Goal: Information Seeking & Learning: Learn about a topic

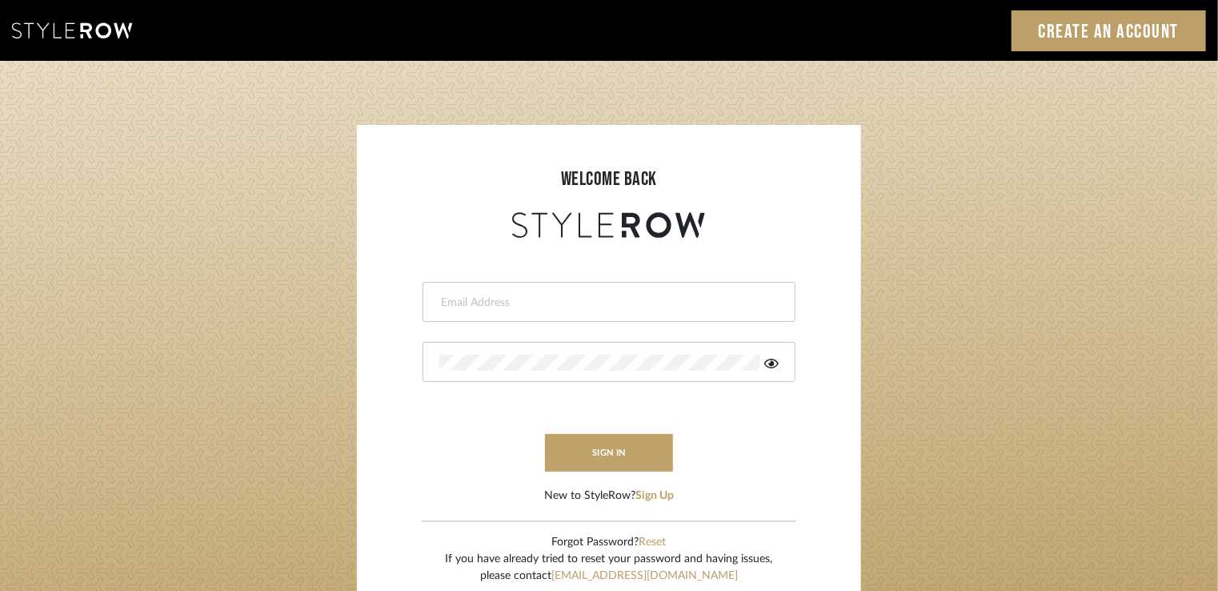
click at [467, 307] on input "email" at bounding box center [606, 302] width 335 height 16
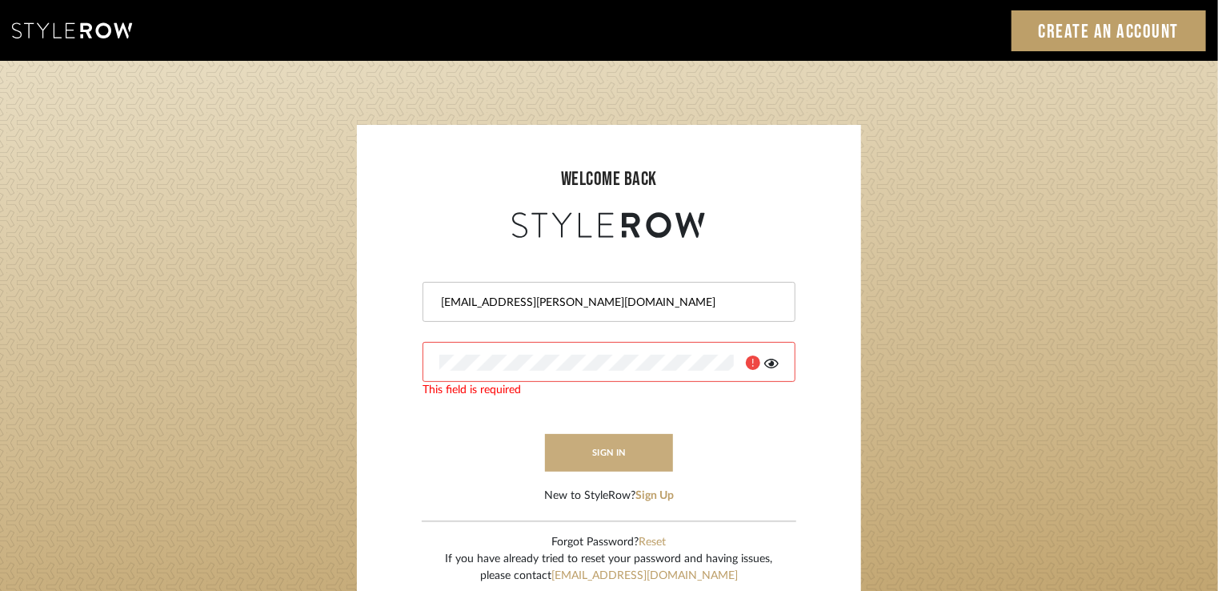
click at [622, 440] on button "sign in" at bounding box center [609, 453] width 128 height 38
click at [487, 298] on input "Stylerowprojects1@mancini-design.com" at bounding box center [606, 302] width 335 height 16
drag, startPoint x: 656, startPoint y: 301, endPoint x: 323, endPoint y: 302, distance: 332.9
click at [323, 302] on login-page "welcome back Stylerowprojects1@mancini-design.com Authorization failed. Invalid…" at bounding box center [609, 350] width 1218 height 579
paste input "stylerowprodu"
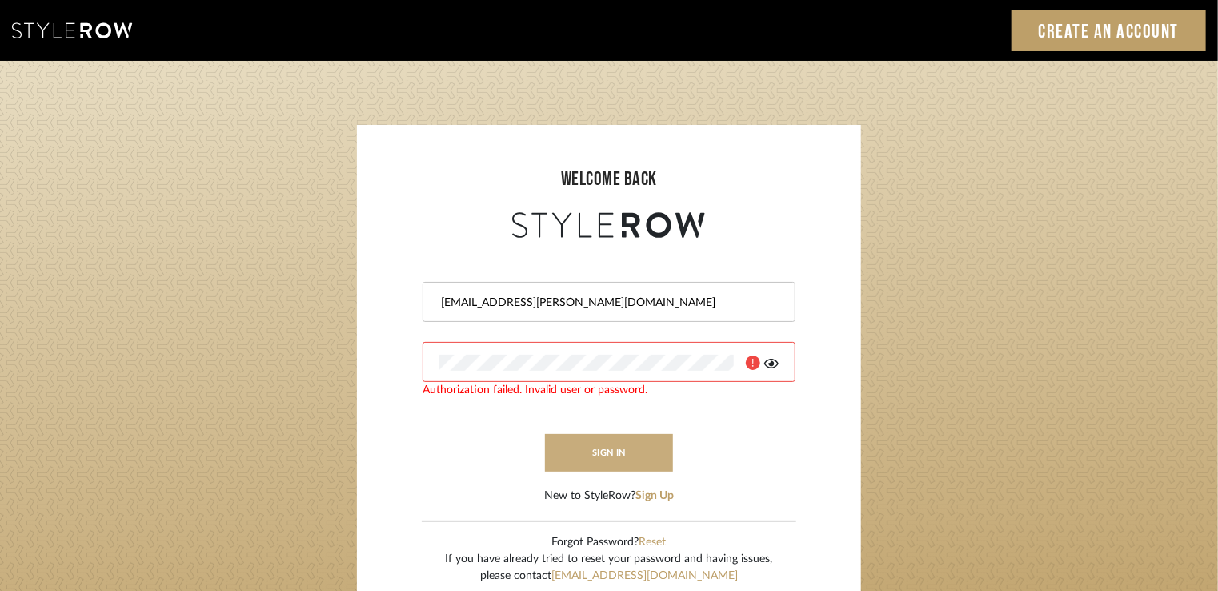
type input "stylerowproducts1@mancini-design.com"
click at [593, 455] on button "sign in" at bounding box center [609, 453] width 128 height 38
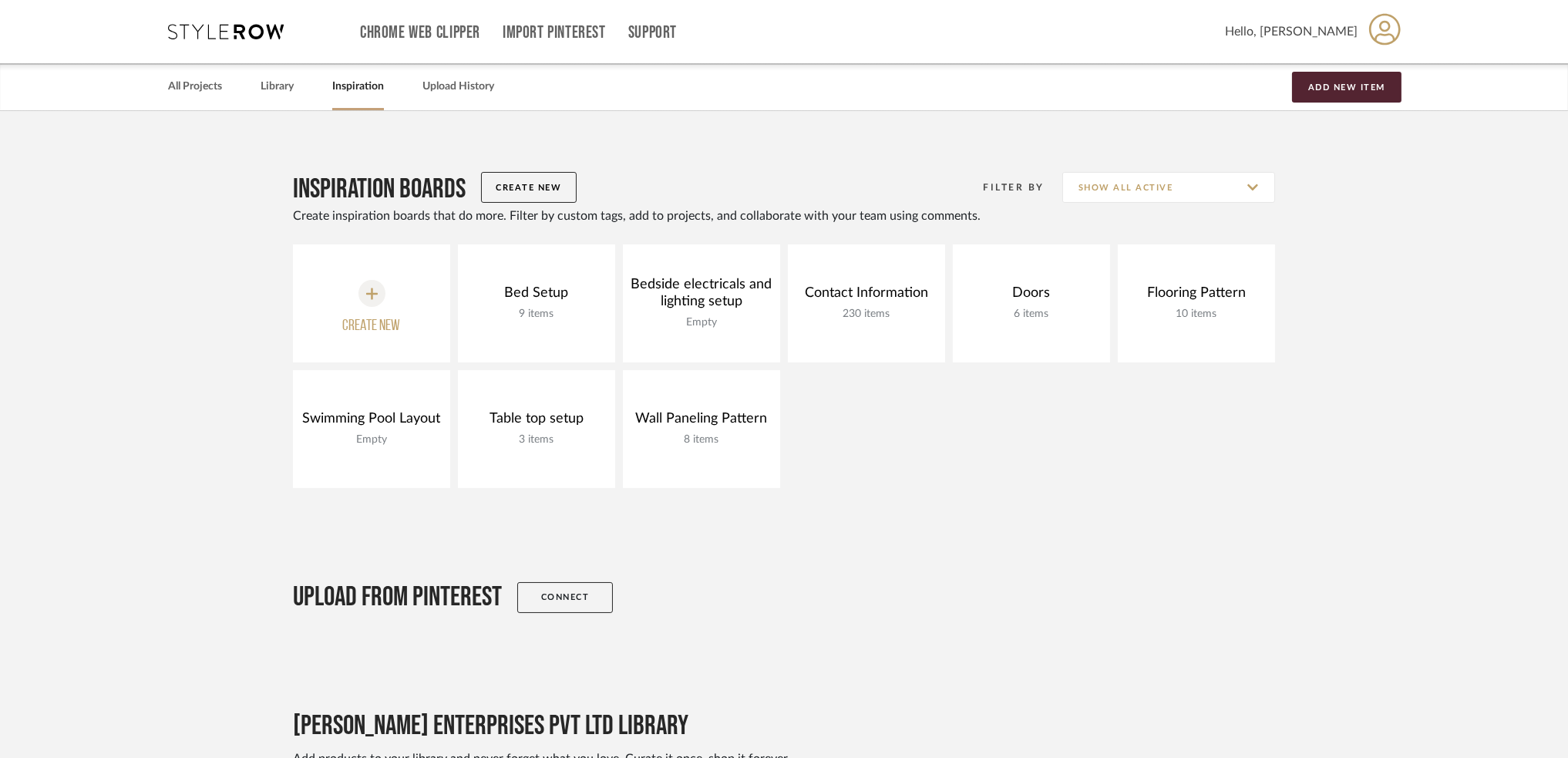
click at [259, 88] on div "All Projects Library Inspiration Upload History Add New Item" at bounding box center [783, 87] width 1278 height 47
click at [265, 87] on link "Library" at bounding box center [276, 87] width 33 height 21
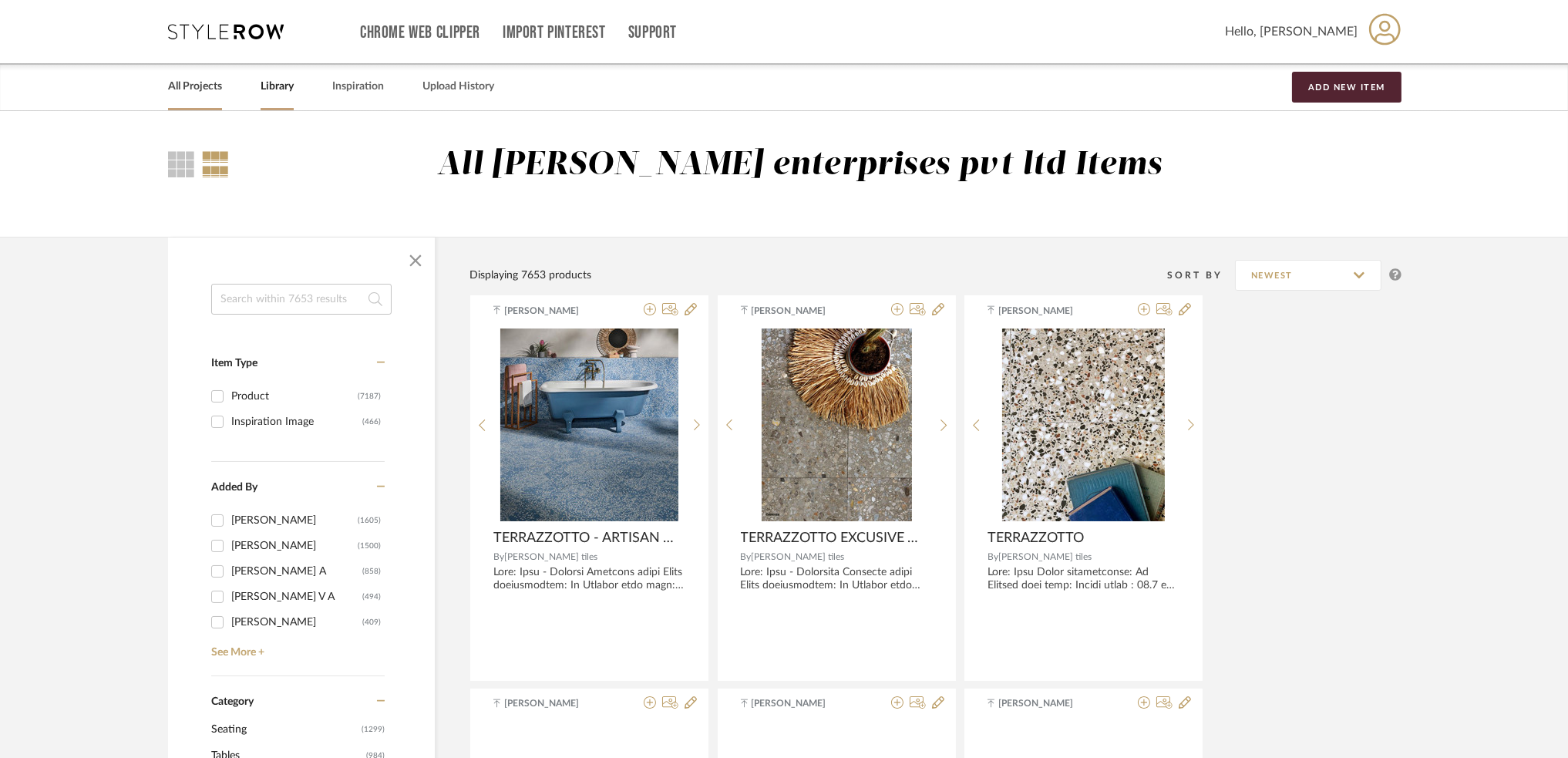
click at [194, 76] on link "All Projects" at bounding box center [195, 87] width 54 height 21
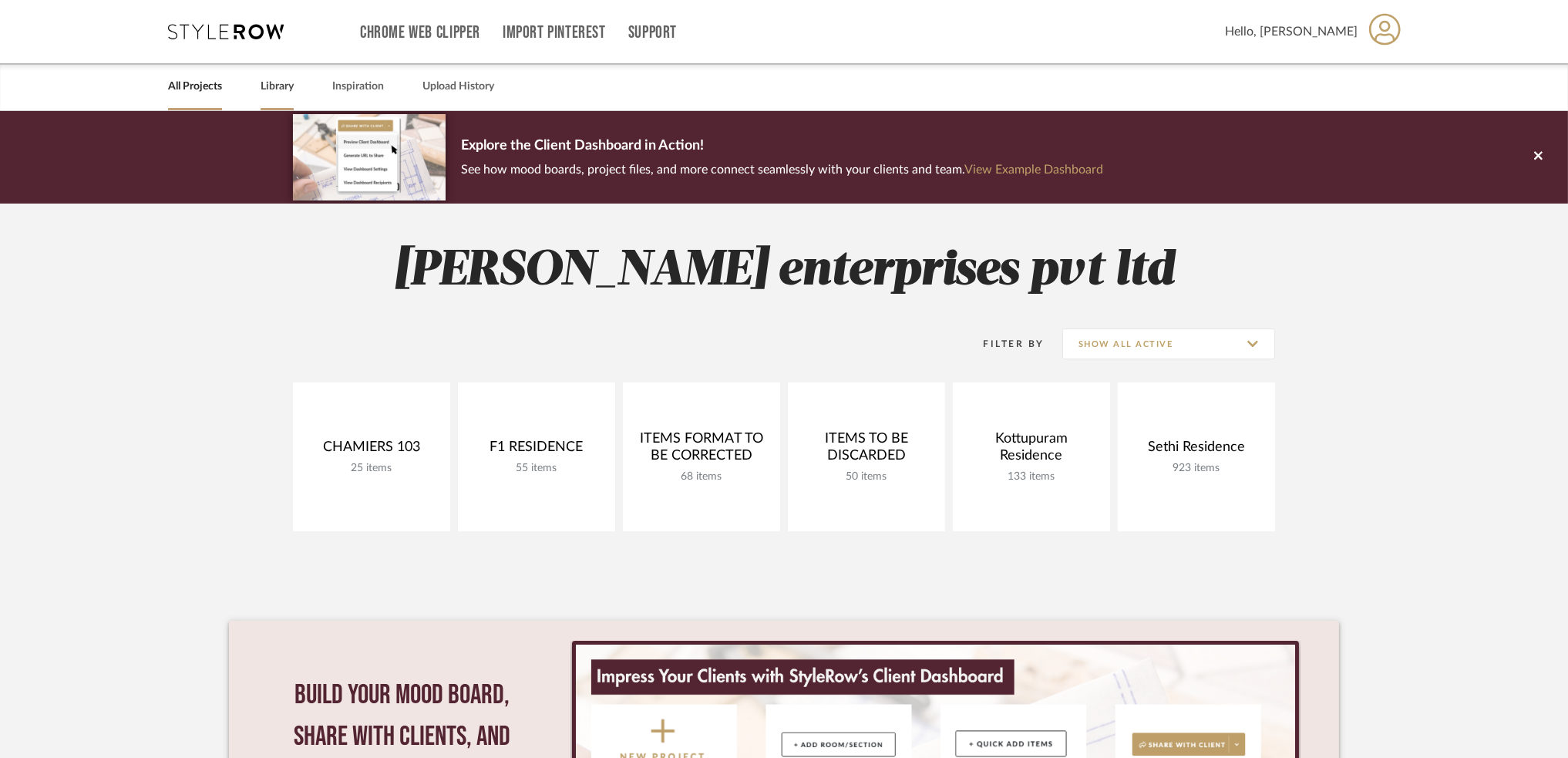
click at [274, 79] on link "Library" at bounding box center [276, 87] width 33 height 21
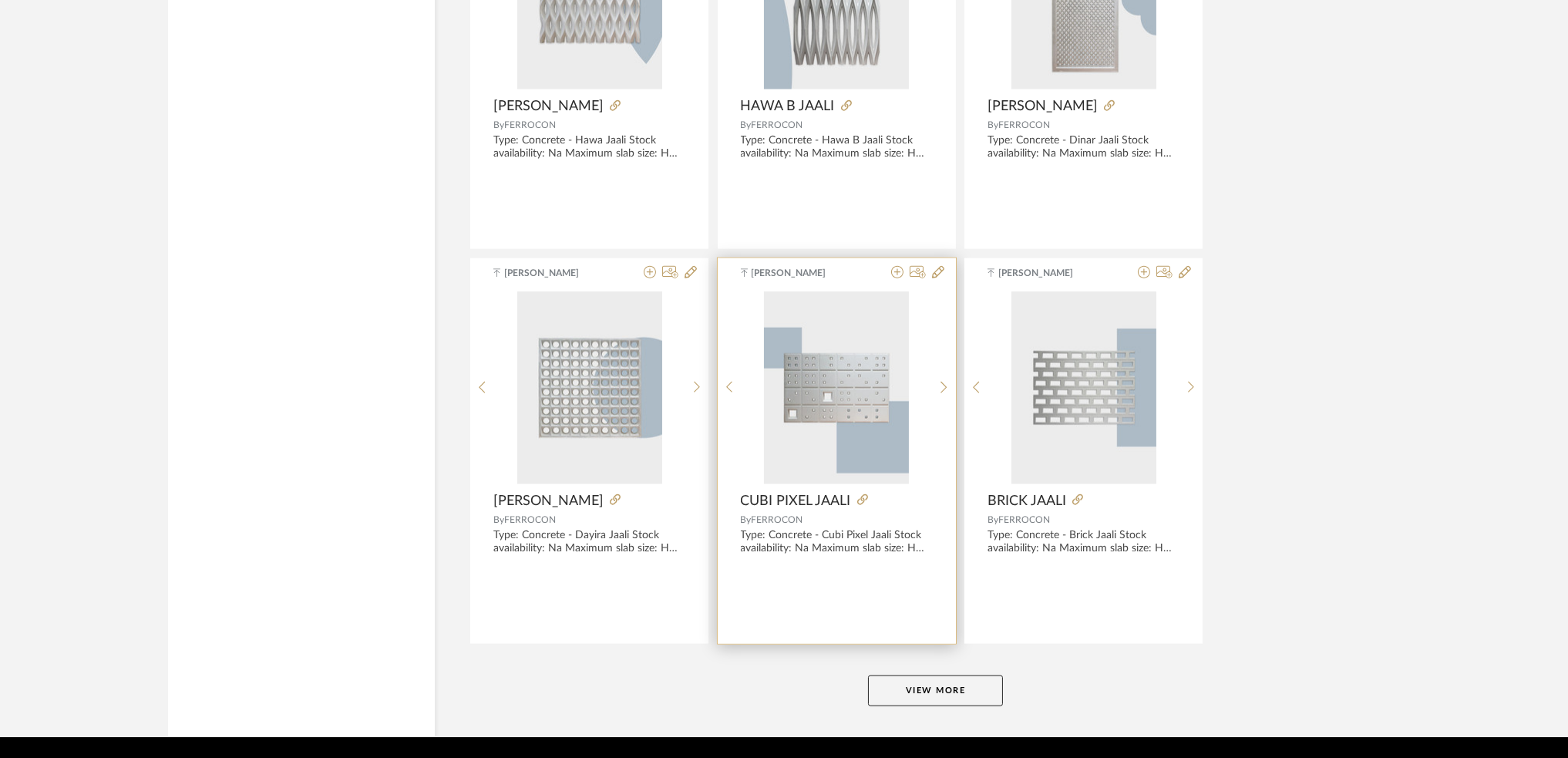
scroll to position [3596, 0]
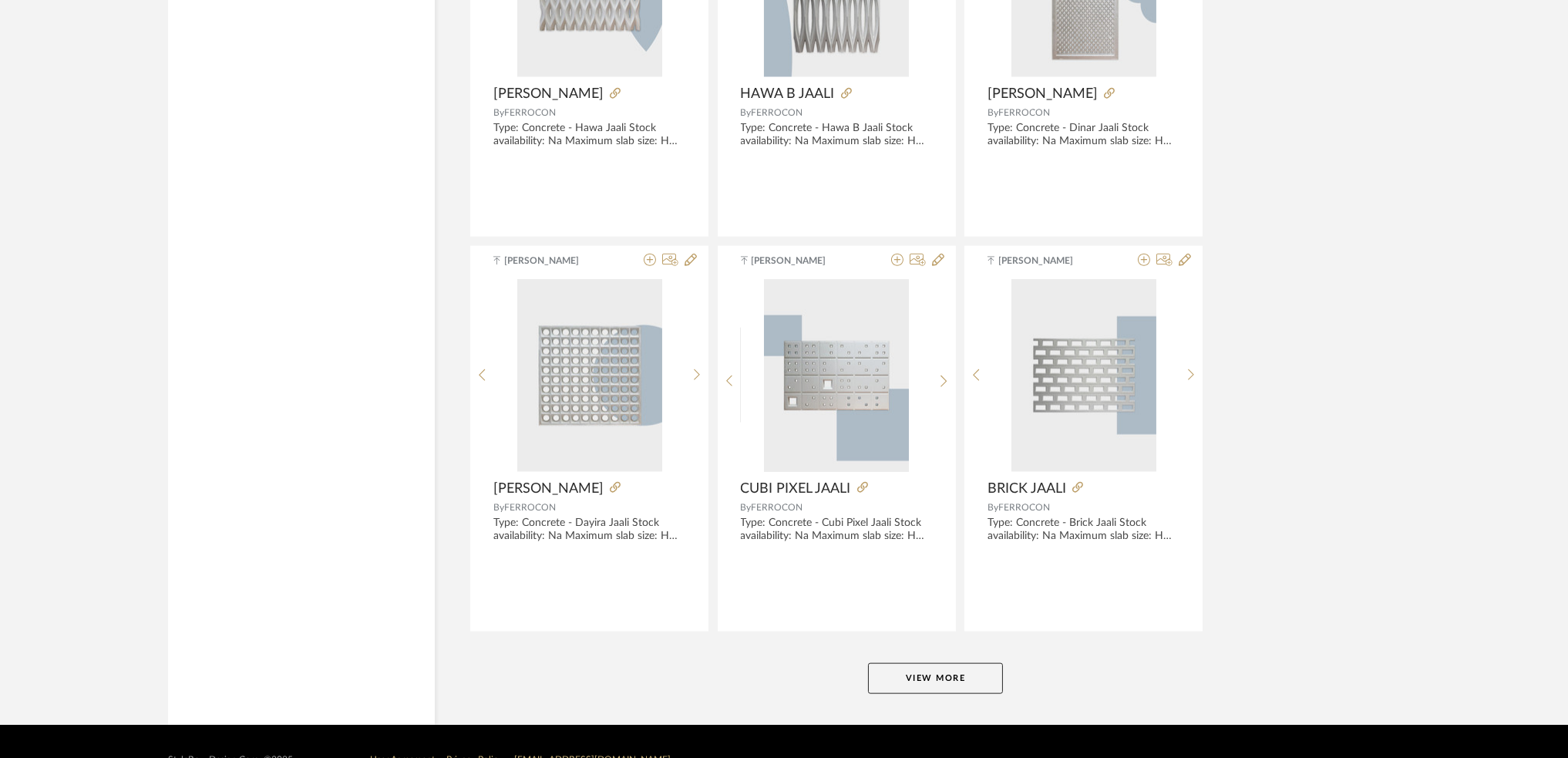
click at [913, 665] on button "View More" at bounding box center [935, 678] width 135 height 31
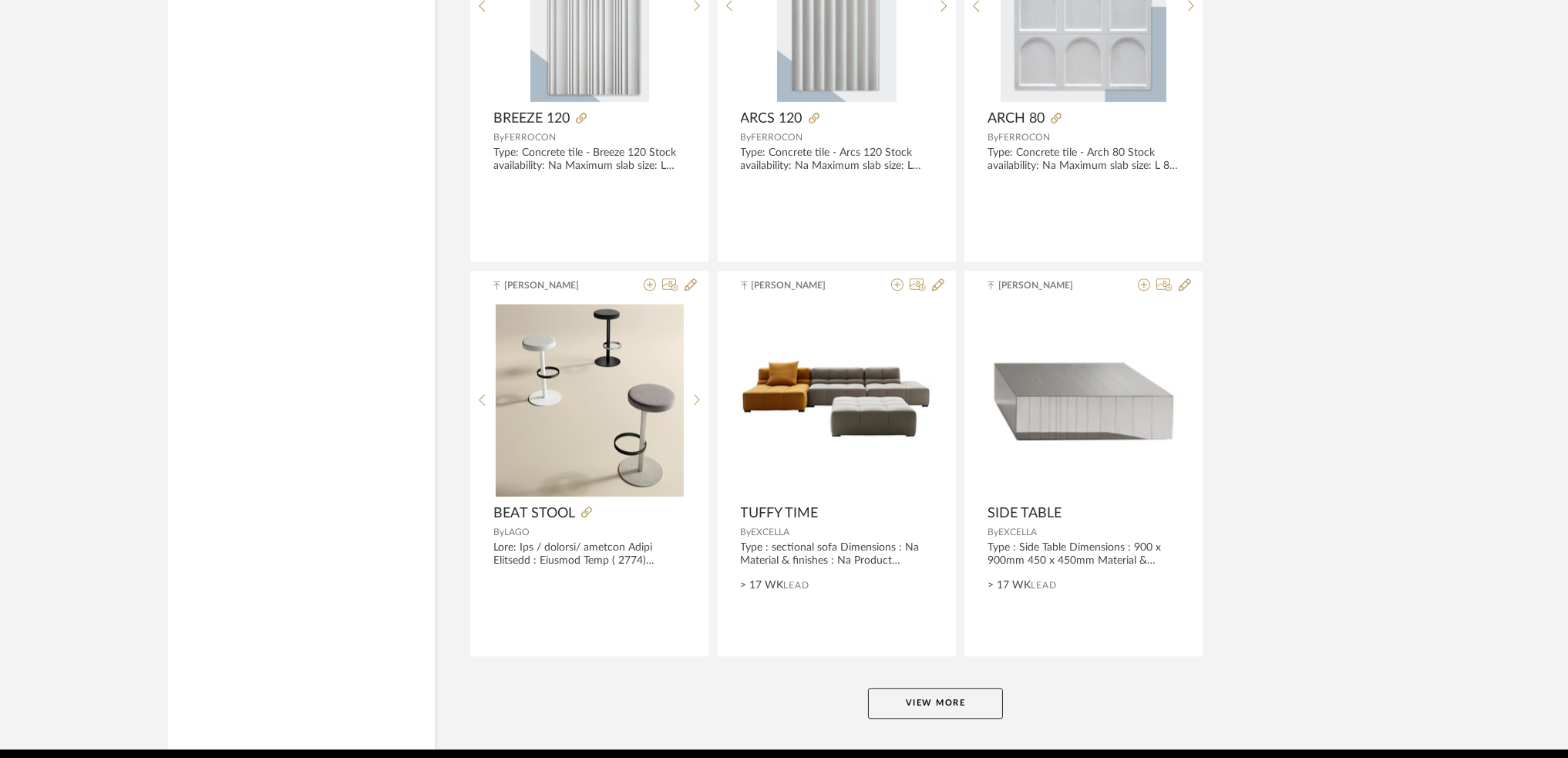
scroll to position [7532, 0]
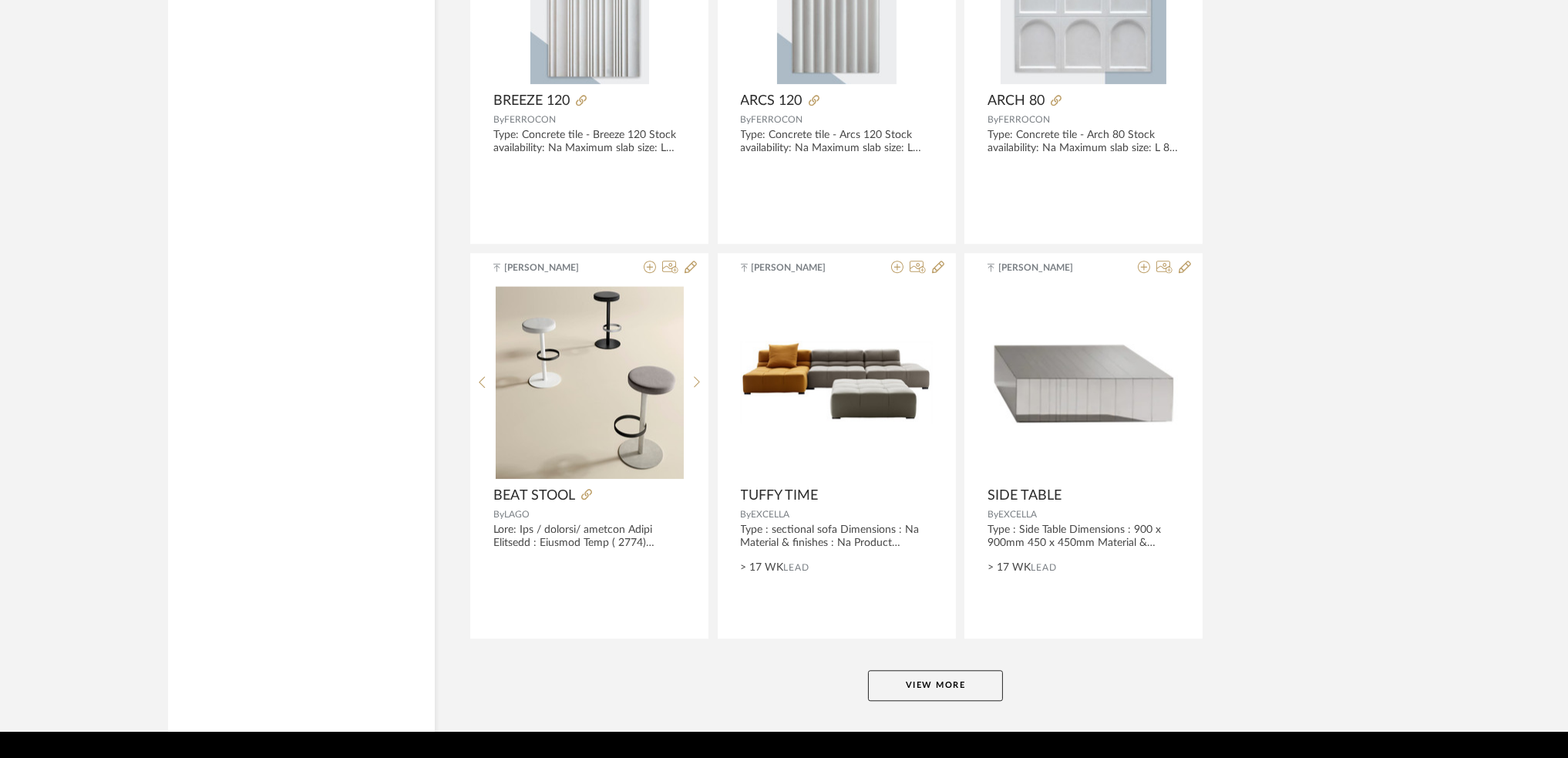
click at [925, 683] on button "View More" at bounding box center [935, 685] width 135 height 31
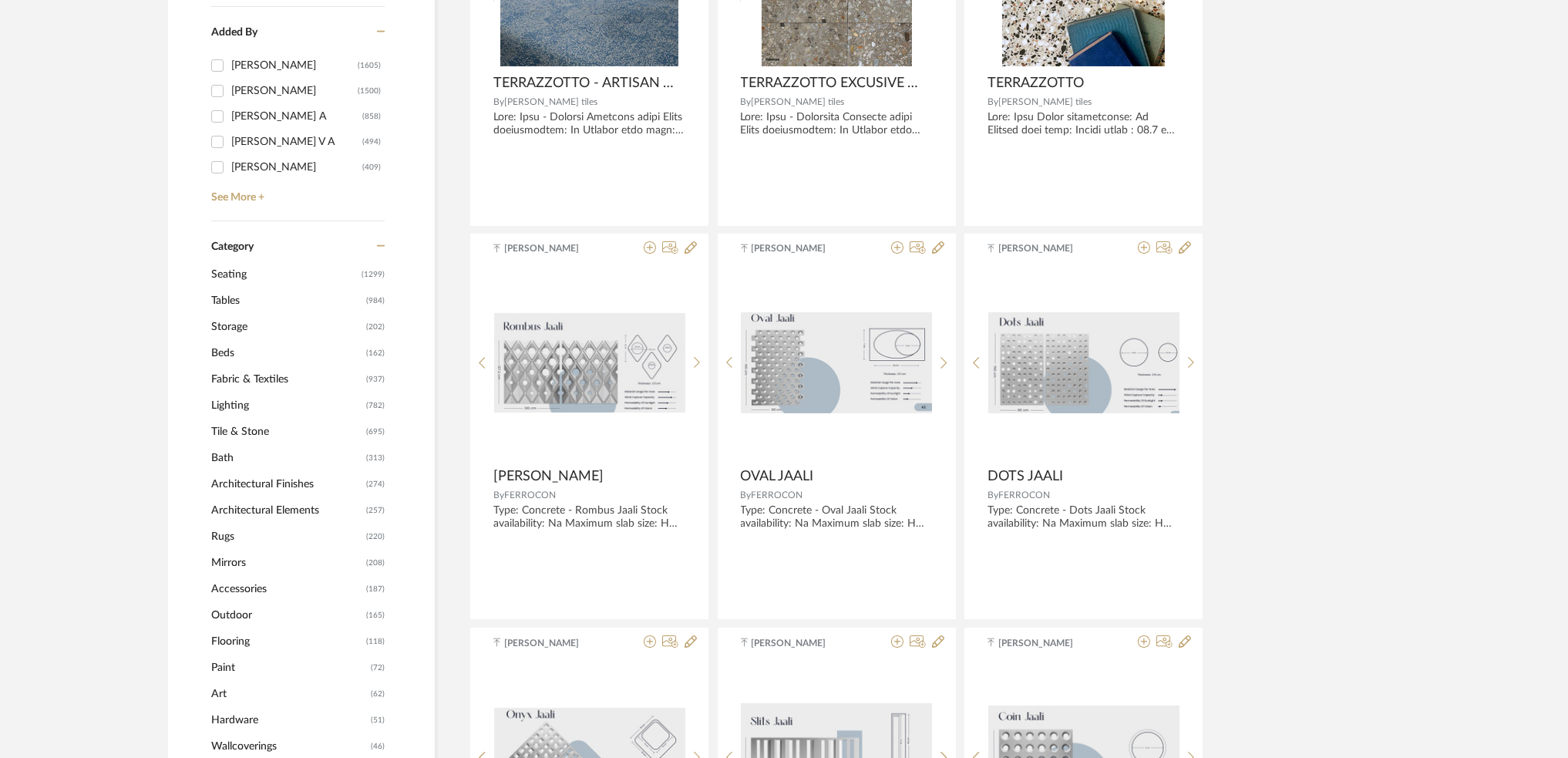
scroll to position [490, 0]
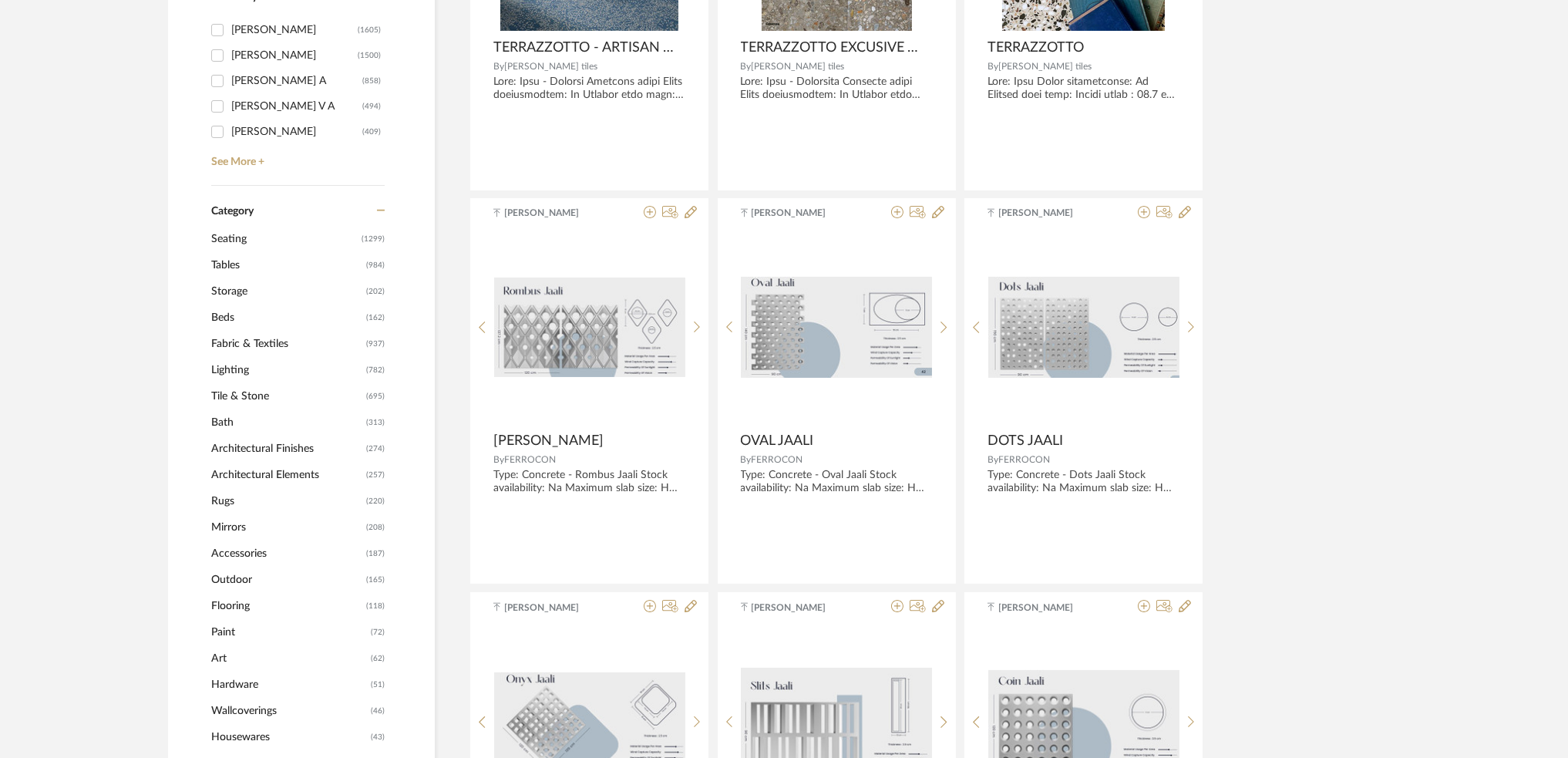
click at [248, 288] on span "Storage" at bounding box center [286, 291] width 151 height 26
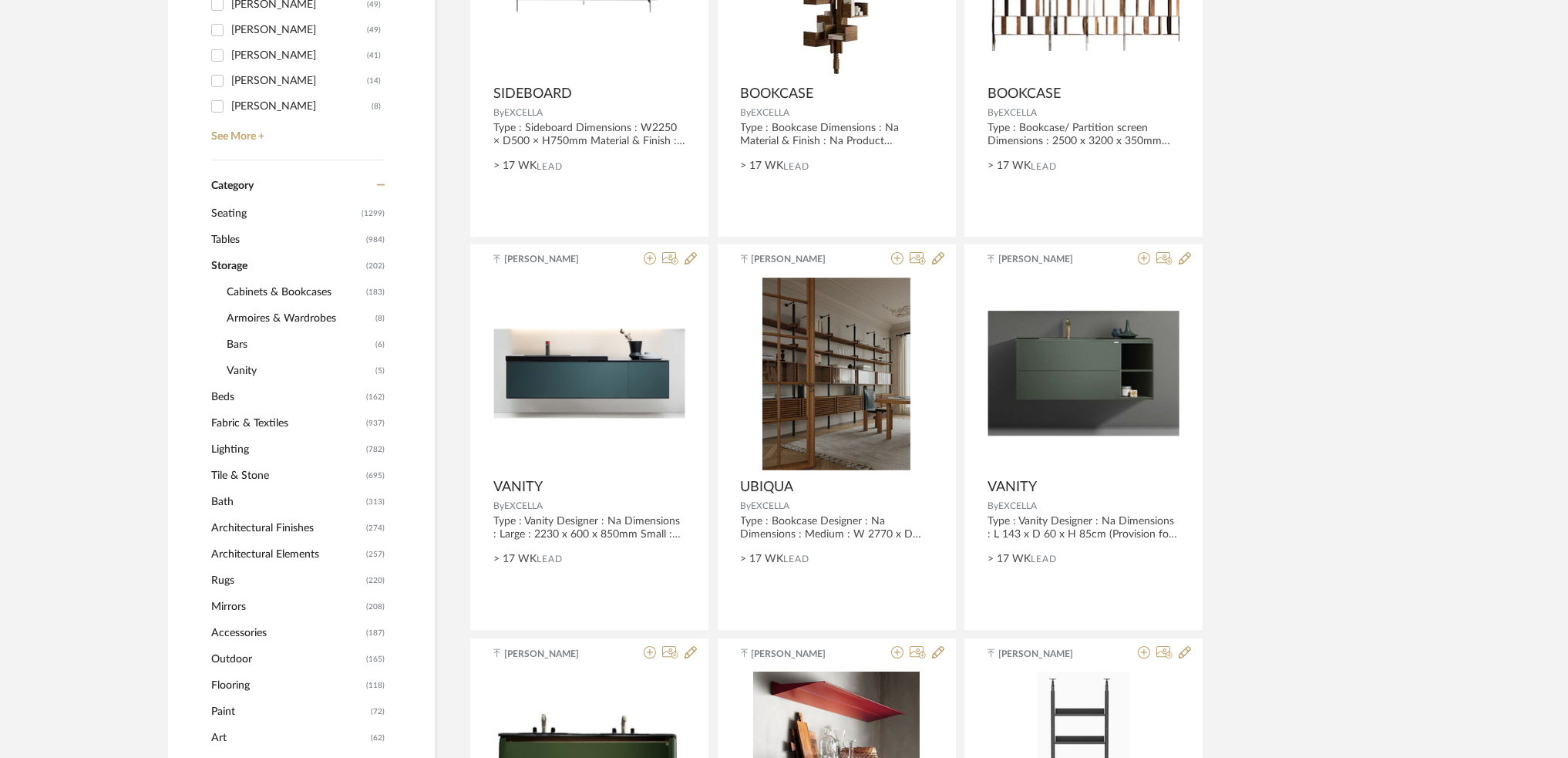
scroll to position [488, 0]
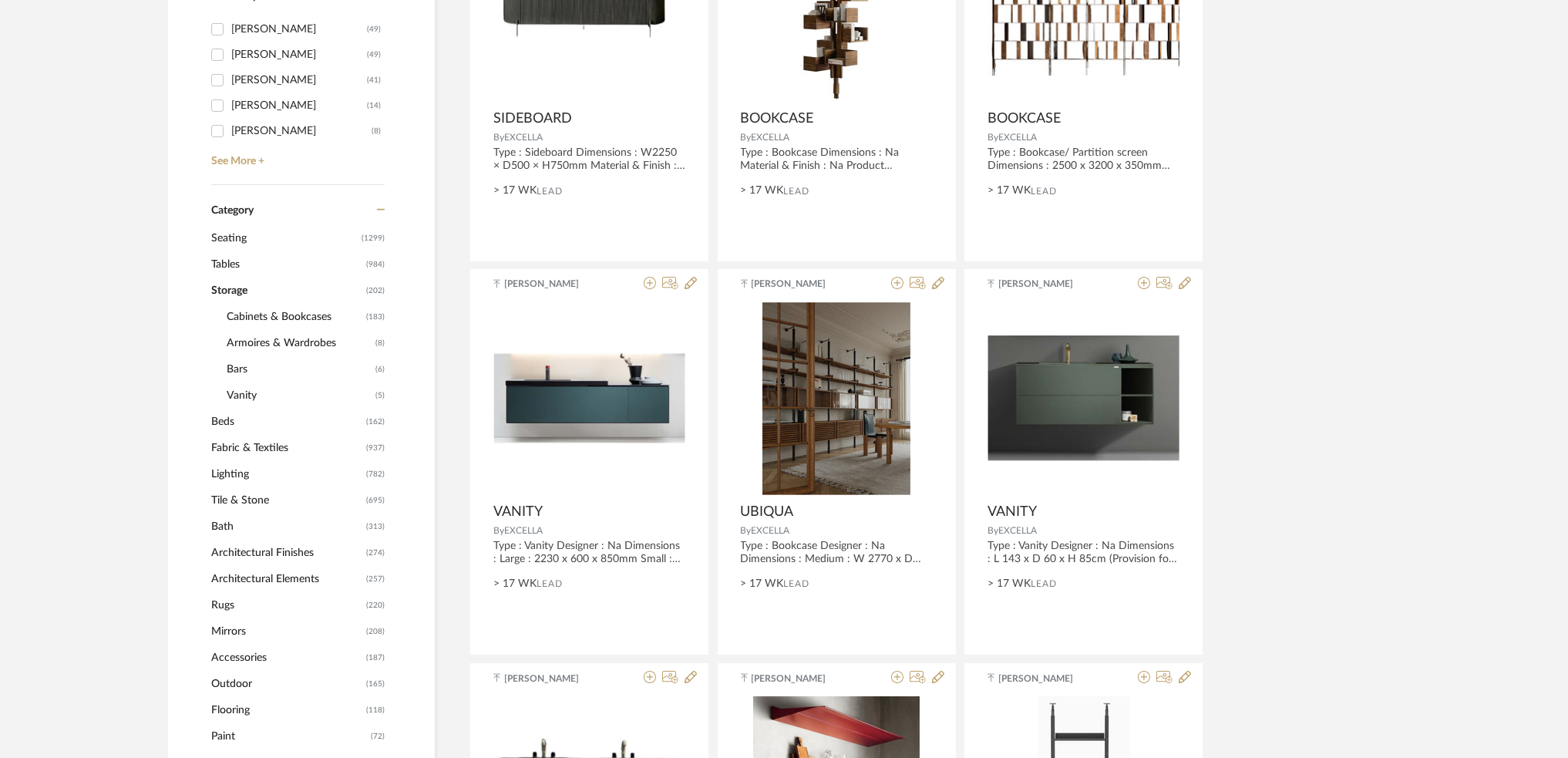
click at [253, 395] on span "Vanity" at bounding box center [299, 395] width 144 height 26
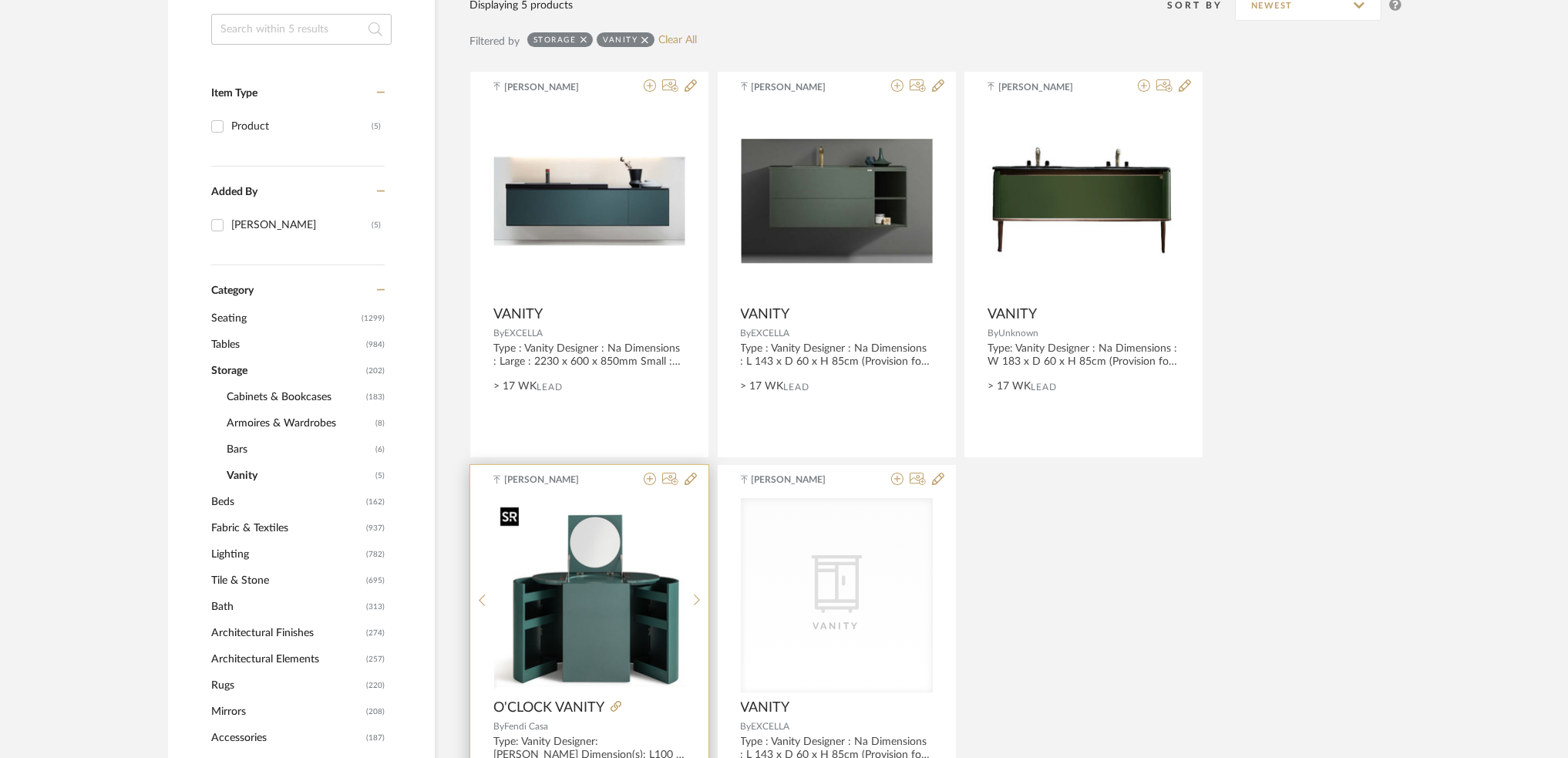
scroll to position [592, 0]
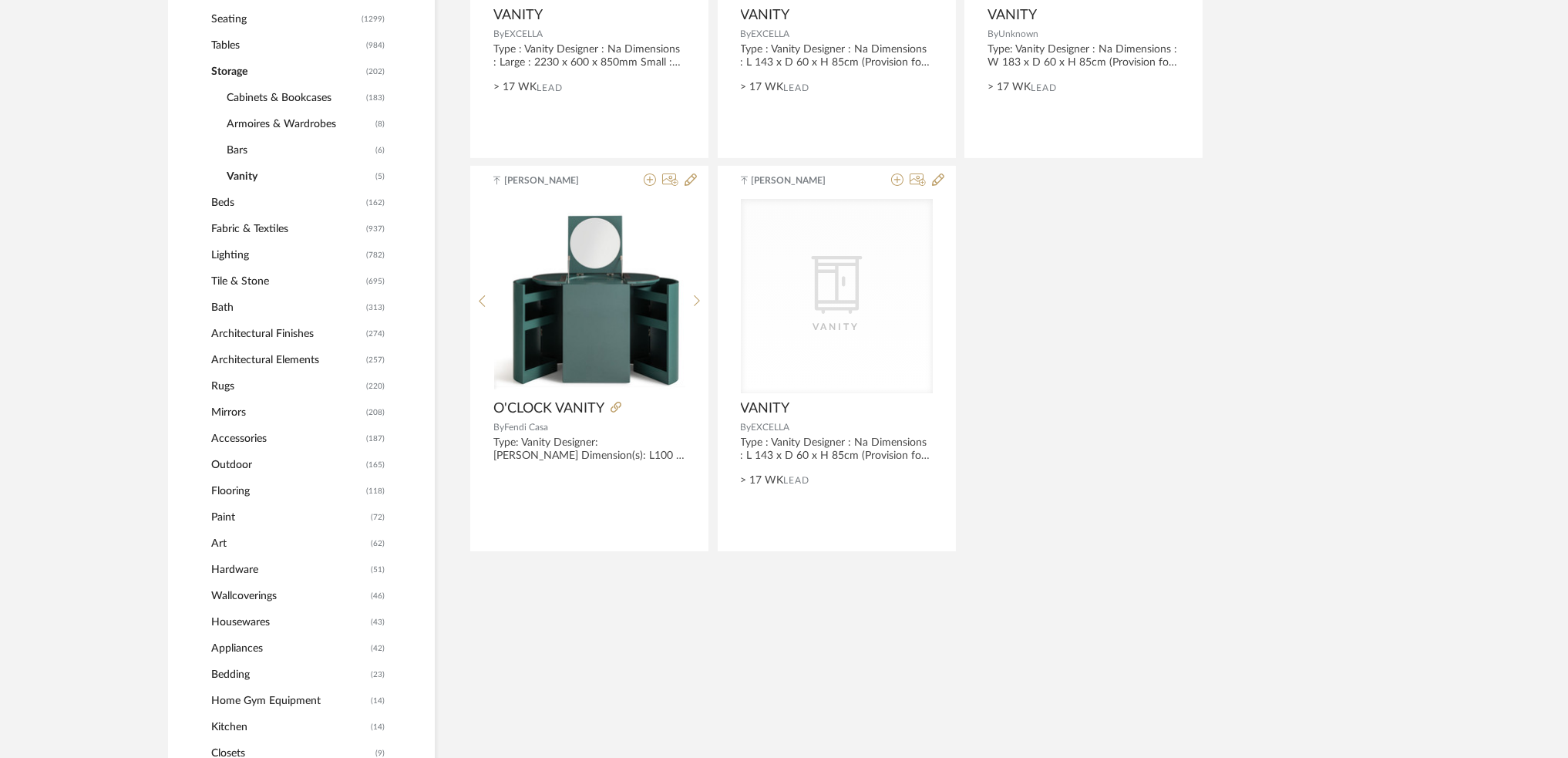
click at [221, 307] on span "Bath" at bounding box center [286, 307] width 151 height 26
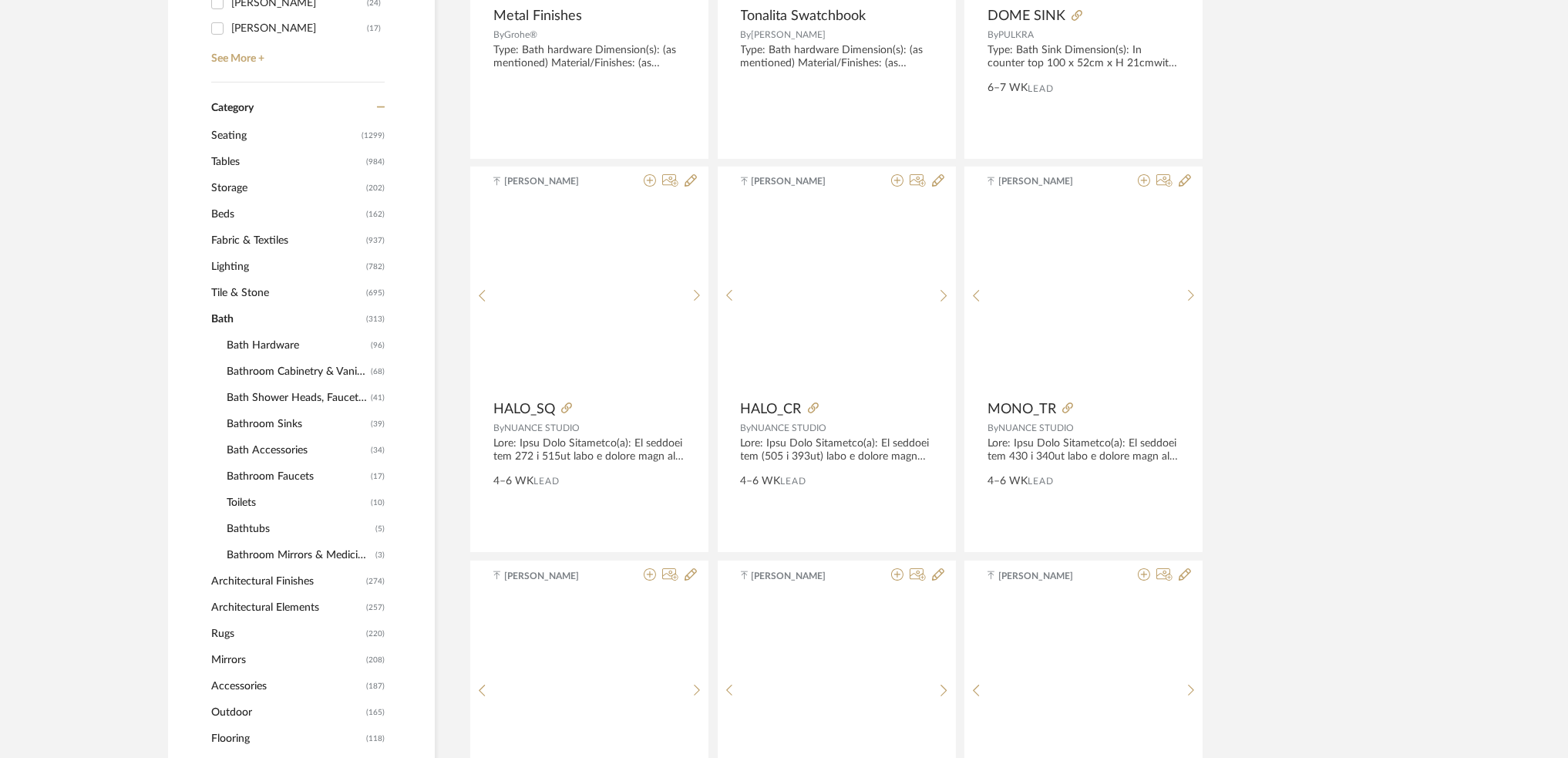
scroll to position [731, 0]
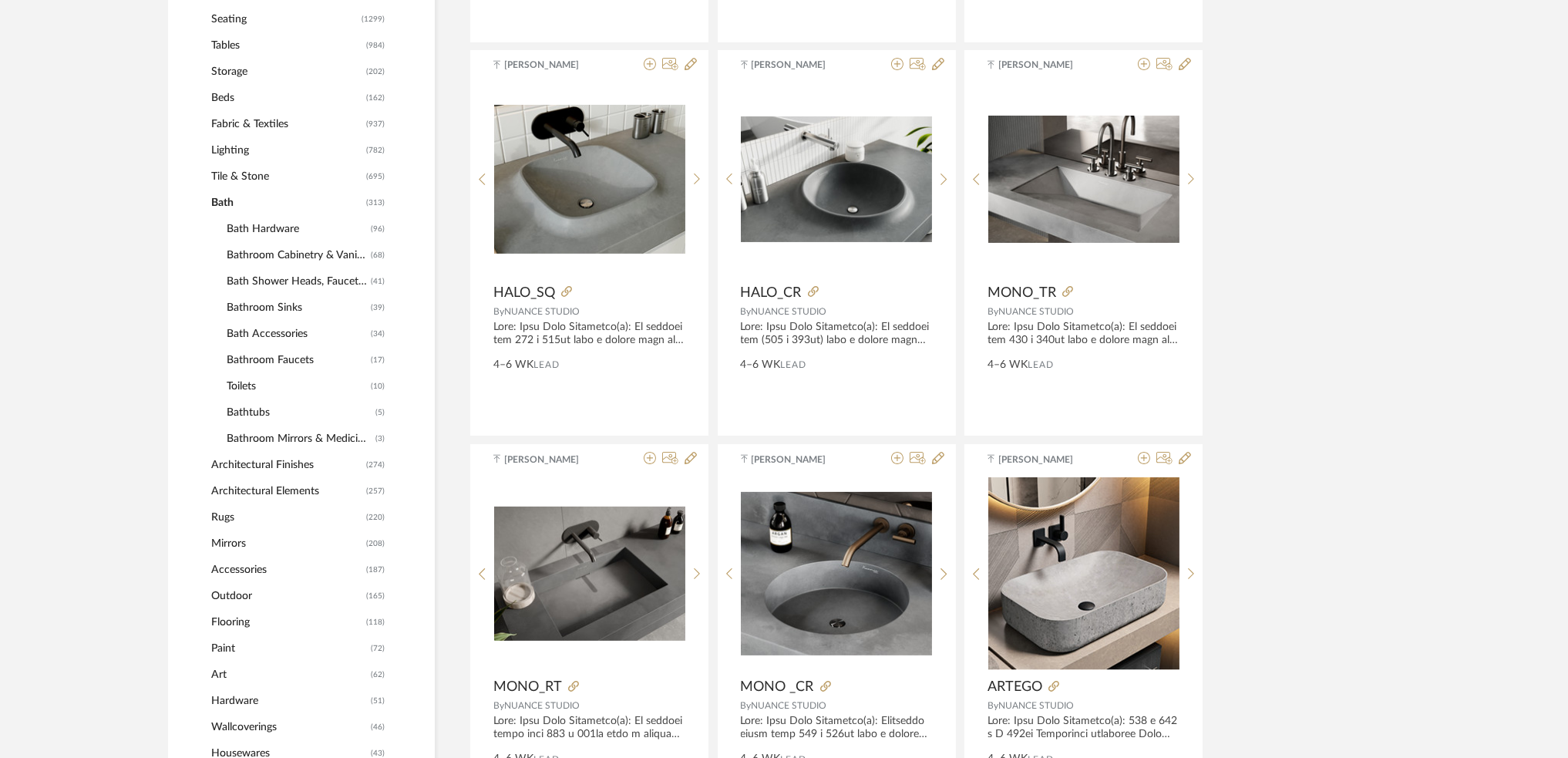
click at [296, 264] on span "Bathroom Cabinetry & Vanities" at bounding box center [297, 254] width 141 height 26
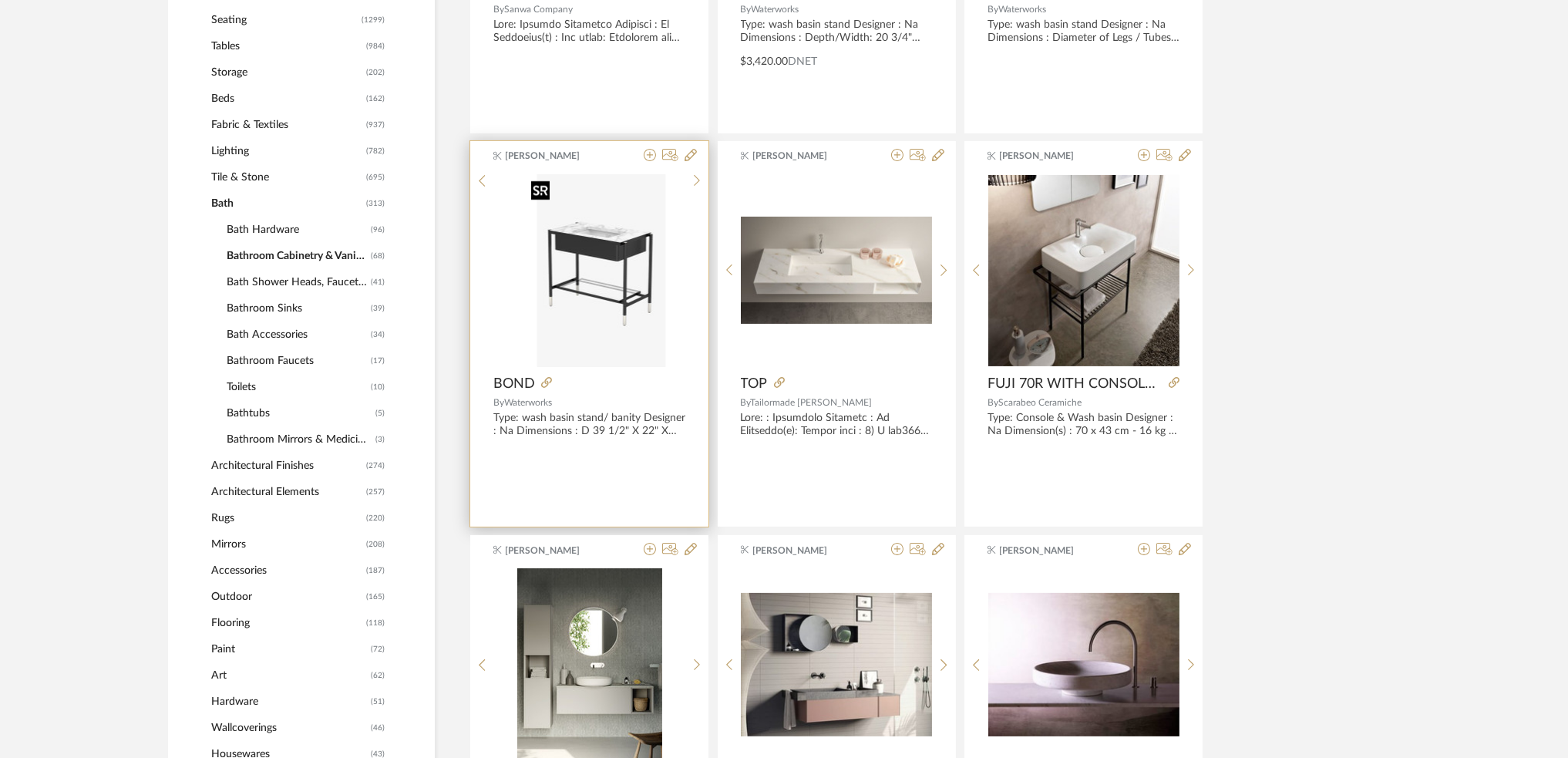
scroll to position [434, 0]
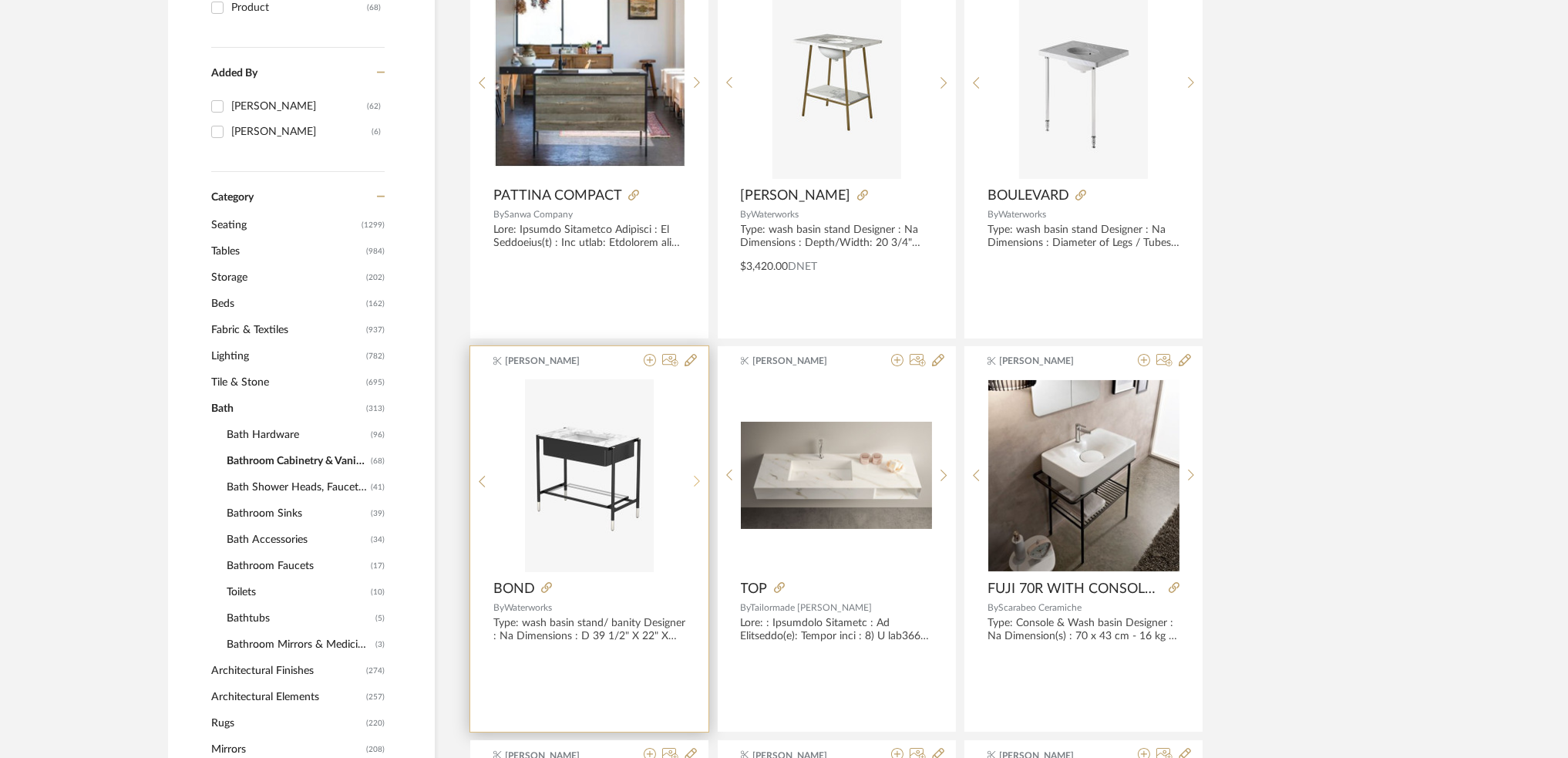
click at [694, 481] on icon at bounding box center [696, 482] width 7 height 13
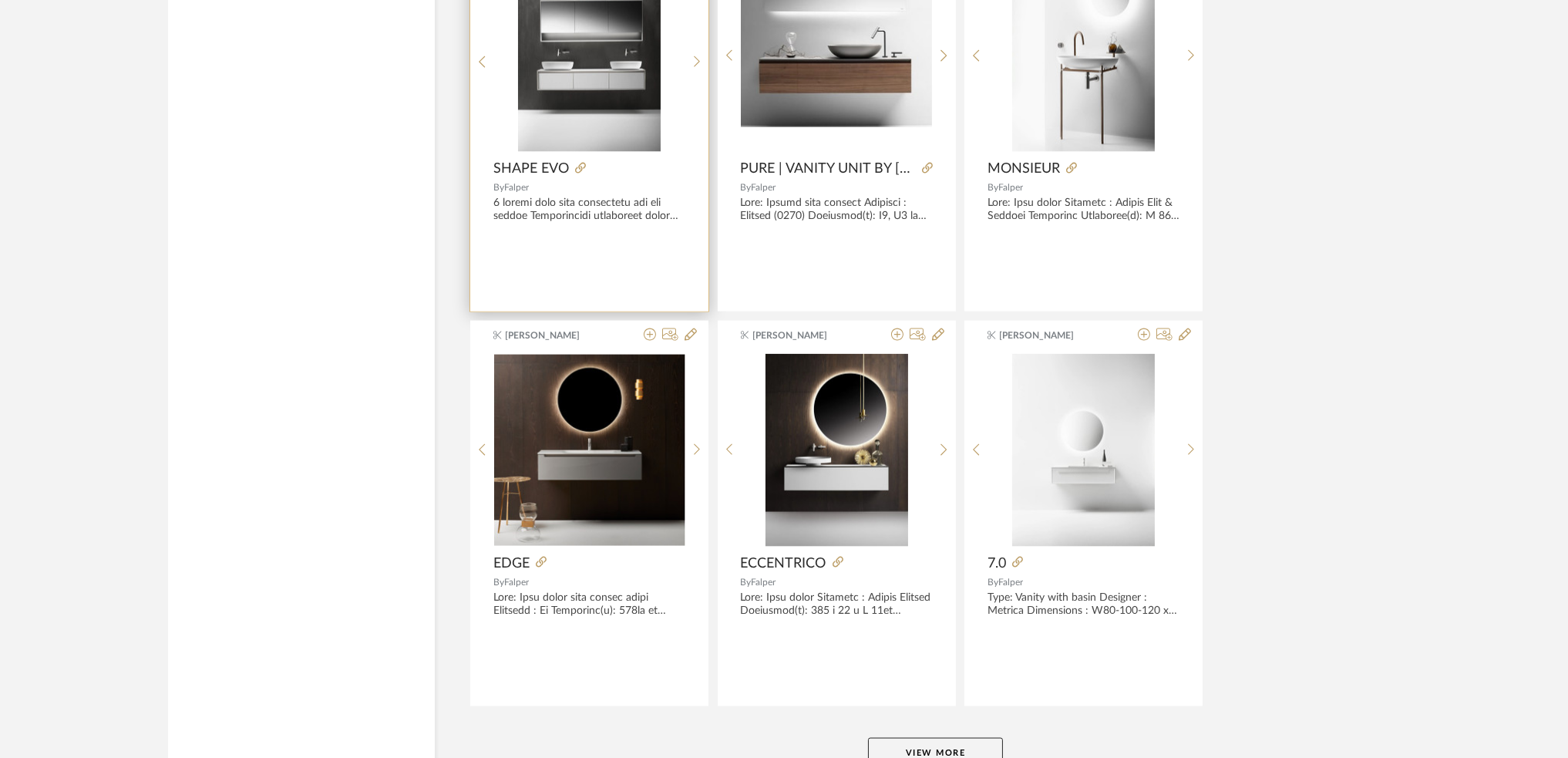
scroll to position [4442, 0]
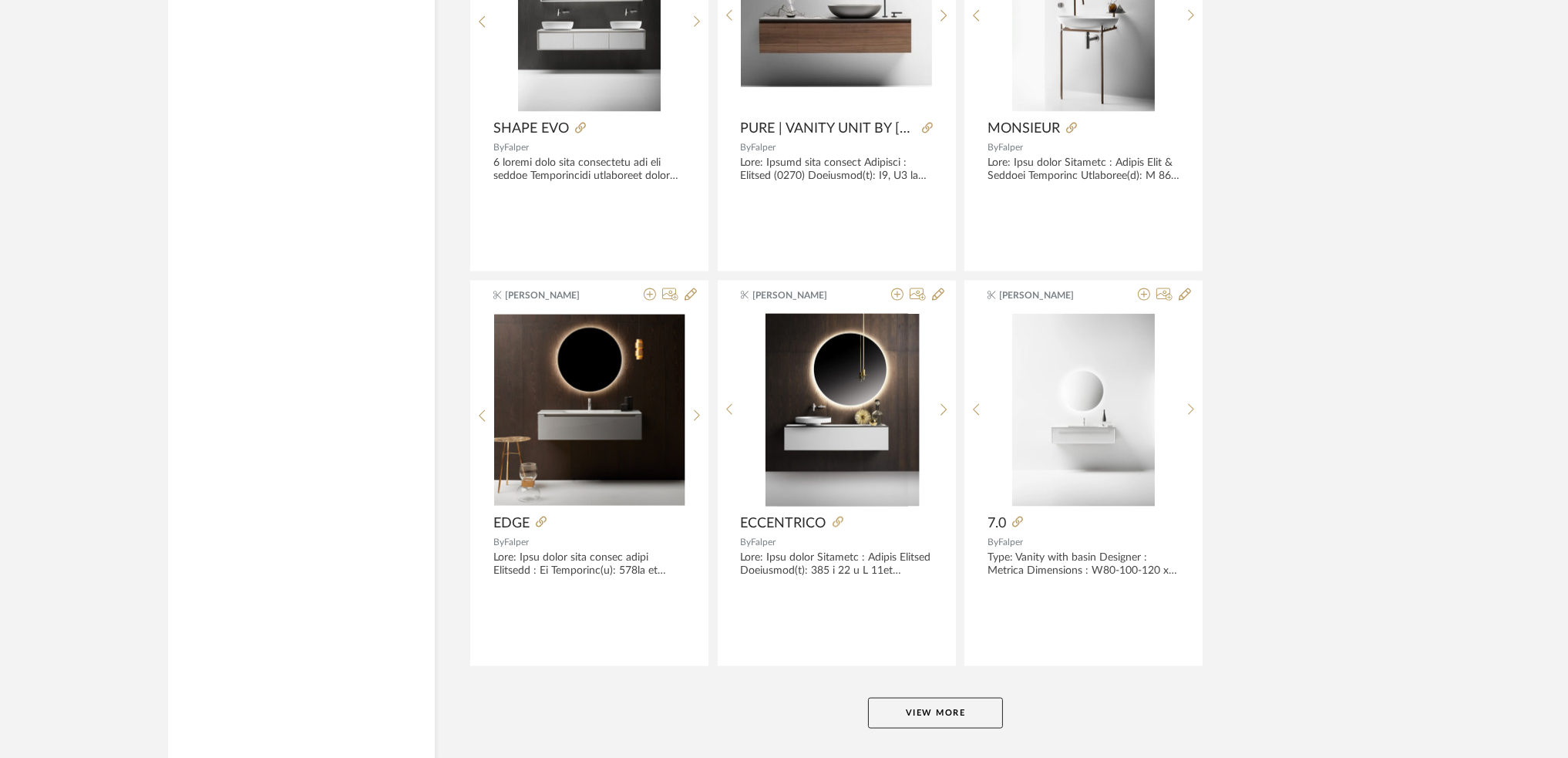
click at [878, 702] on button "View More" at bounding box center [935, 713] width 135 height 31
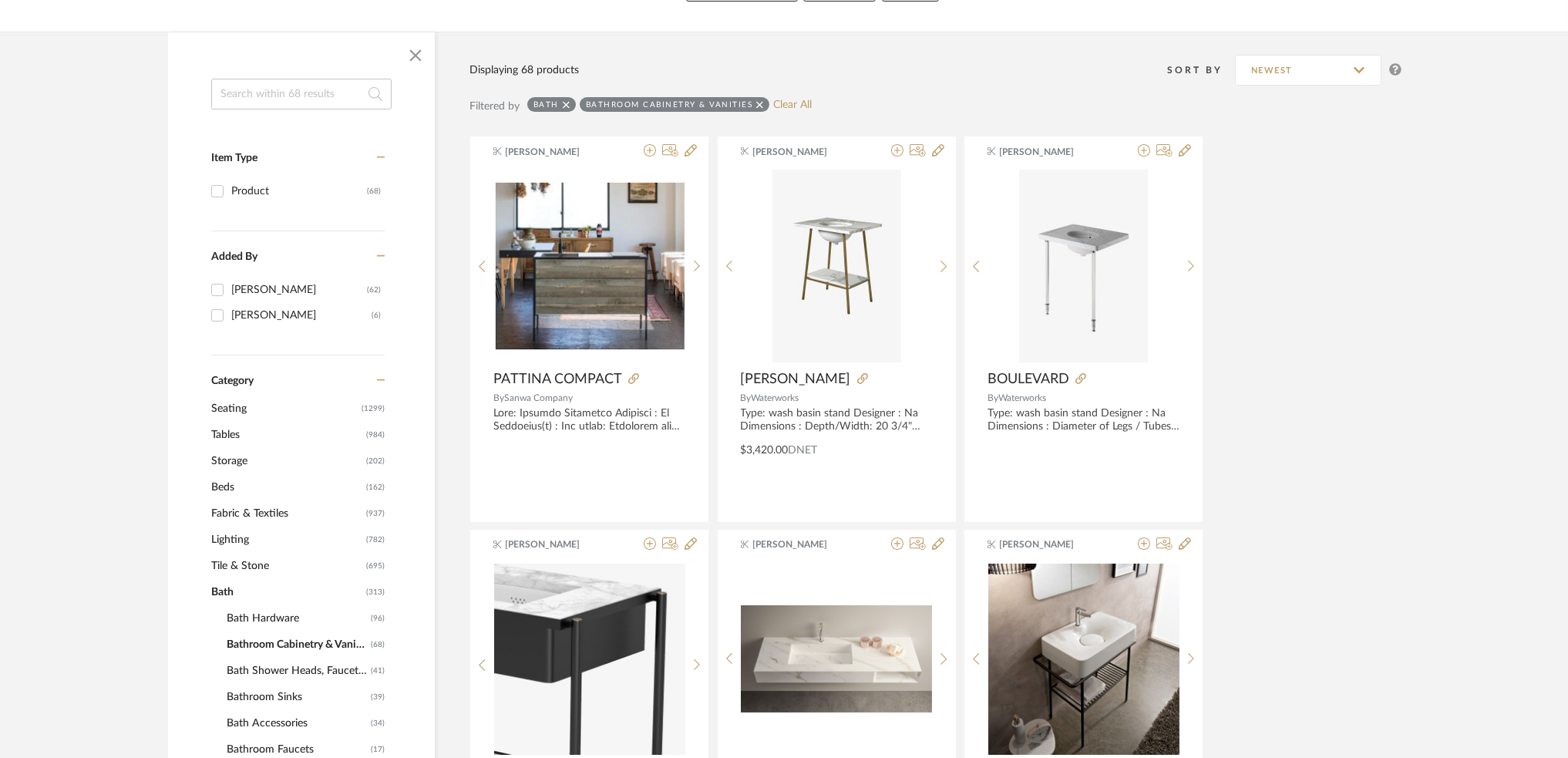
scroll to position [23, 0]
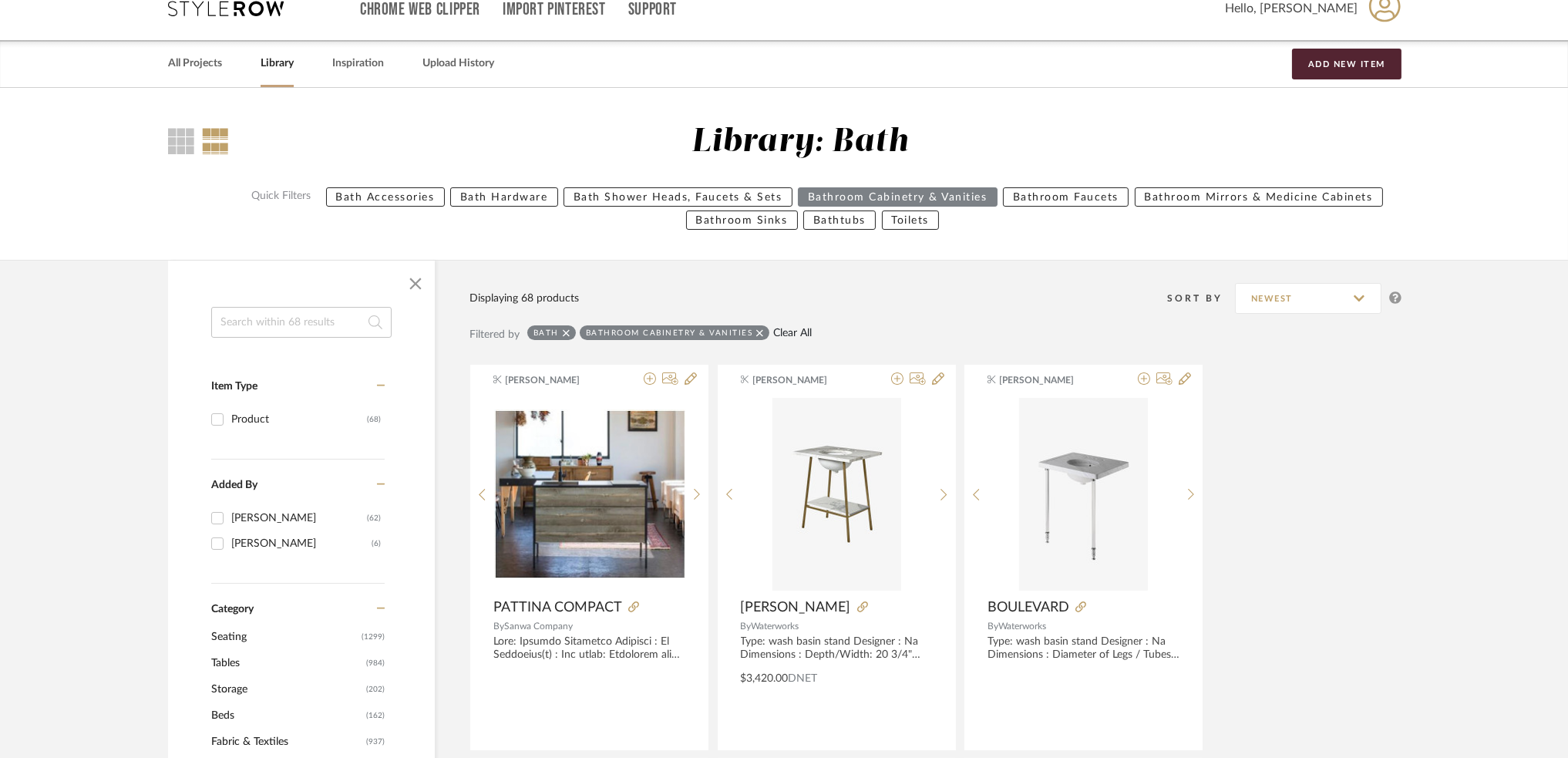
click at [790, 329] on link "Clear All" at bounding box center [793, 333] width 39 height 13
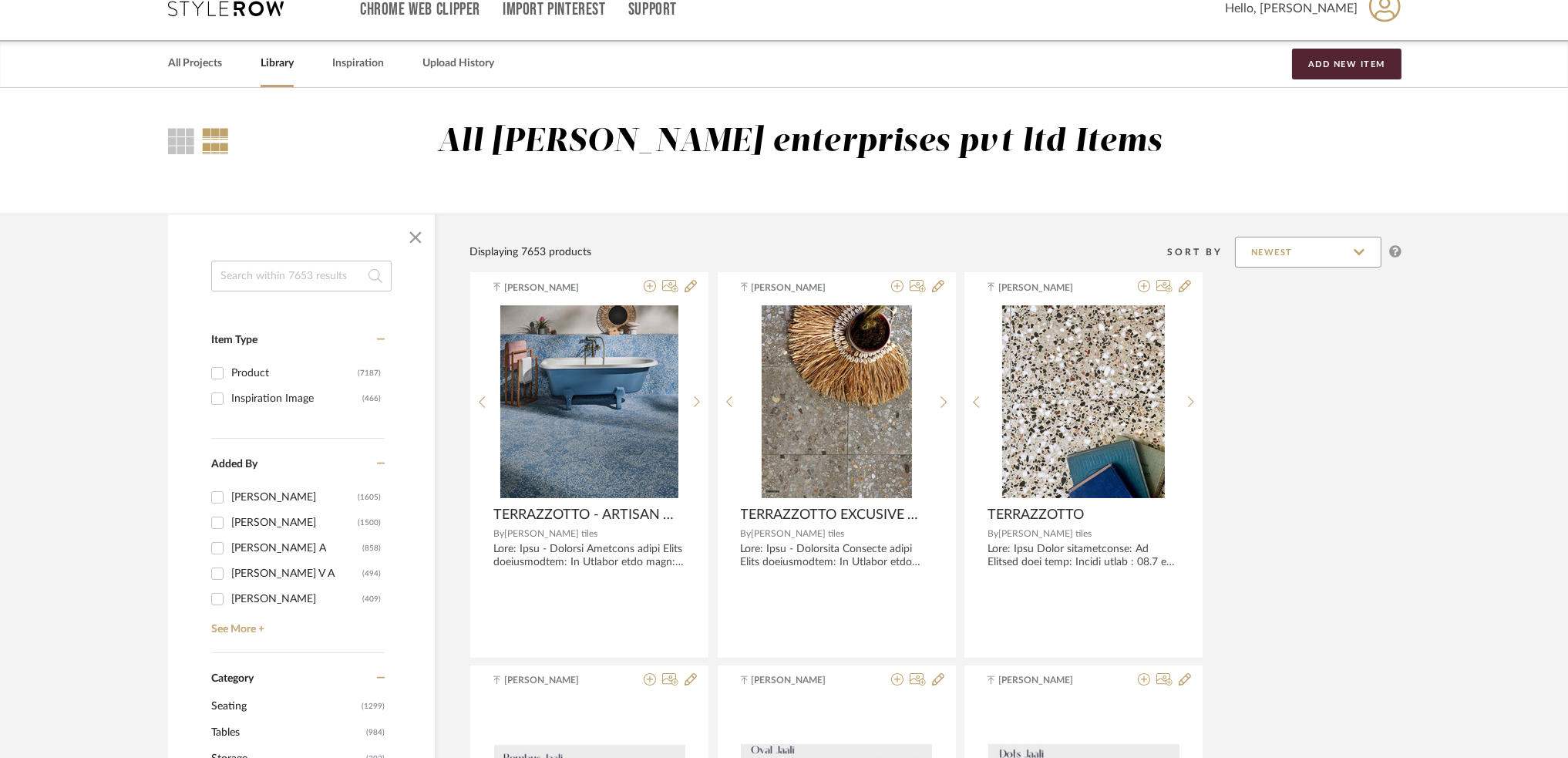
click at [1287, 261] on input "Newest" at bounding box center [1308, 252] width 146 height 31
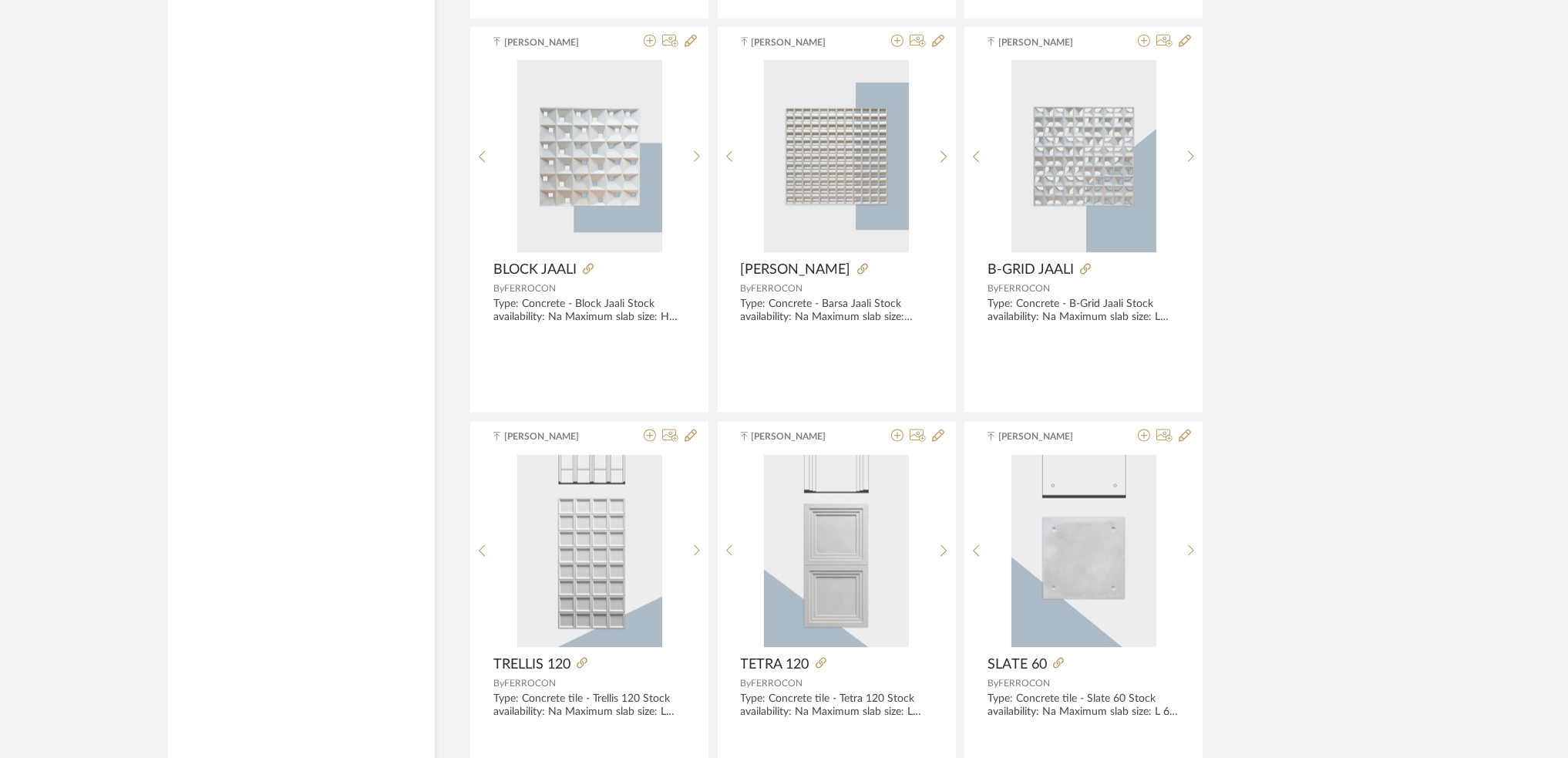
scroll to position [4423, 0]
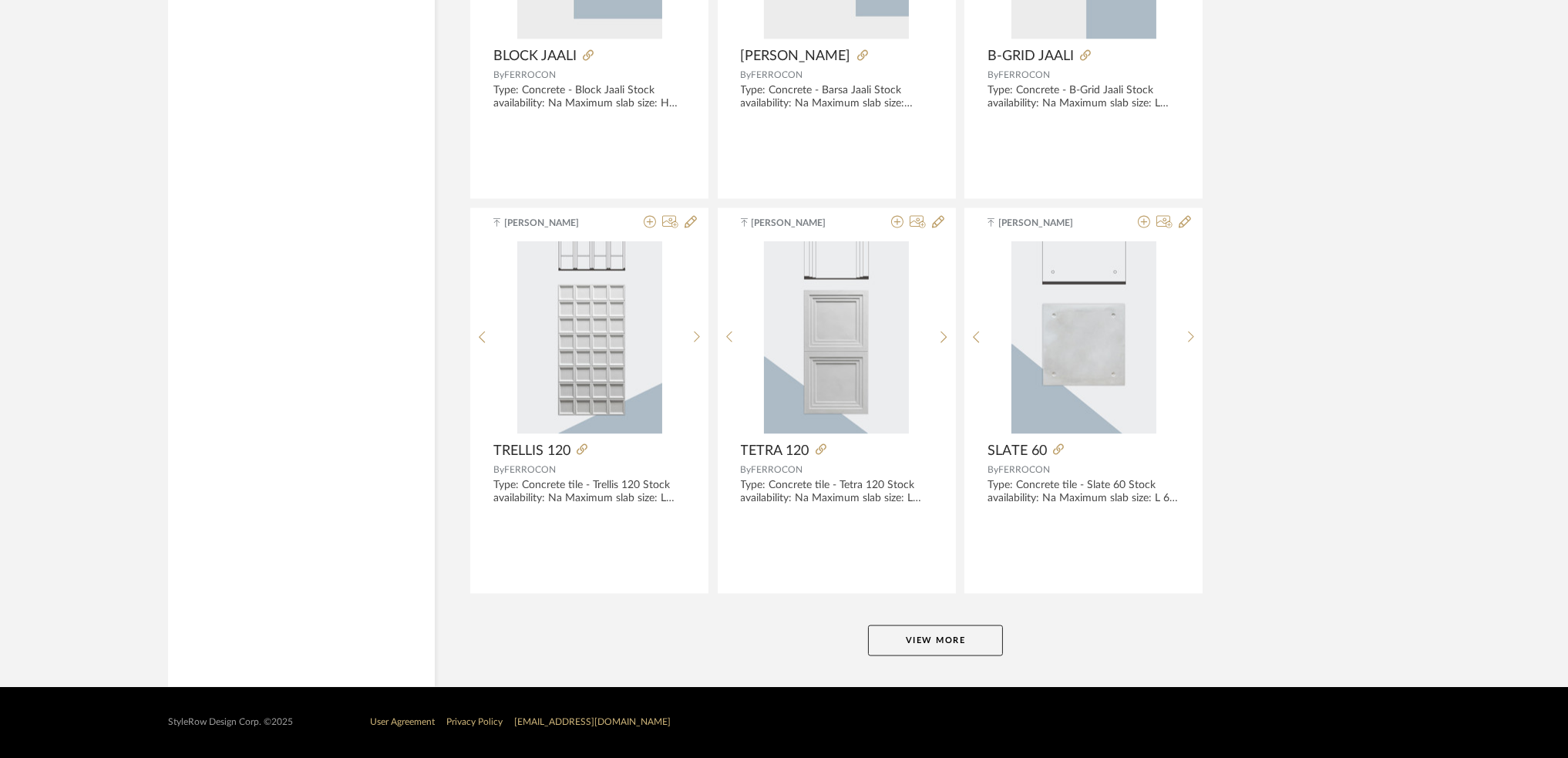
click at [933, 631] on button "View More" at bounding box center [935, 640] width 135 height 31
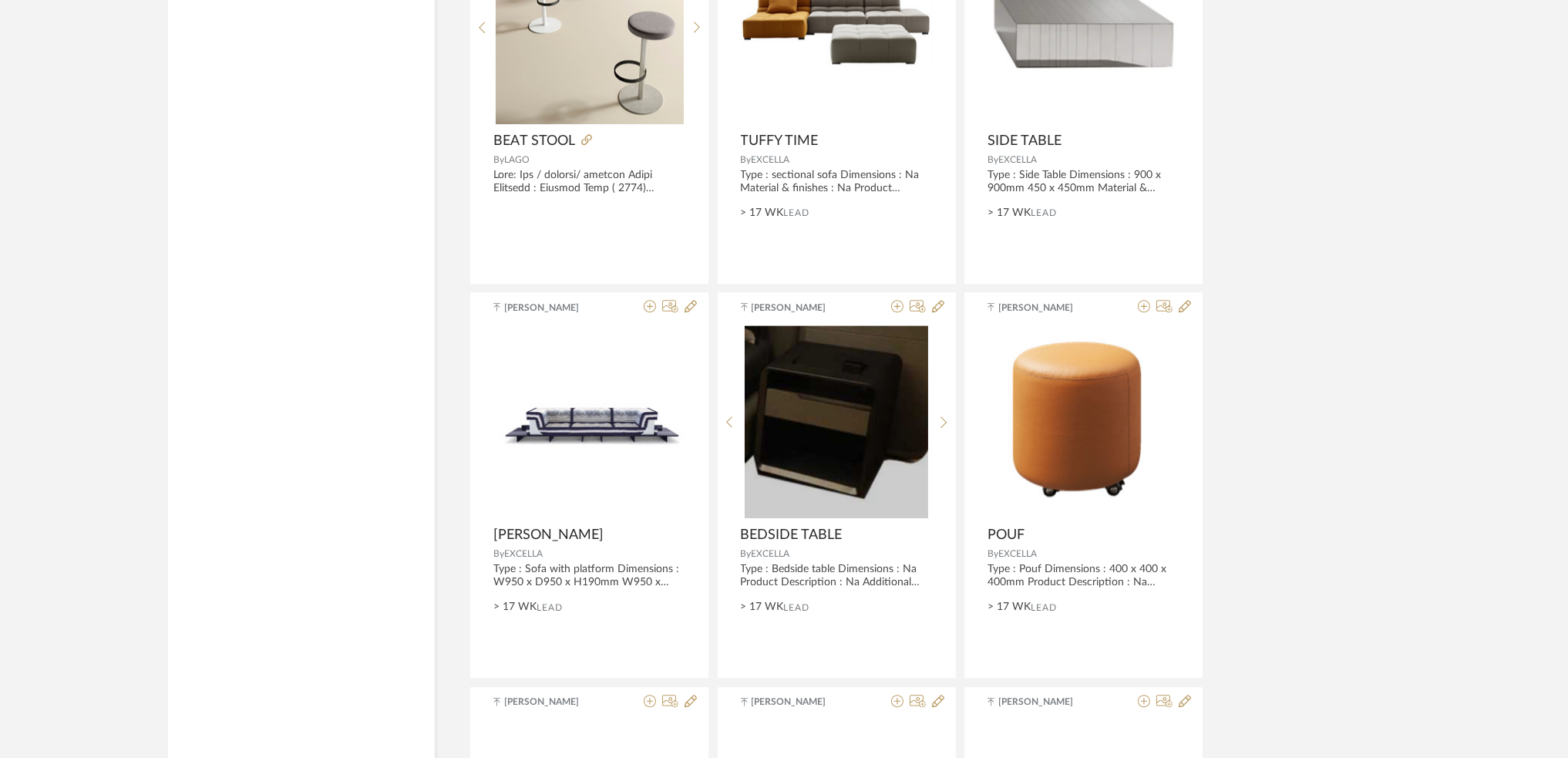
scroll to position [9155, 0]
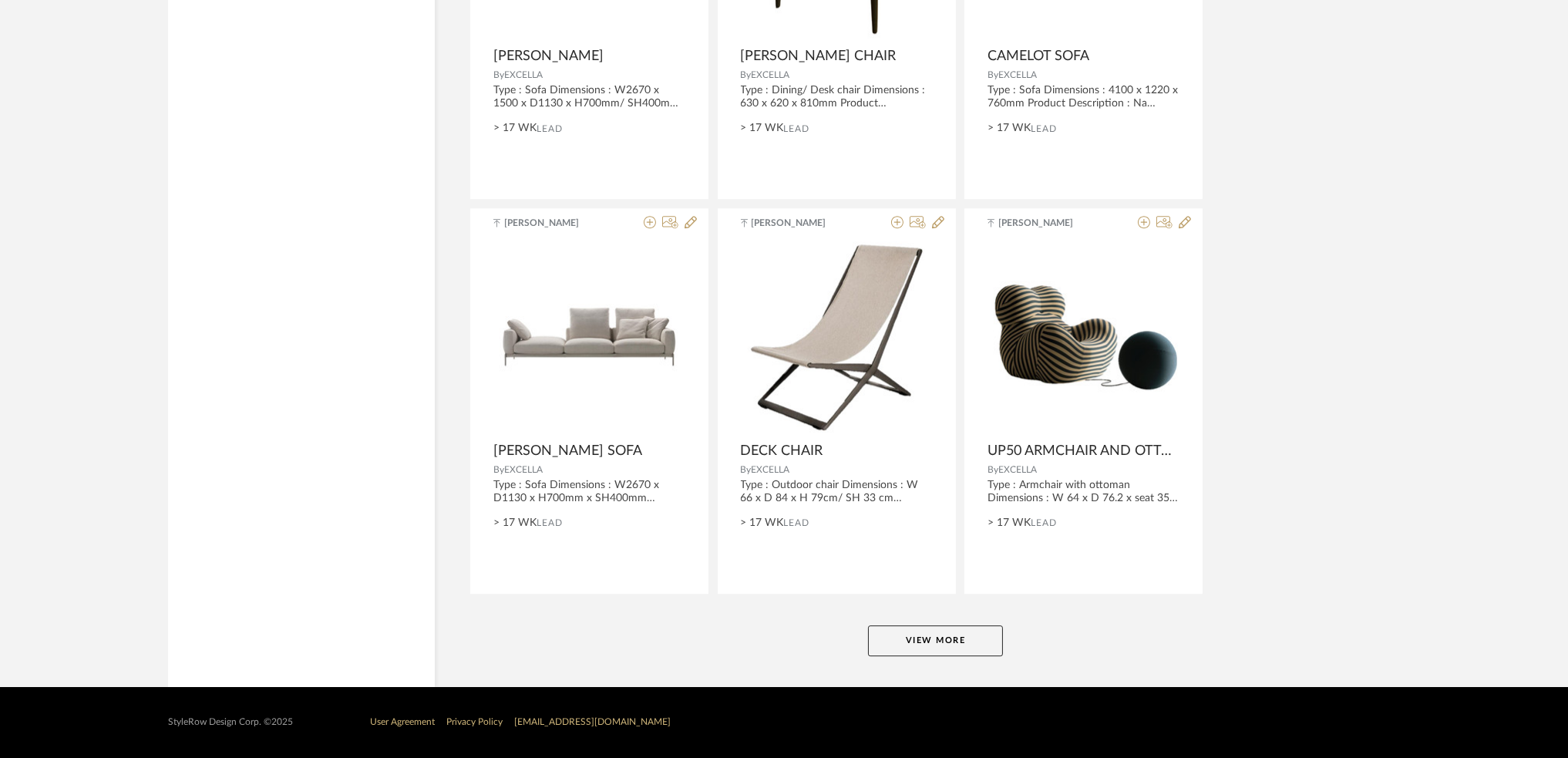
click at [910, 640] on button "View More" at bounding box center [935, 640] width 135 height 31
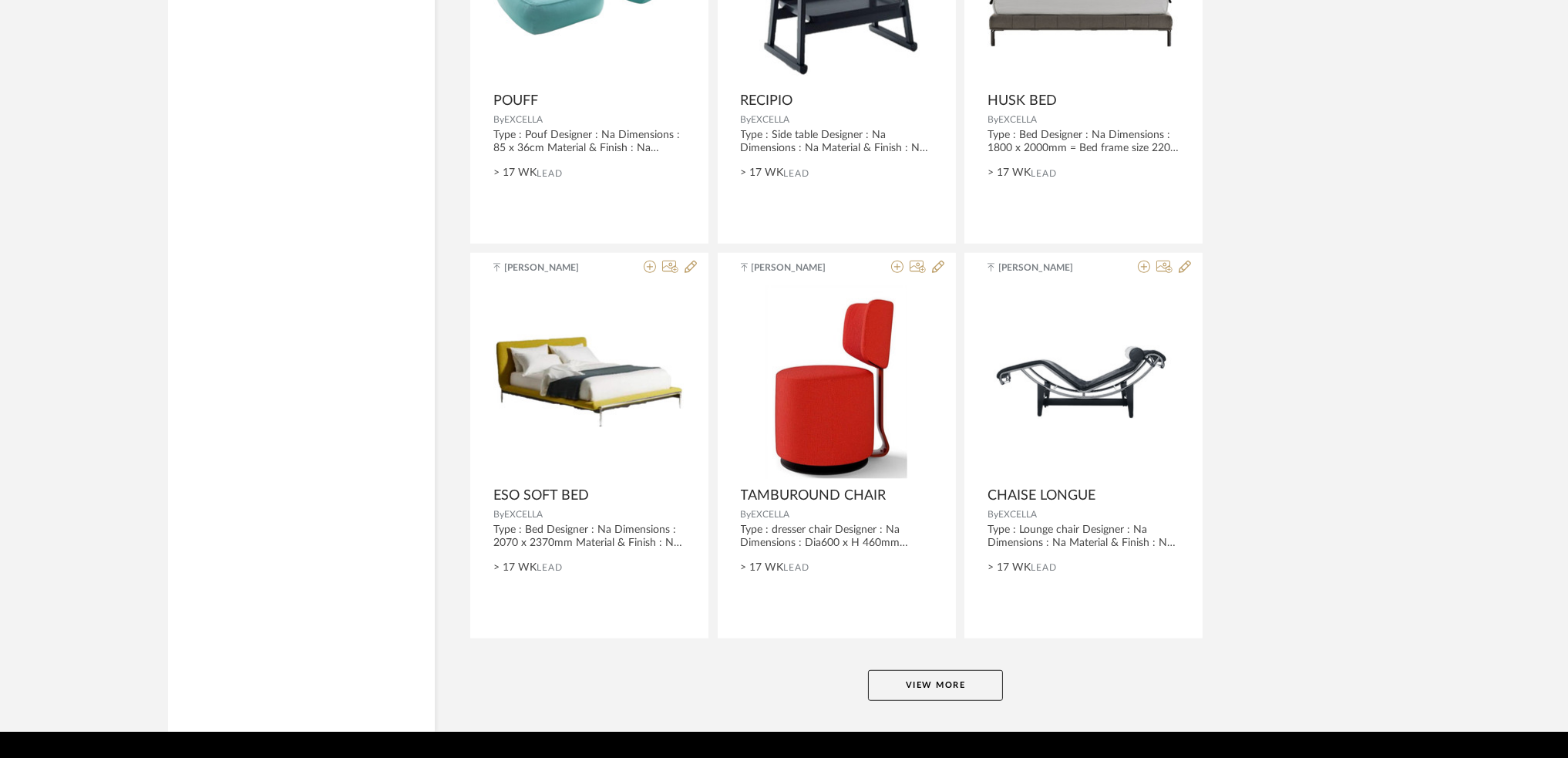
scroll to position [13887, 0]
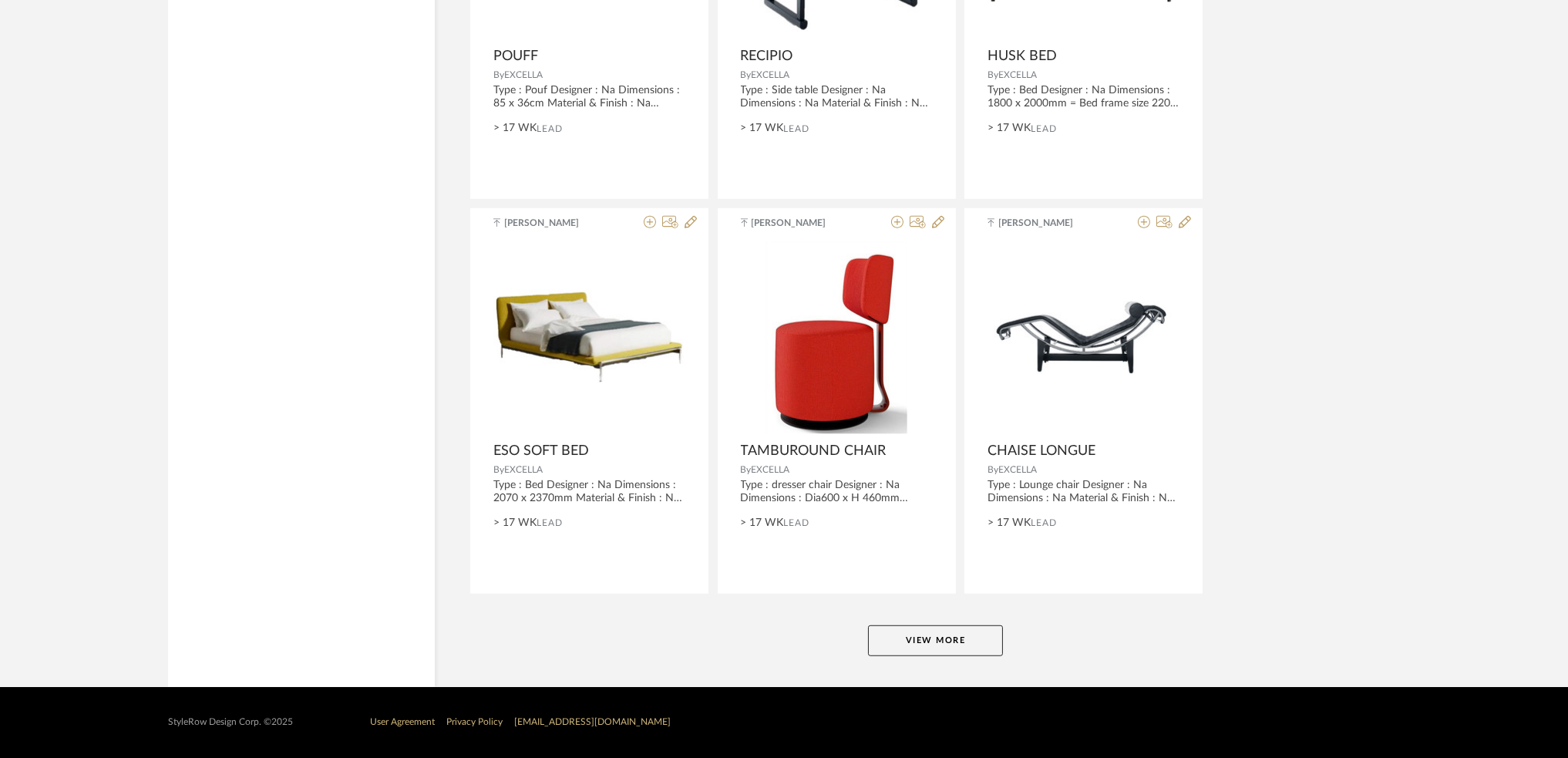
click at [941, 645] on button "View More" at bounding box center [935, 640] width 135 height 31
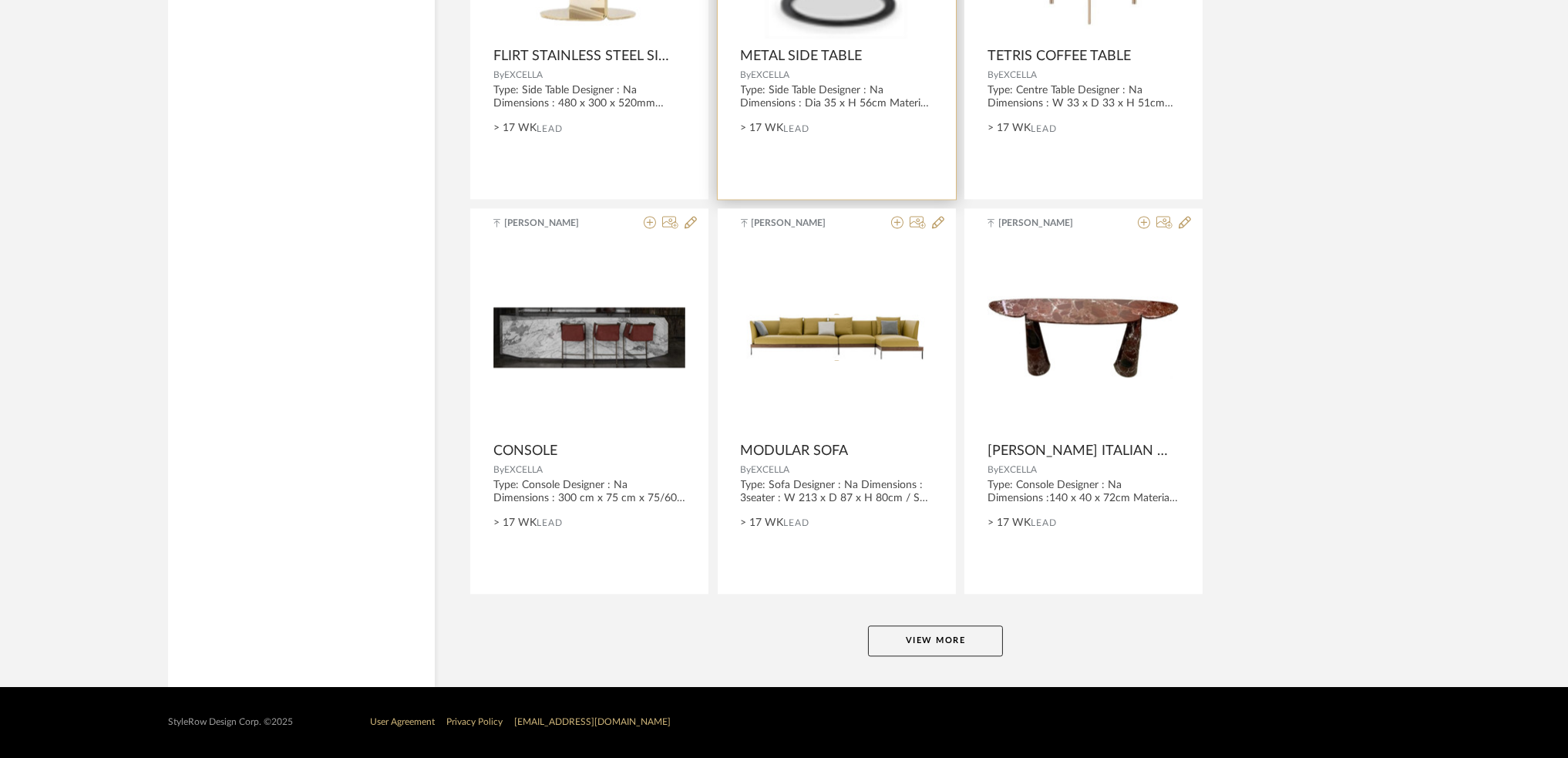
scroll to position [18619, 0]
click at [926, 642] on button "View More" at bounding box center [935, 640] width 135 height 31
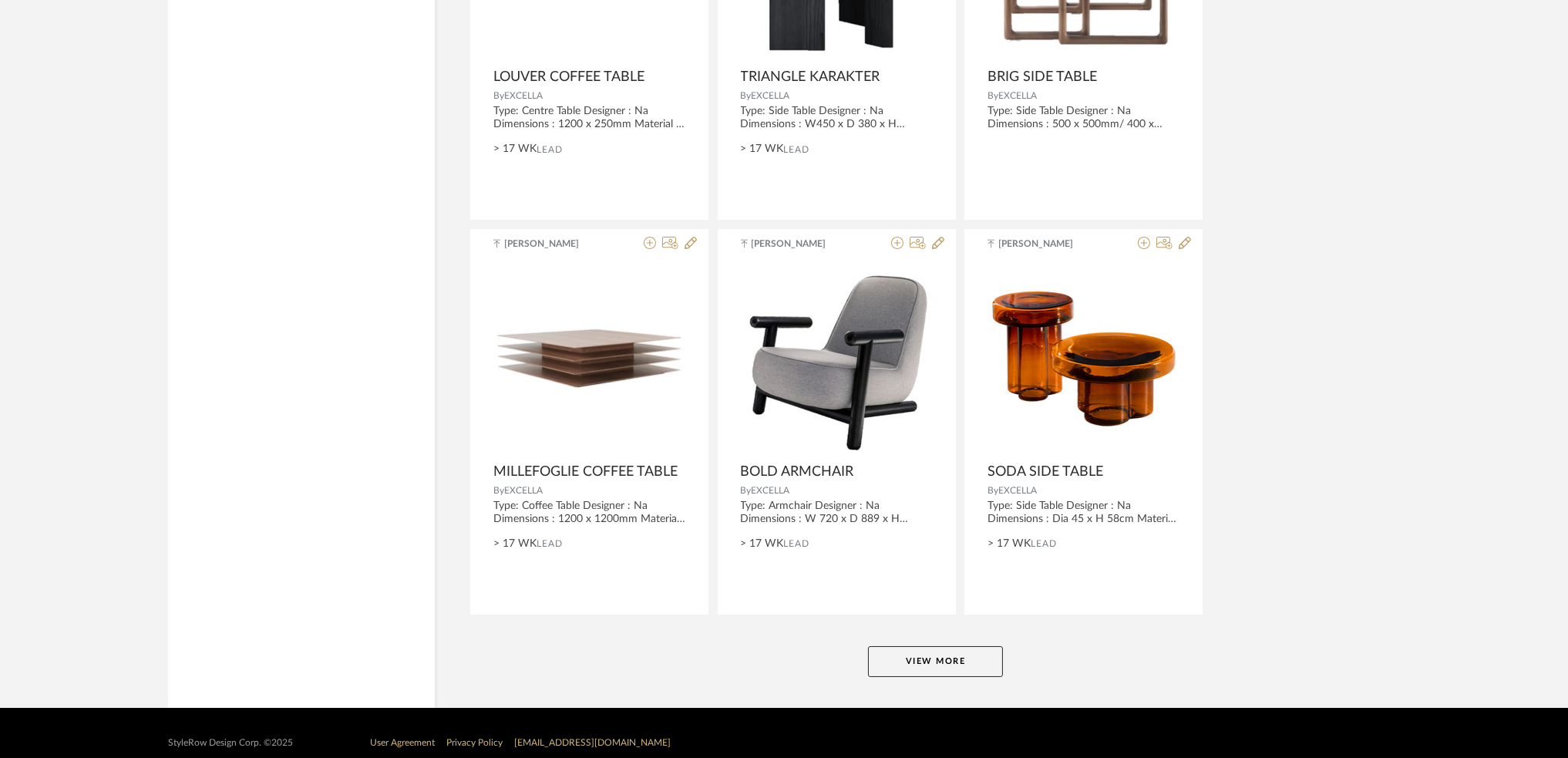
scroll to position [23351, 0]
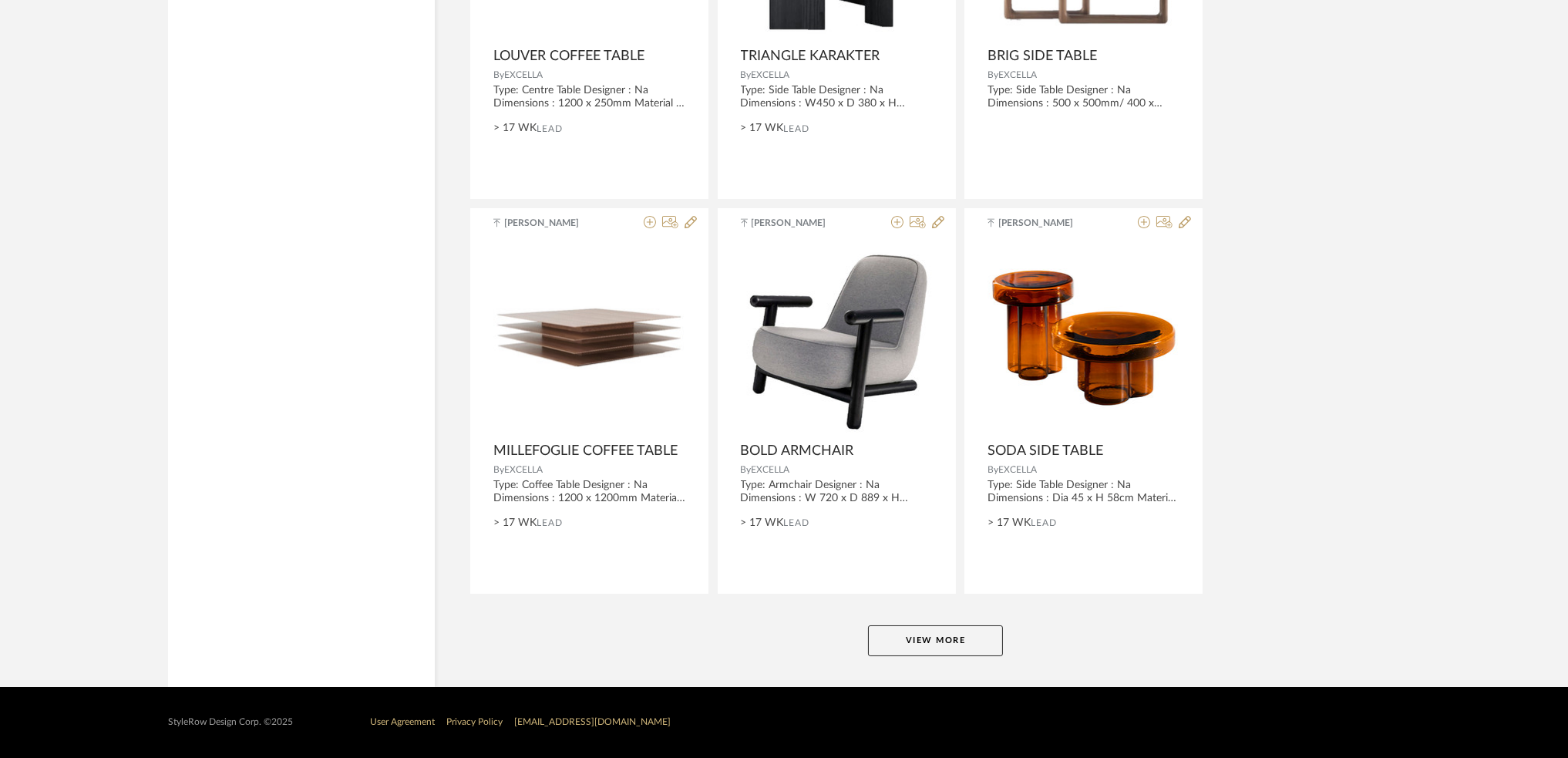
click at [912, 642] on button "View More" at bounding box center [935, 640] width 135 height 31
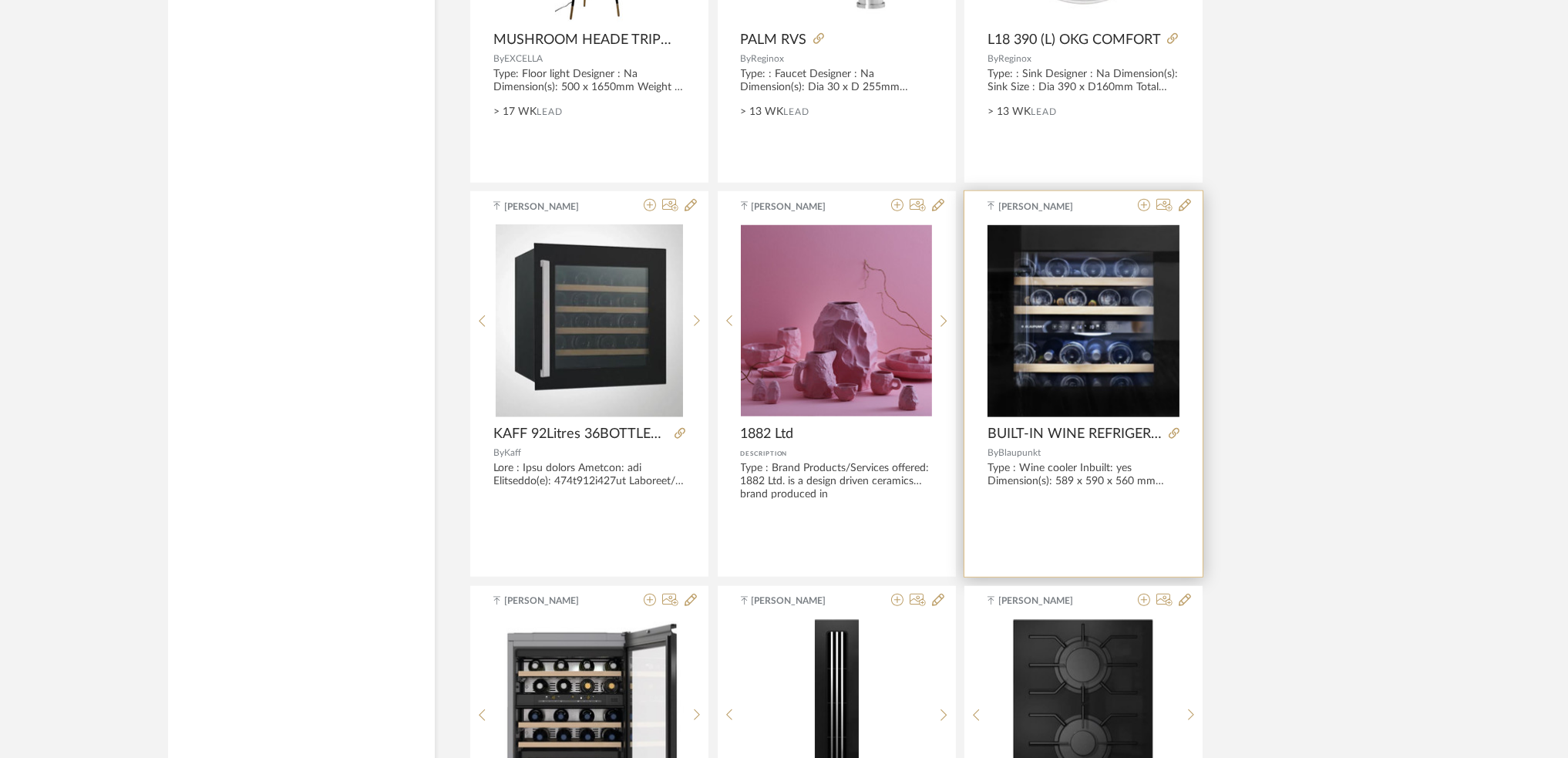
scroll to position [26125, 0]
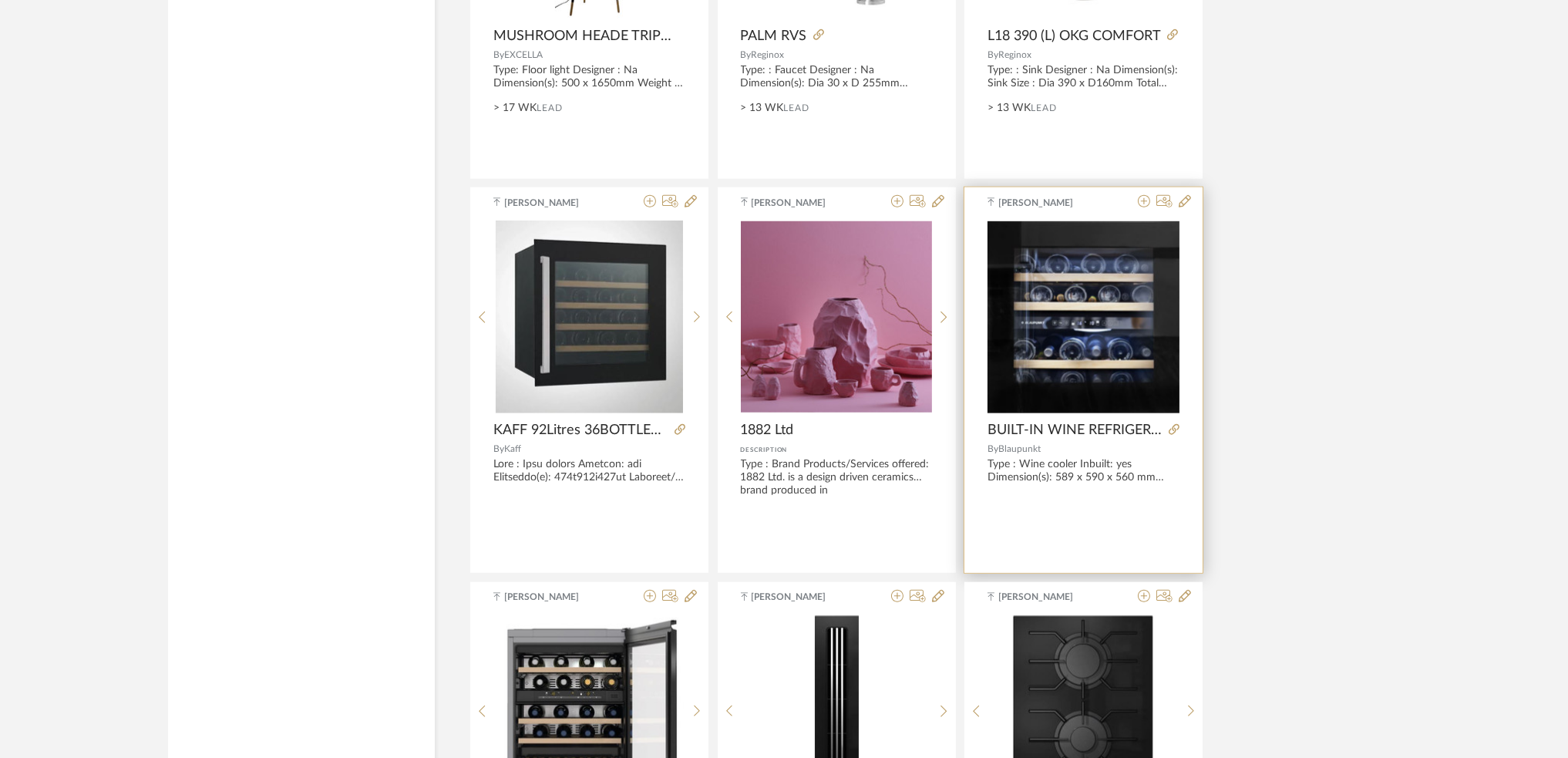
click at [1071, 380] on img "0" at bounding box center [1083, 317] width 192 height 192
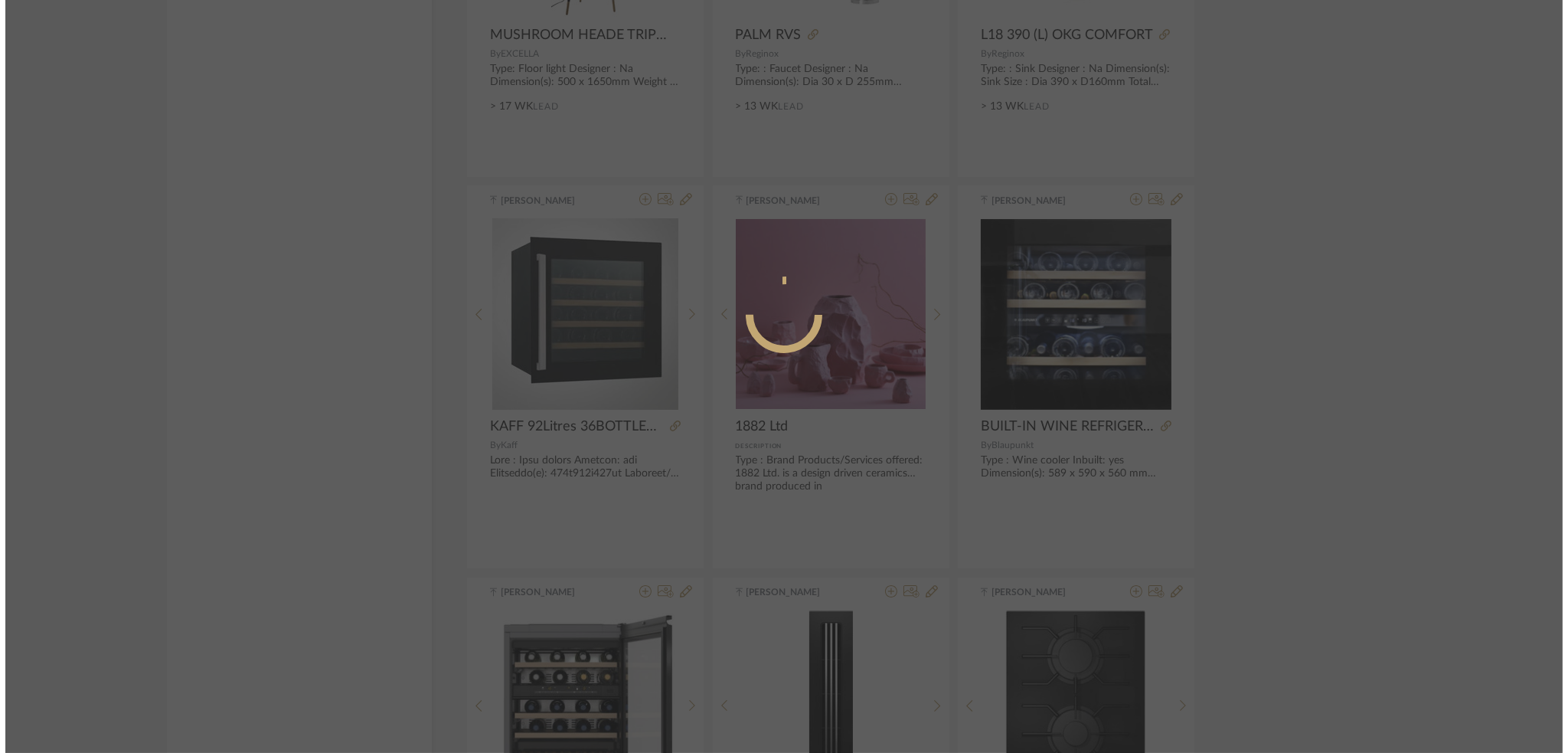
scroll to position [0, 0]
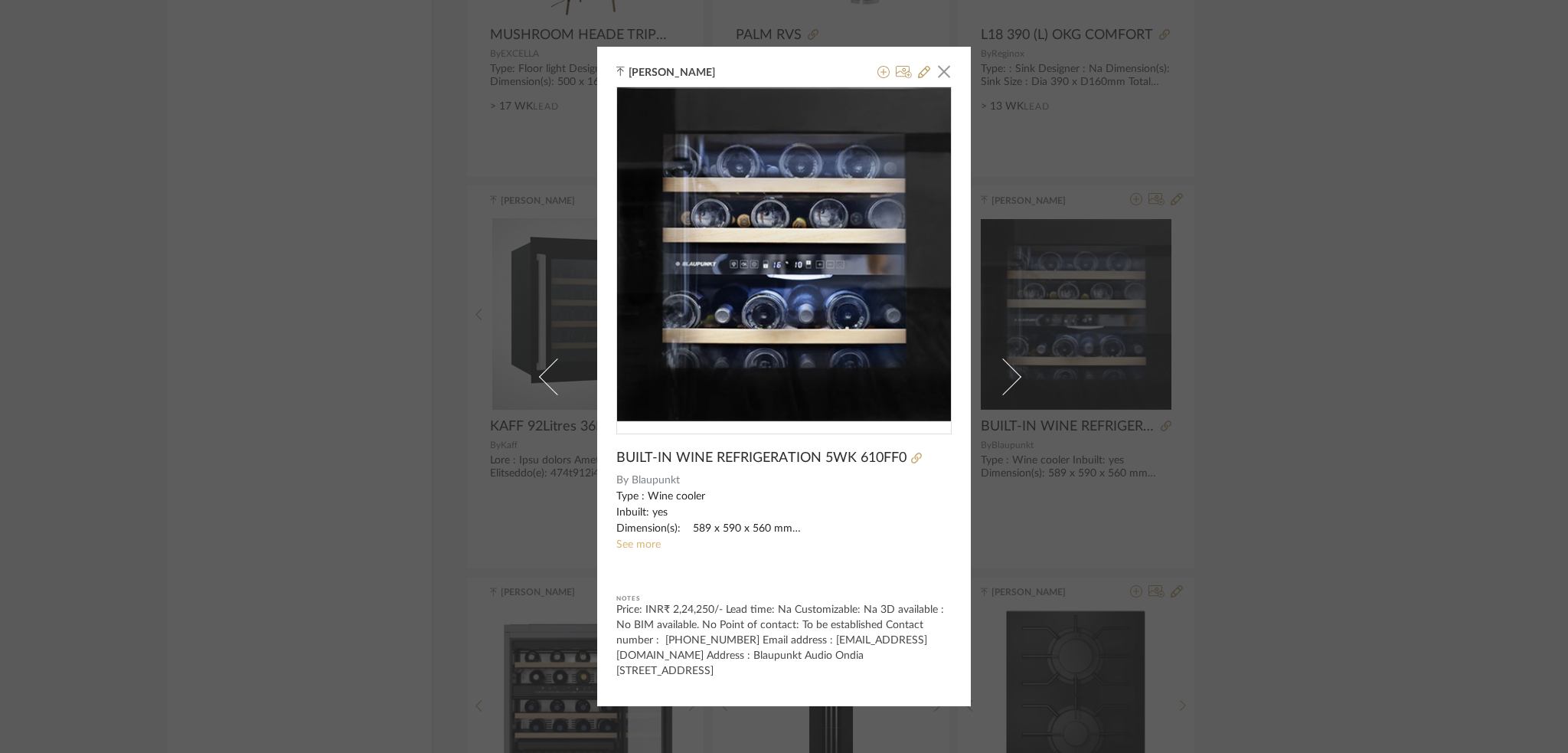
click at [630, 548] on link "See more" at bounding box center [638, 543] width 44 height 11
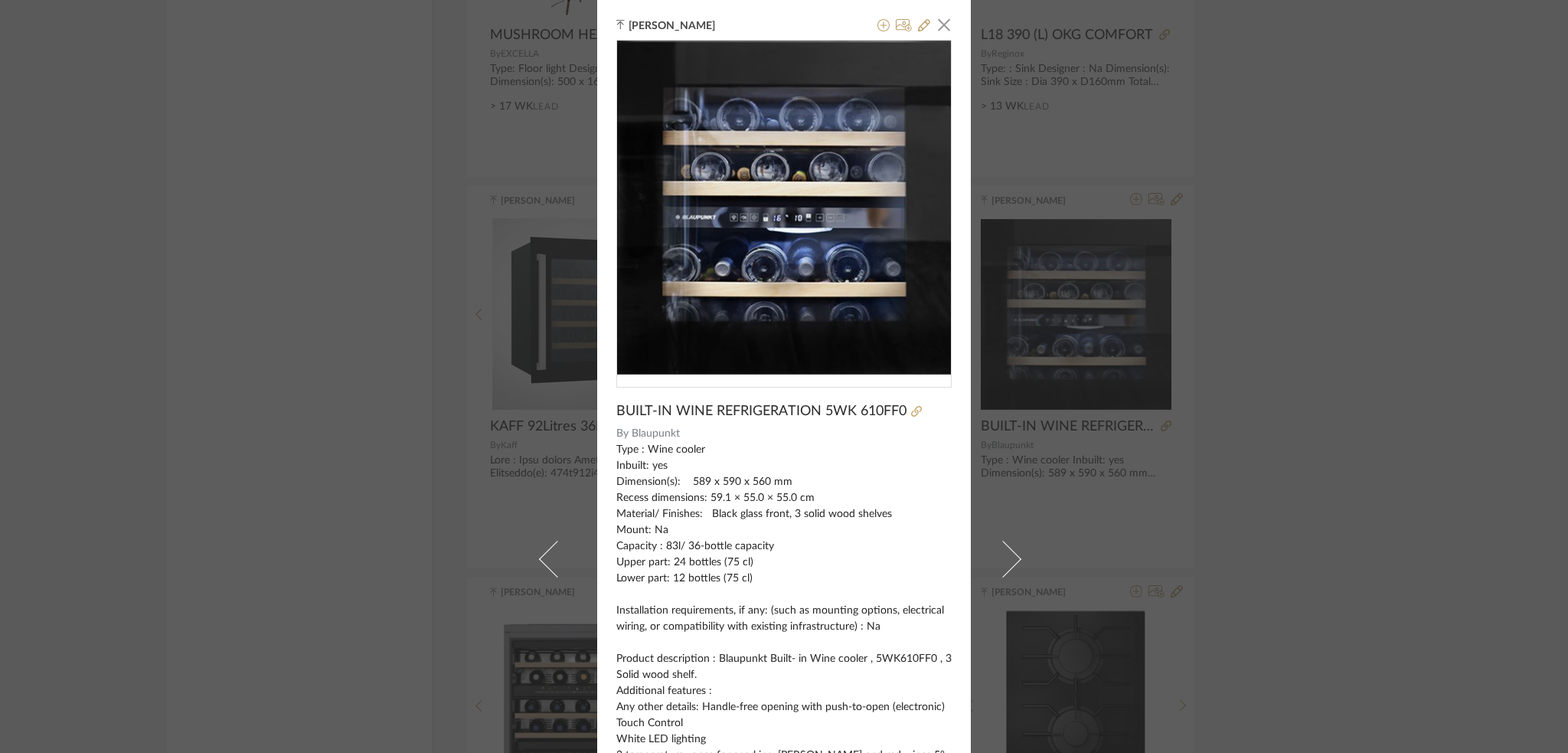
click at [1260, 494] on div "[PERSON_NAME] × BUILT-IN WINE REFRIGERATION 5WK 610FF0 By Blaupunkt See less No…" at bounding box center [784, 376] width 1568 height 753
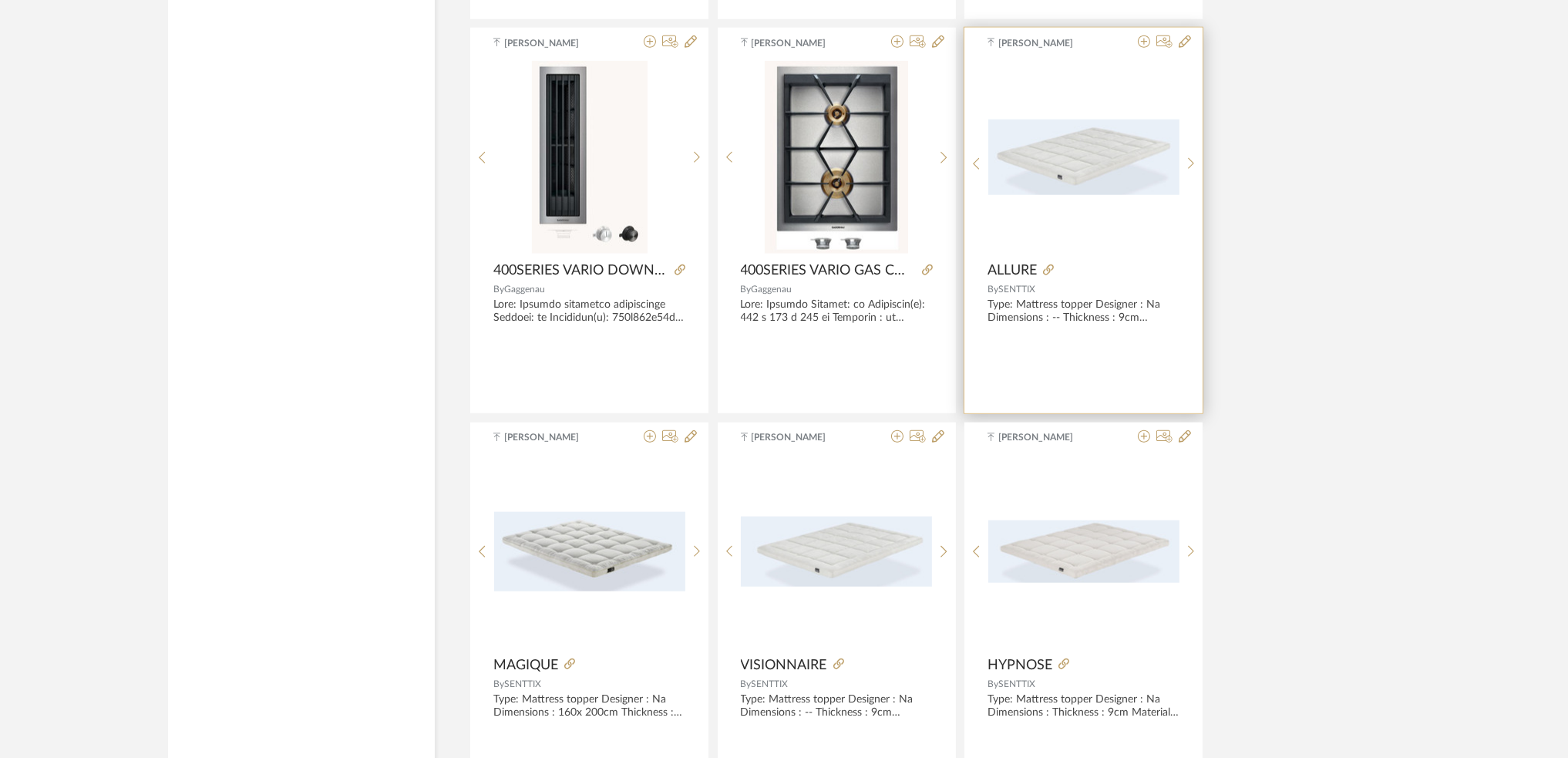
scroll to position [27153, 0]
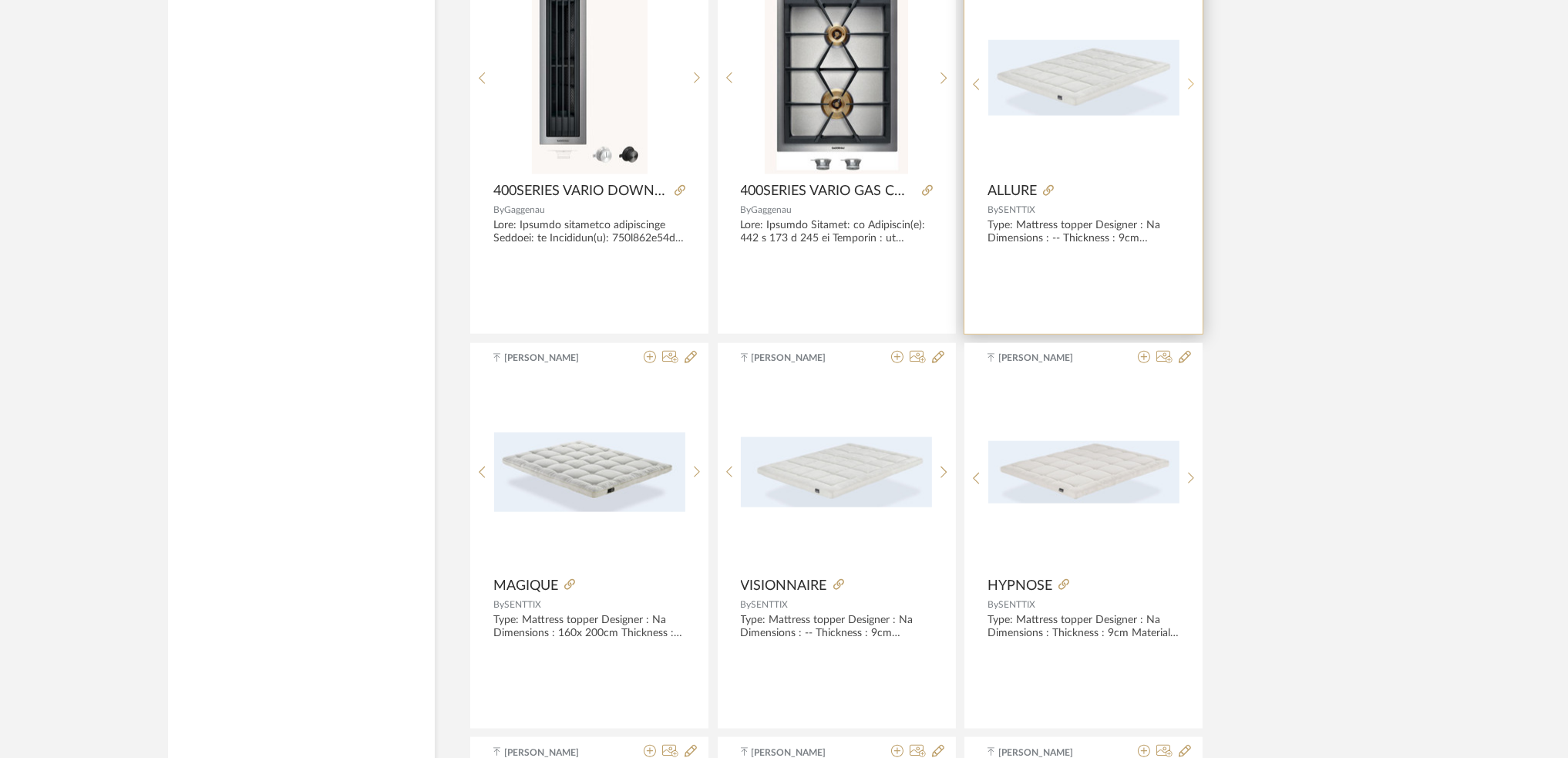
click at [1192, 91] on icon at bounding box center [1190, 85] width 6 height 12
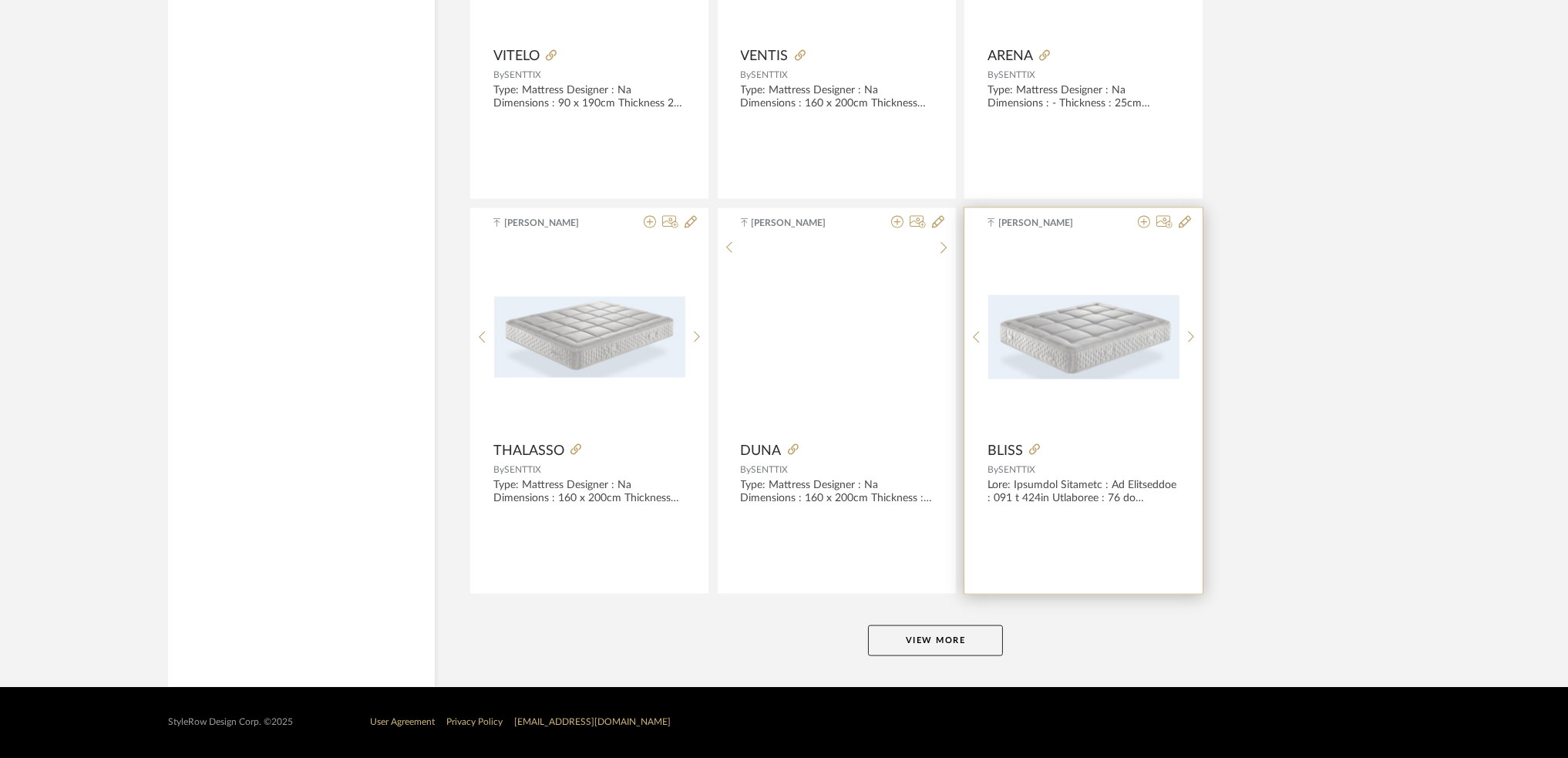
scroll to position [28083, 0]
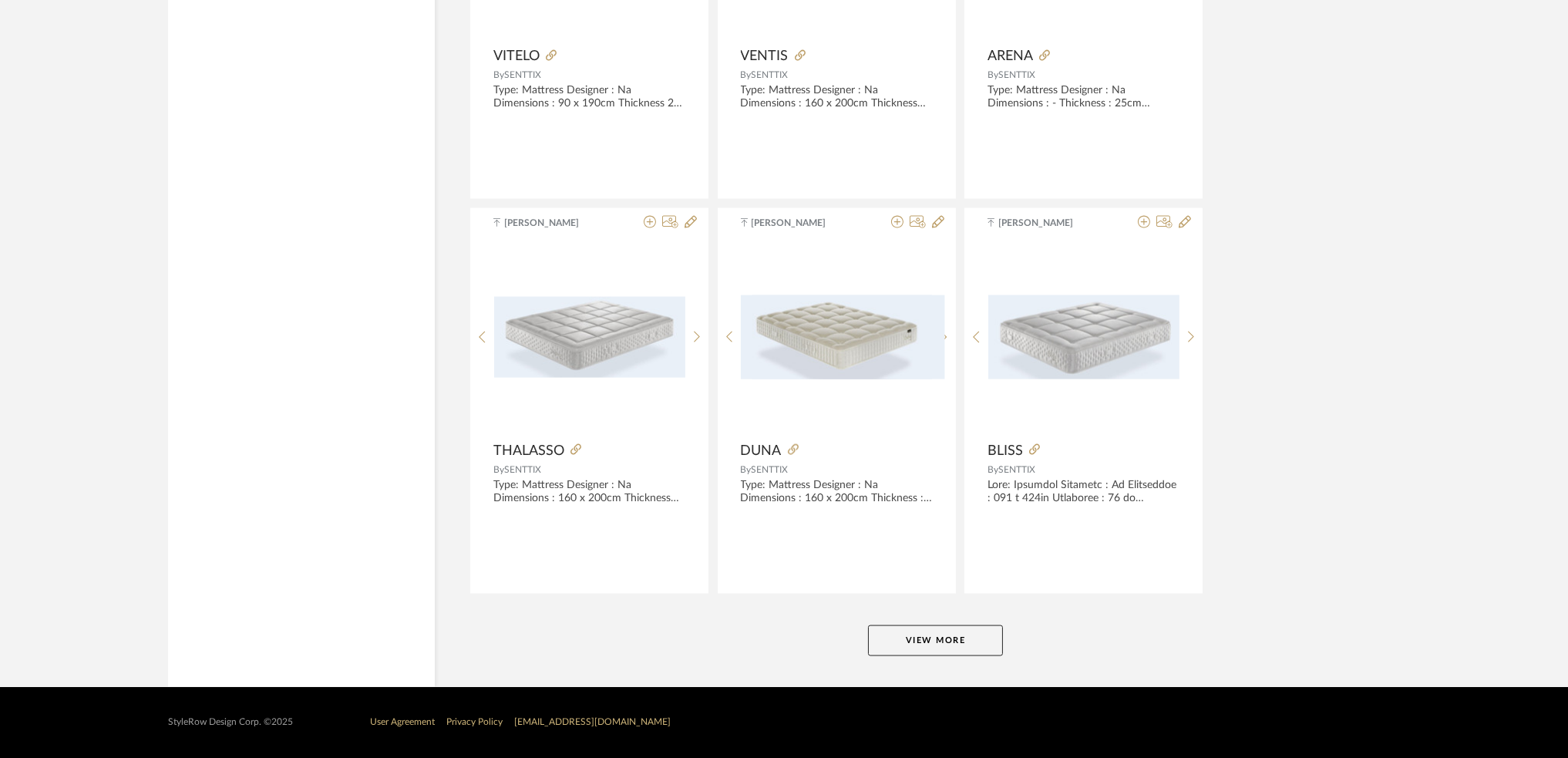
click at [919, 647] on button "View More" at bounding box center [935, 640] width 135 height 31
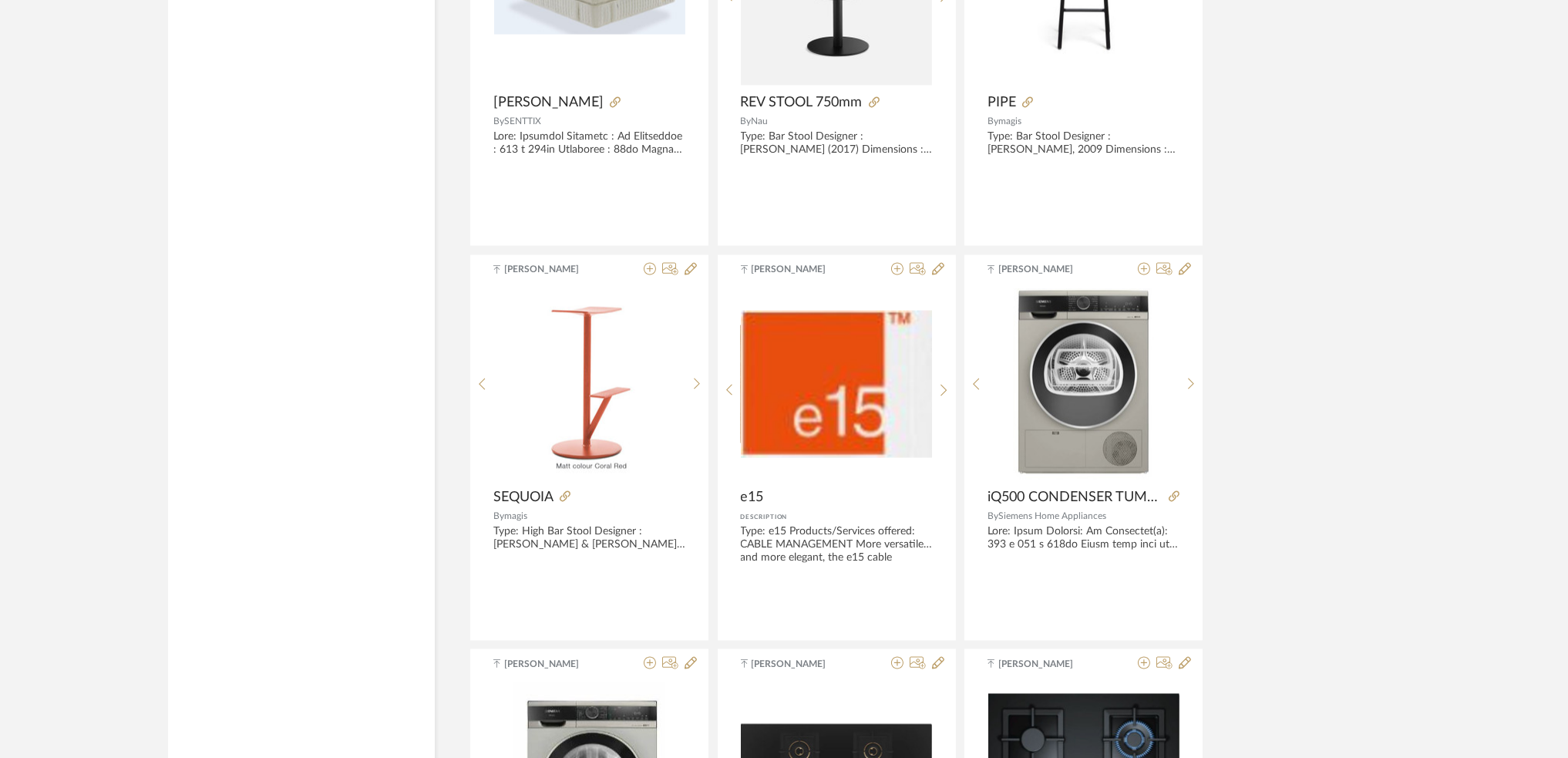
scroll to position [29624, 0]
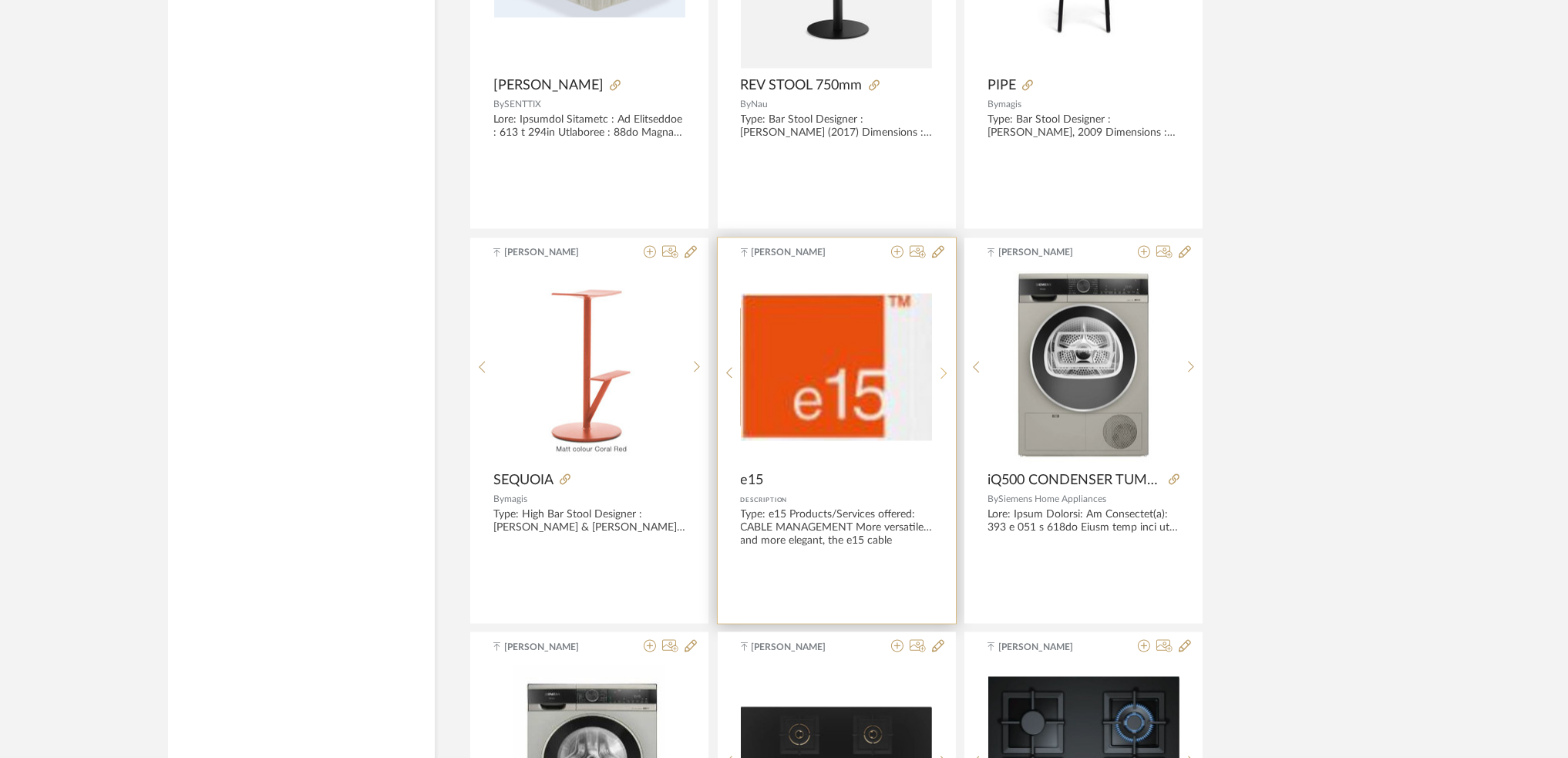
click at [945, 377] on icon at bounding box center [943, 373] width 7 height 13
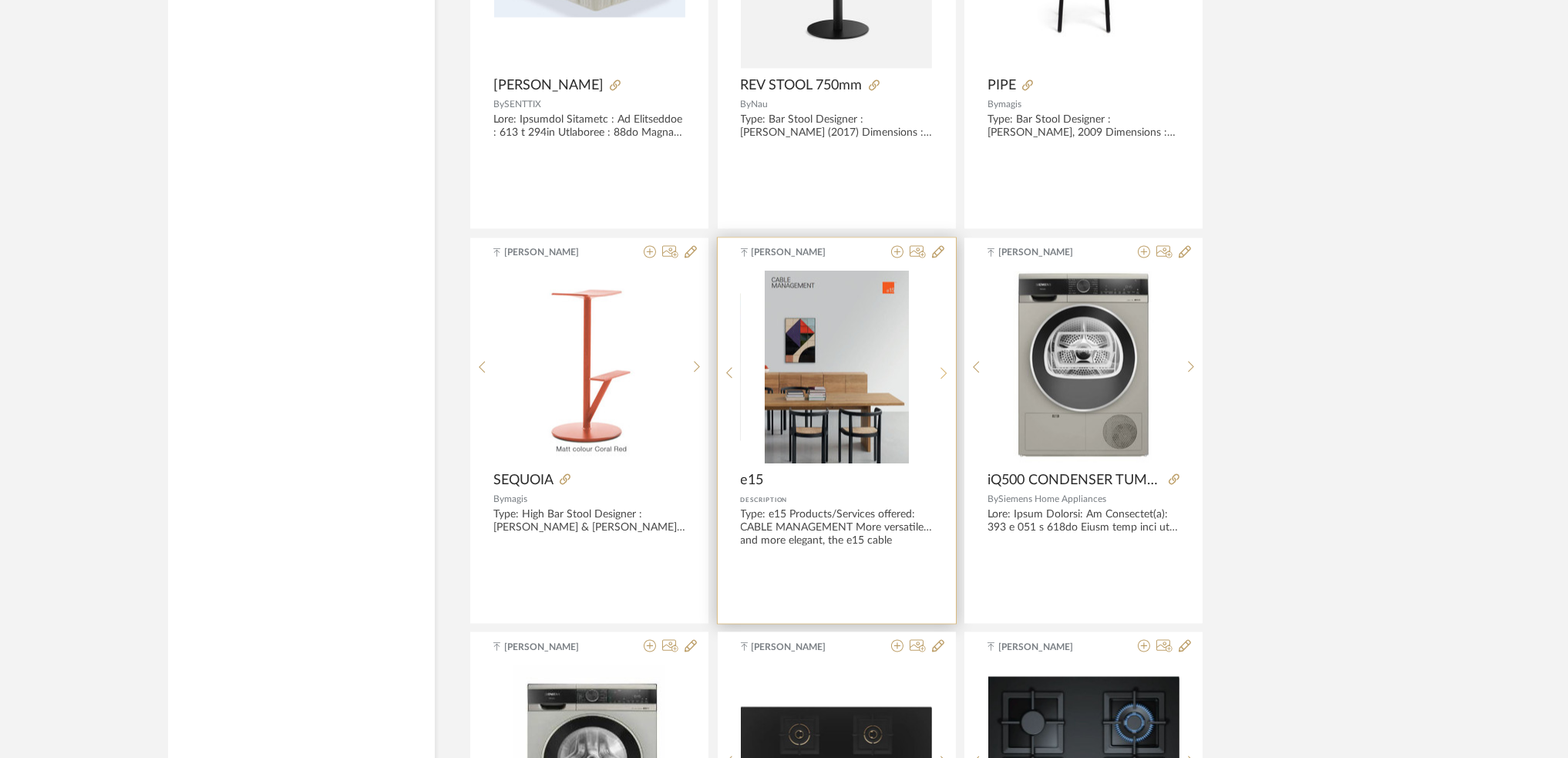
click at [945, 377] on icon at bounding box center [943, 373] width 7 height 13
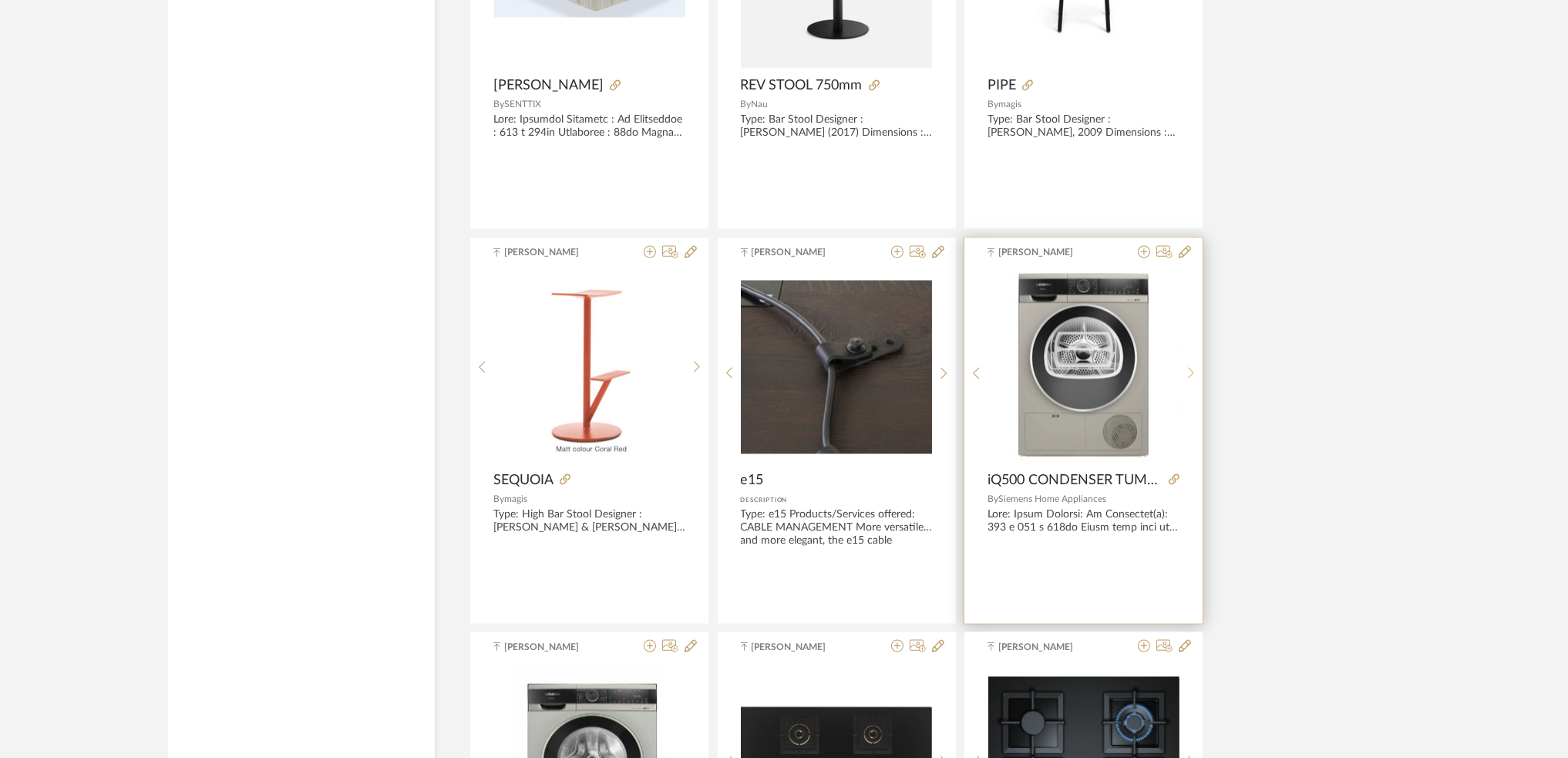
click at [1185, 370] on div at bounding box center [1190, 373] width 24 height 205
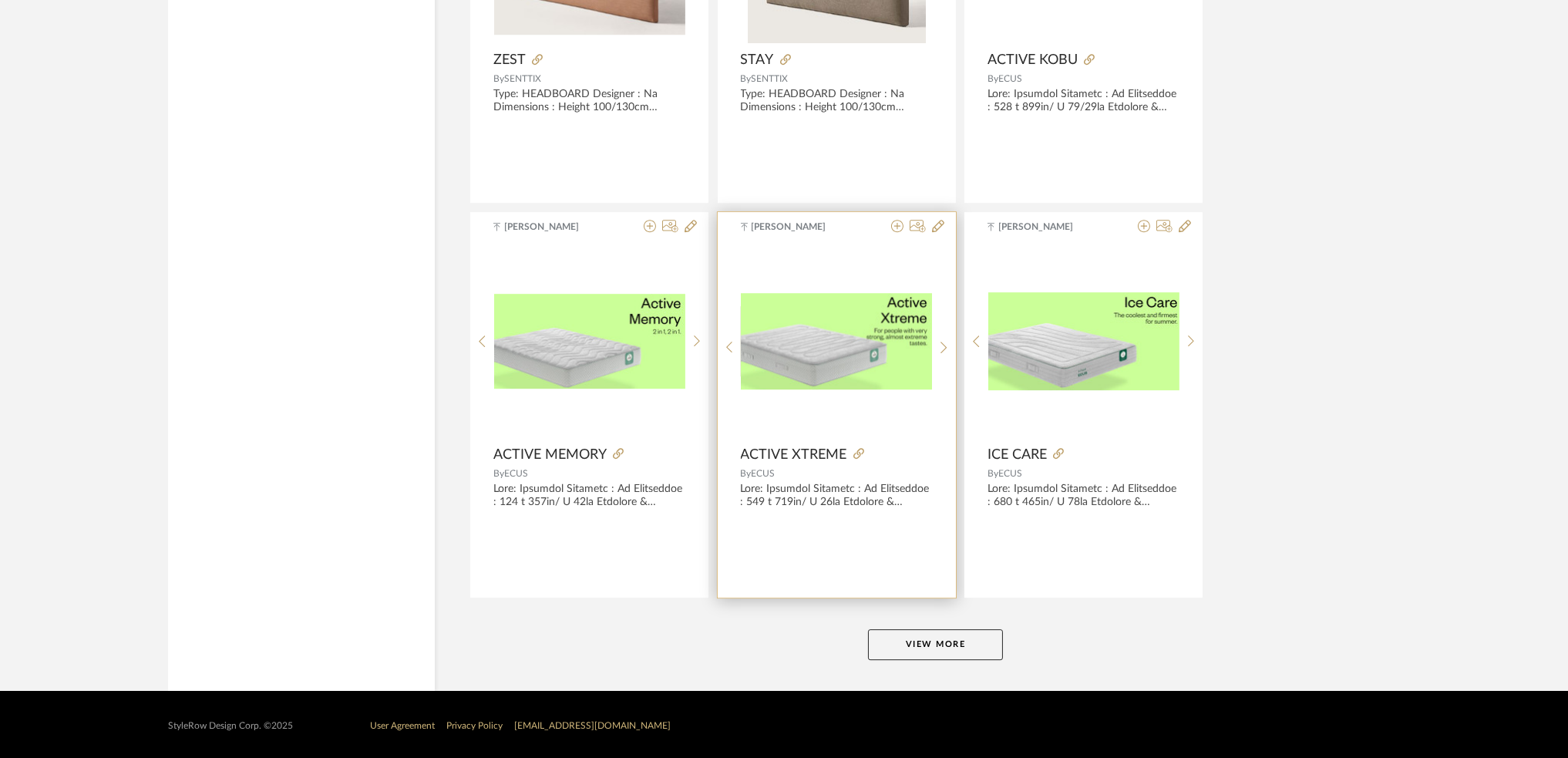
scroll to position [32815, 0]
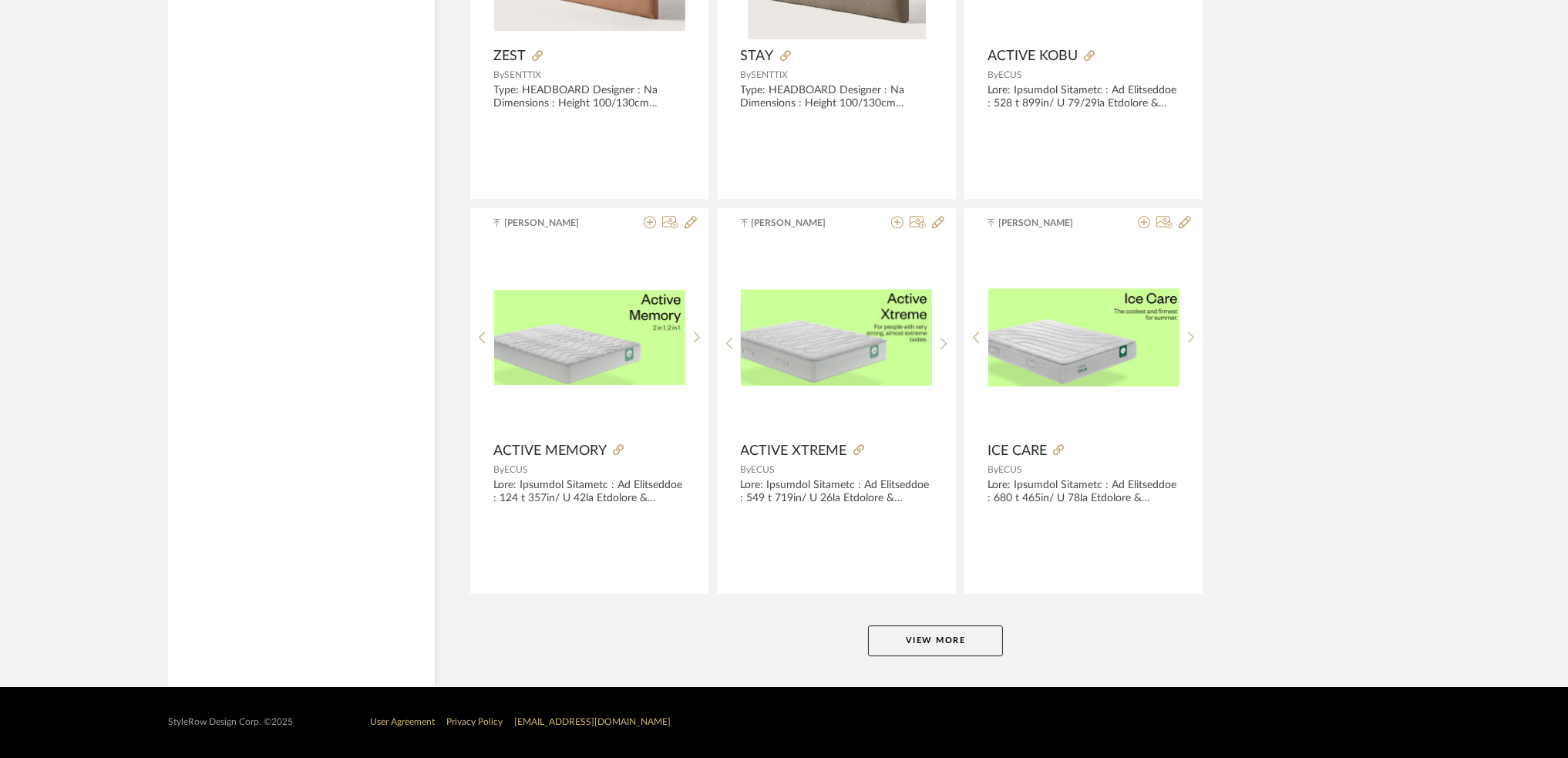
click at [923, 645] on button "View More" at bounding box center [935, 640] width 135 height 31
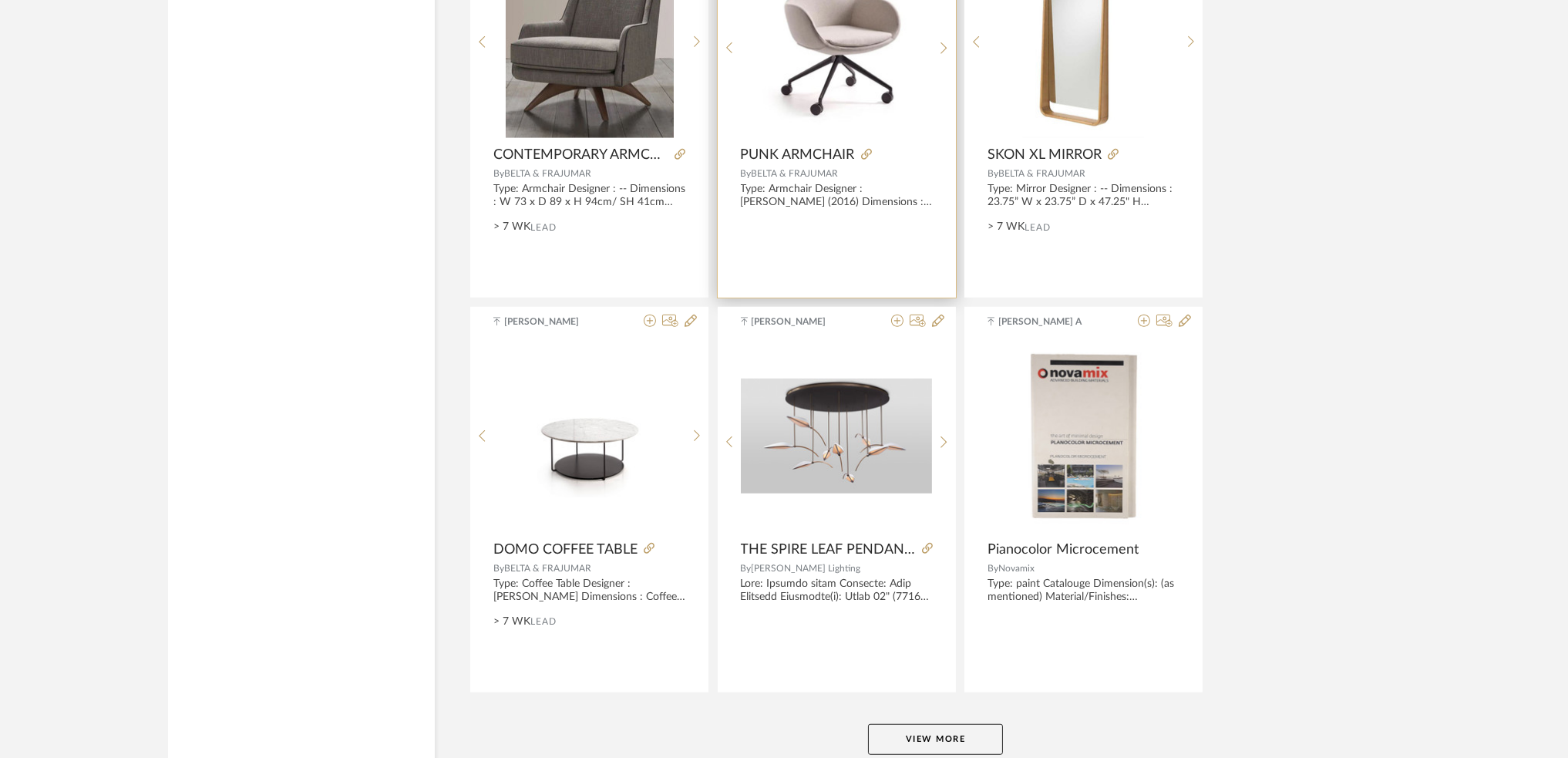
scroll to position [37546, 0]
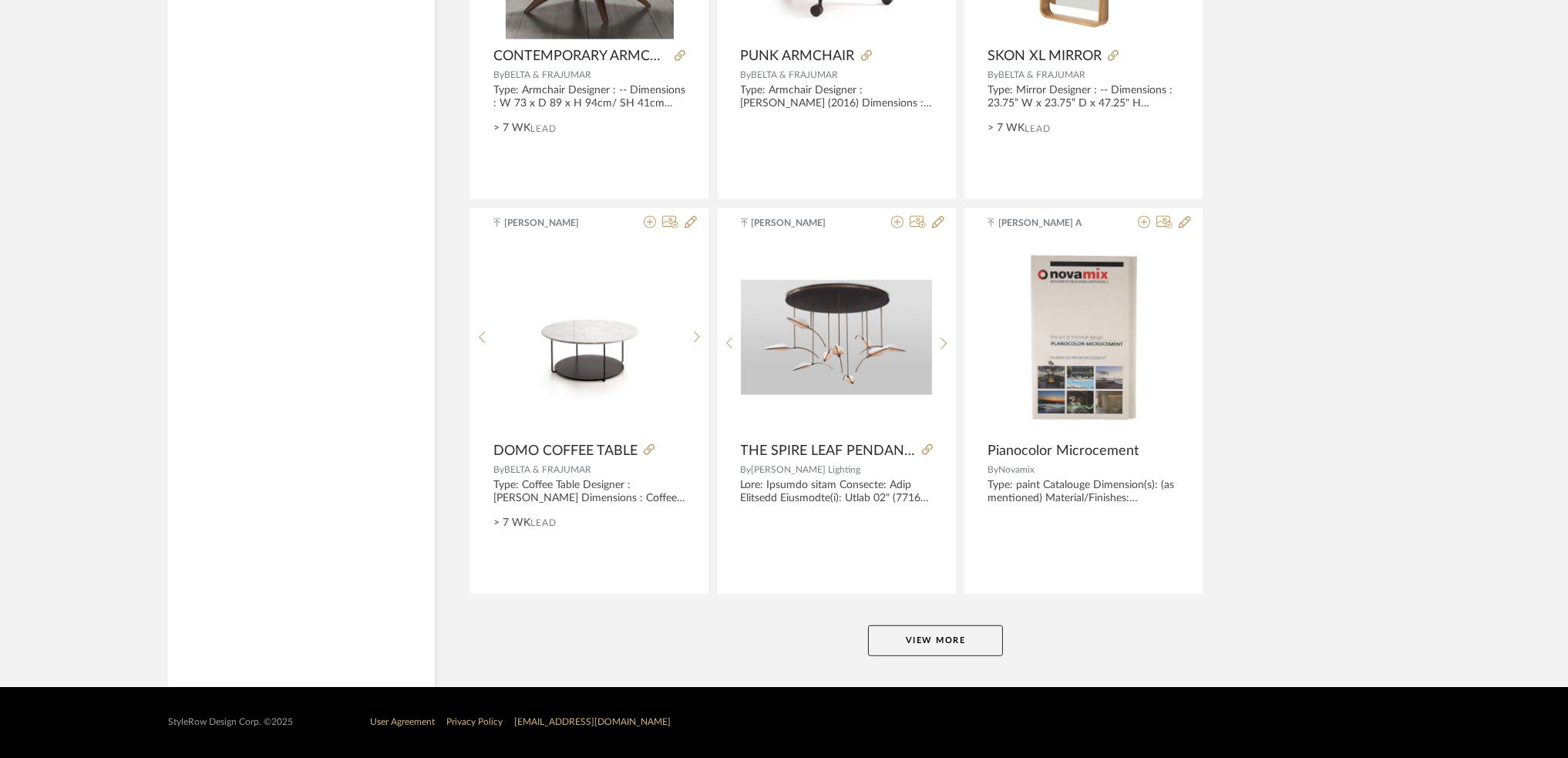
click at [912, 644] on button "View More" at bounding box center [935, 640] width 135 height 31
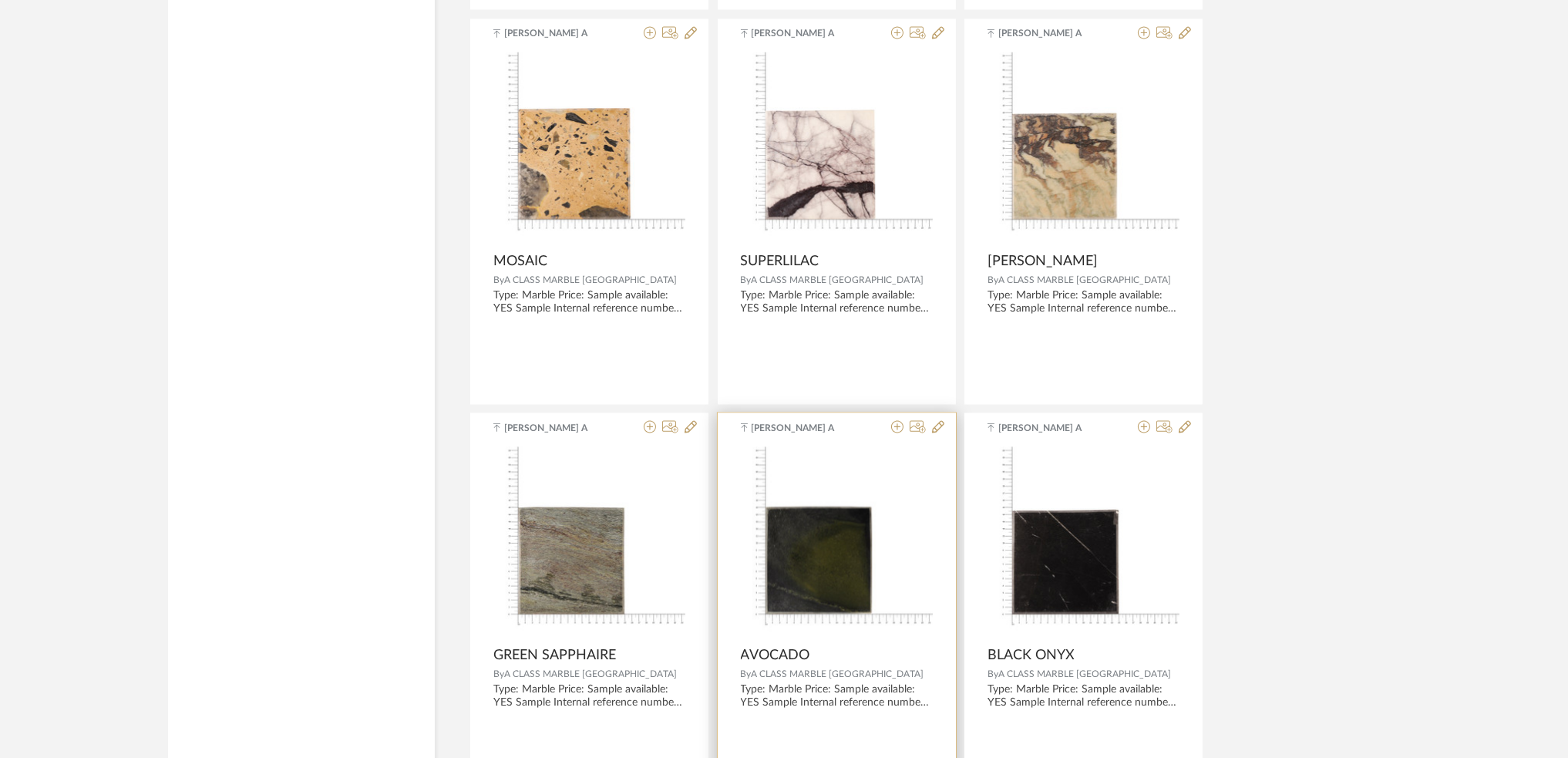
scroll to position [41657, 0]
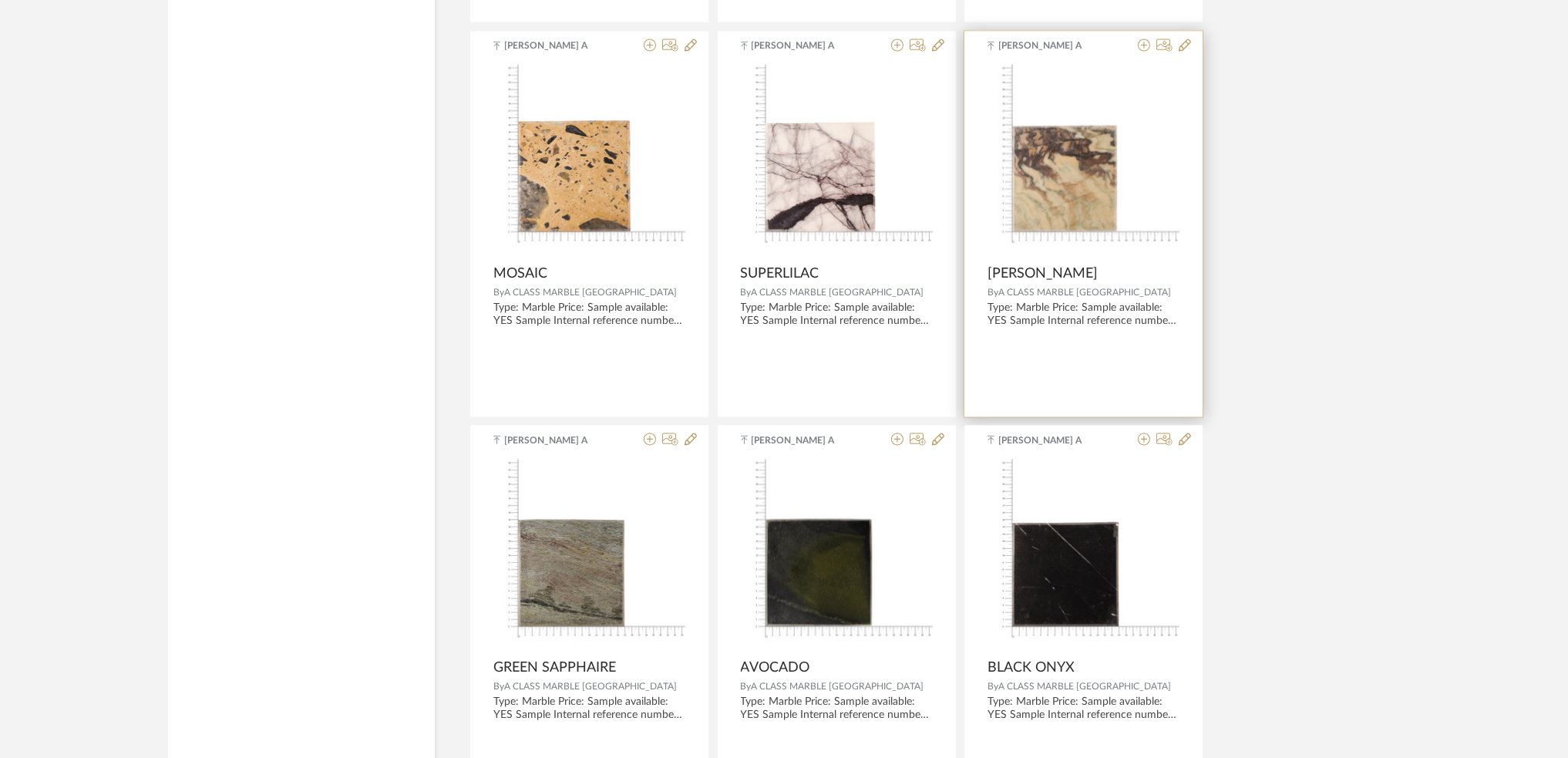
click at [0, 0] on img at bounding box center [0, 0] width 0 height 0
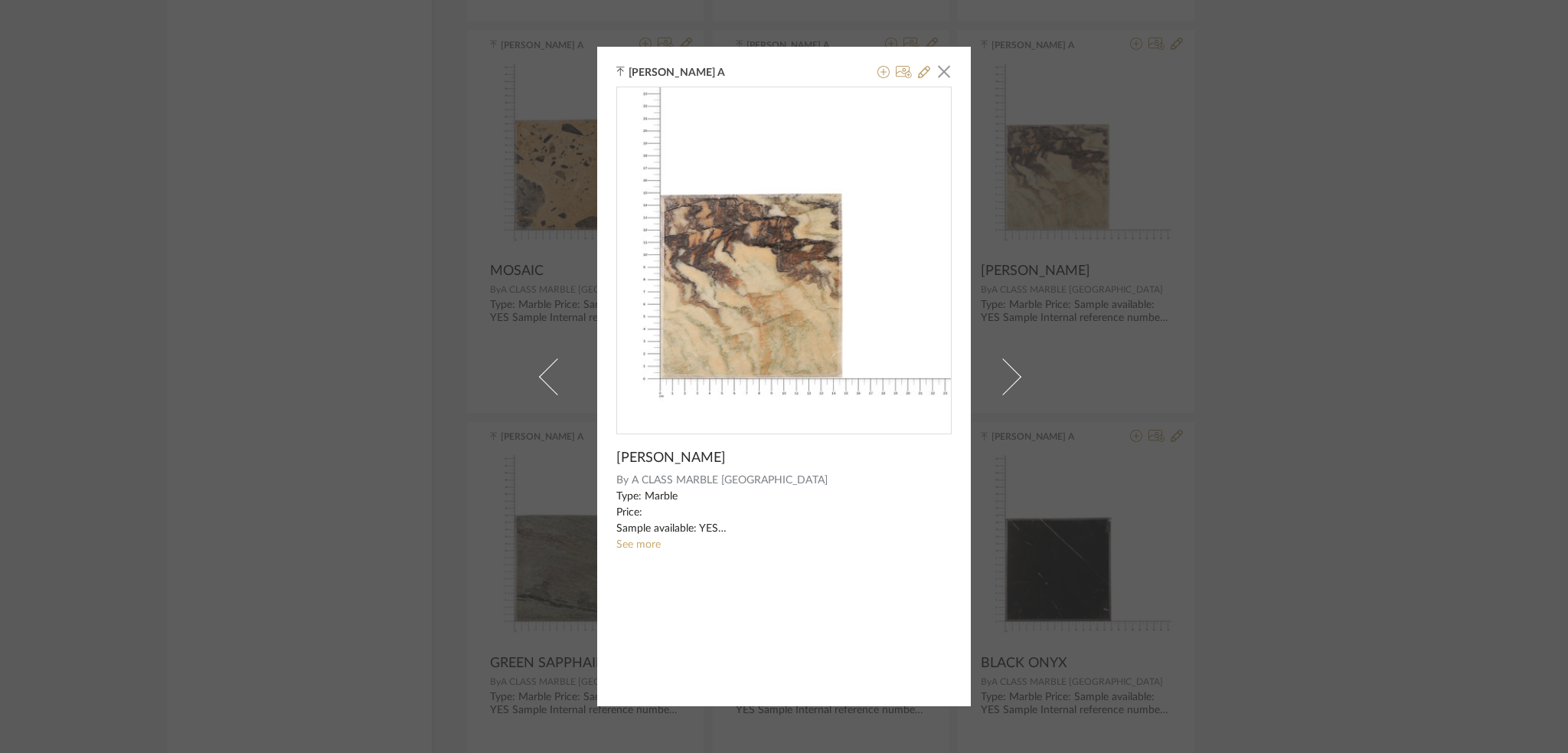
click at [803, 272] on img "0" at bounding box center [784, 254] width 334 height 334
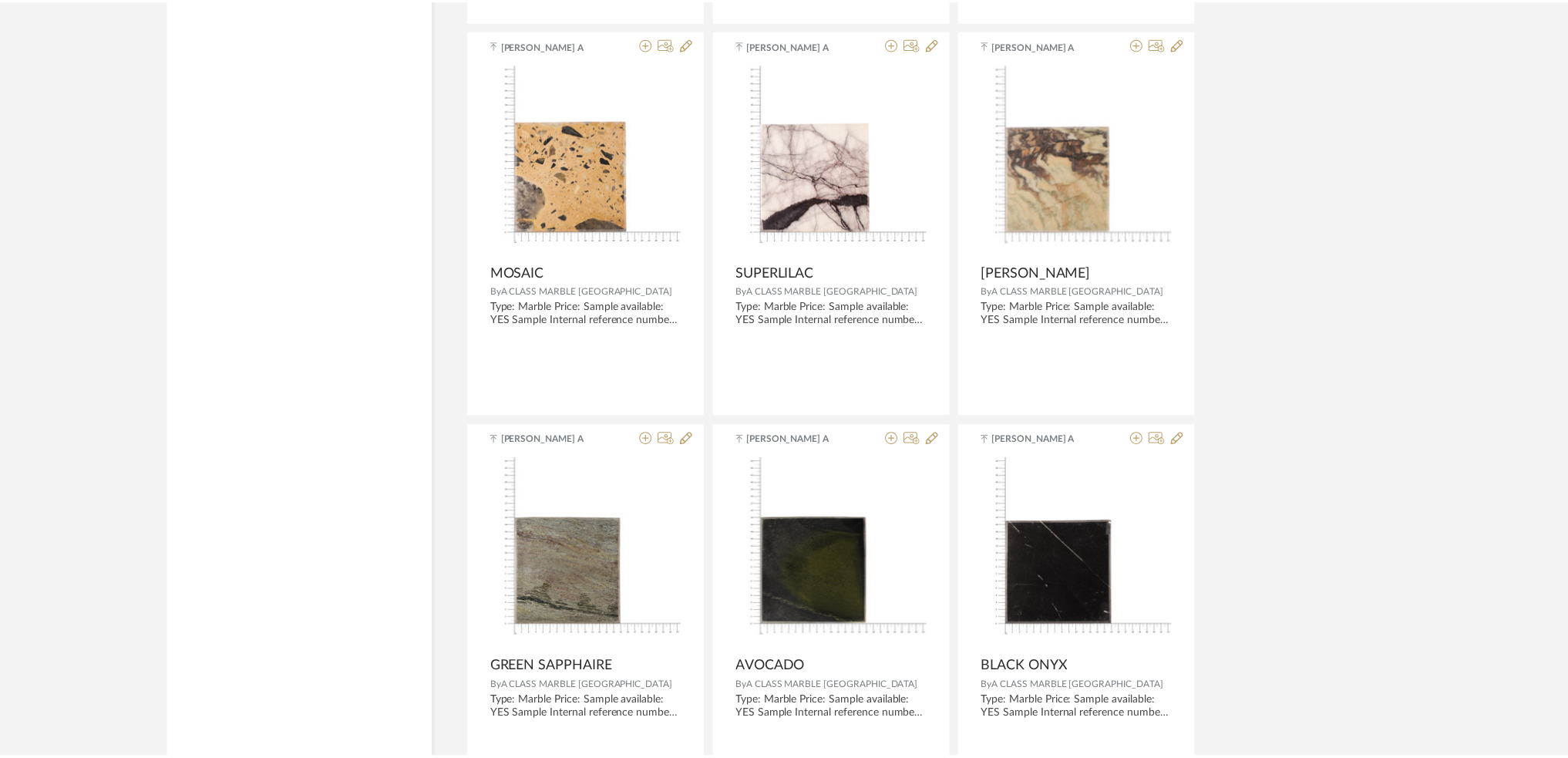
scroll to position [41657, 0]
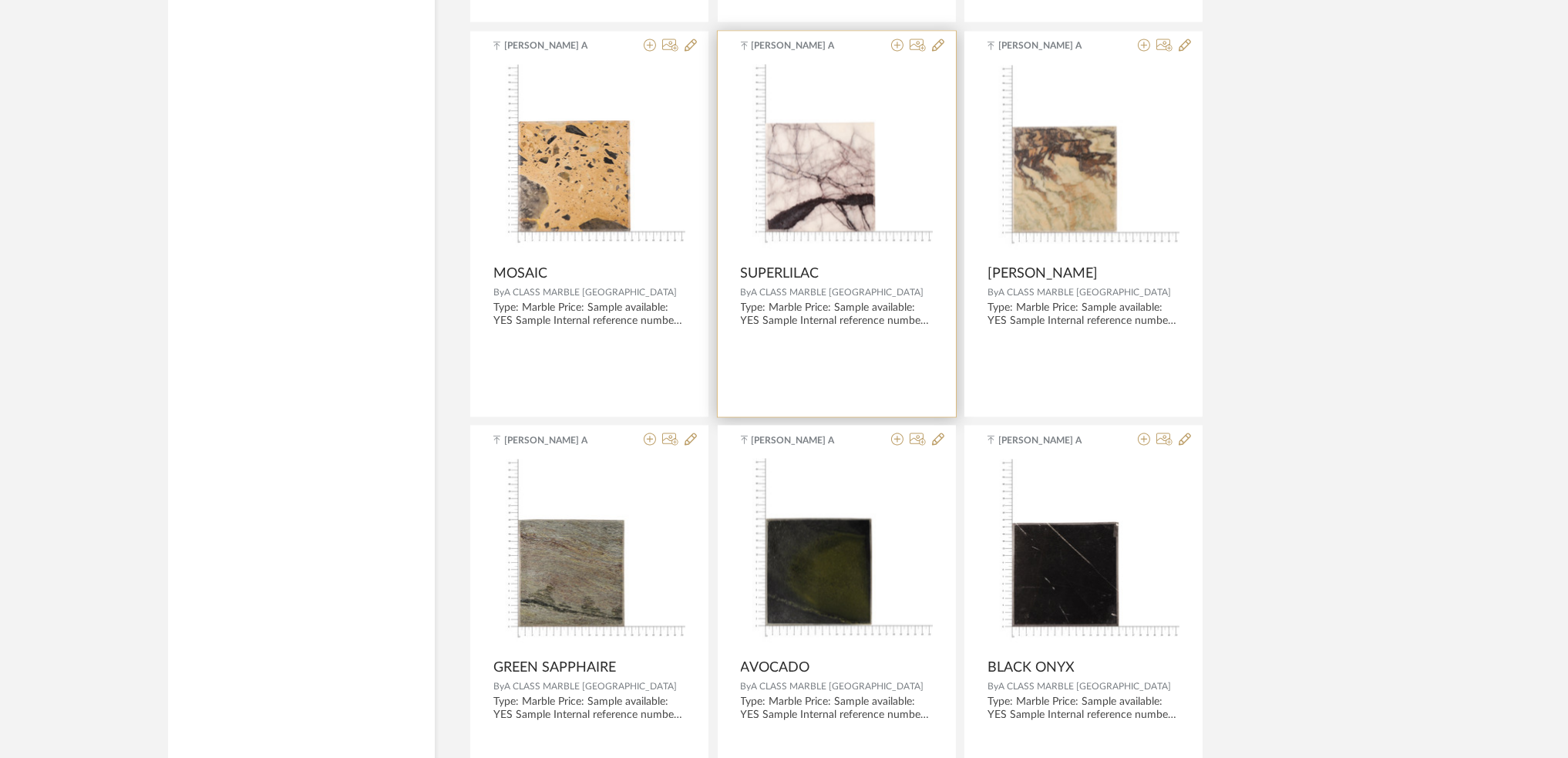
click at [0, 0] on img at bounding box center [0, 0] width 0 height 0
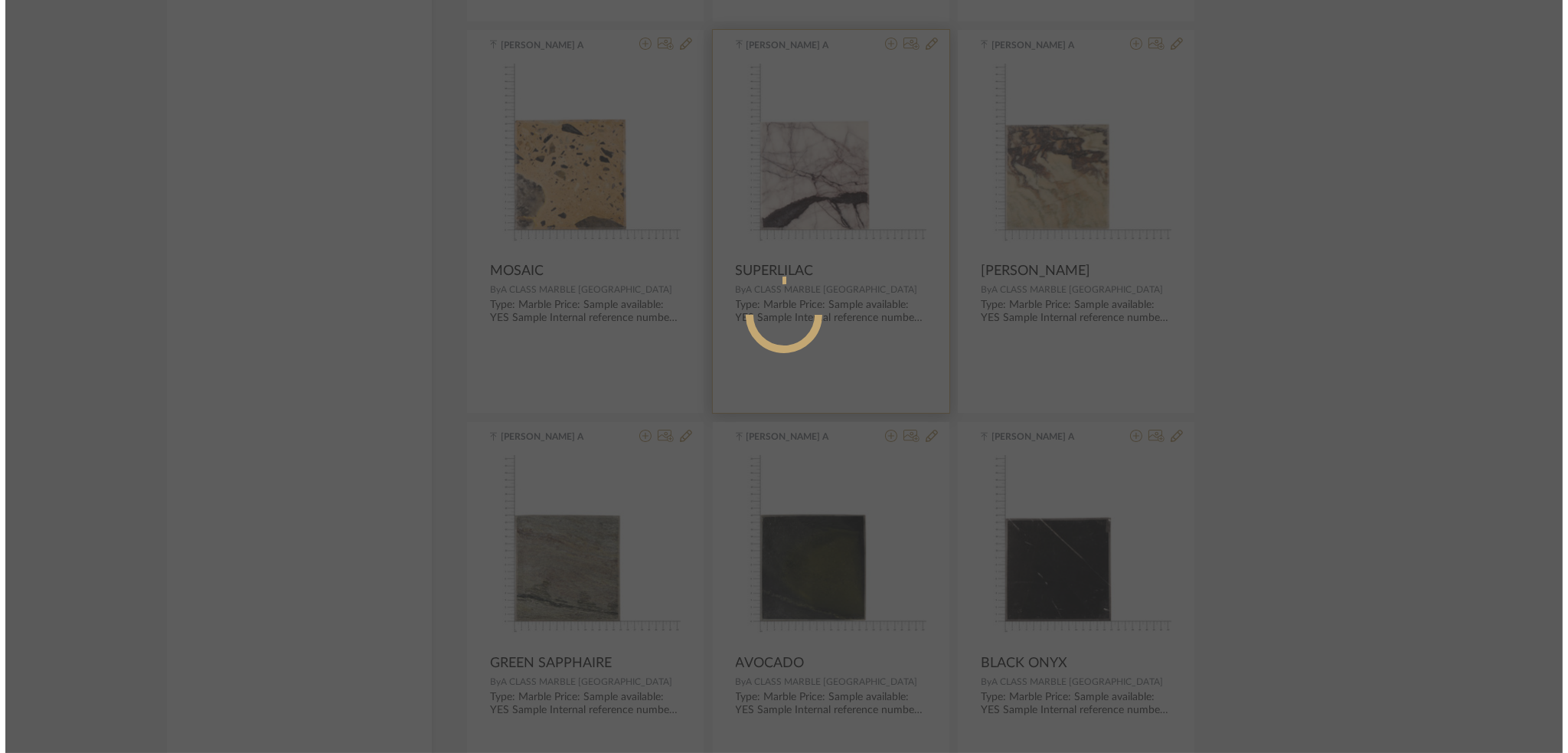
scroll to position [0, 0]
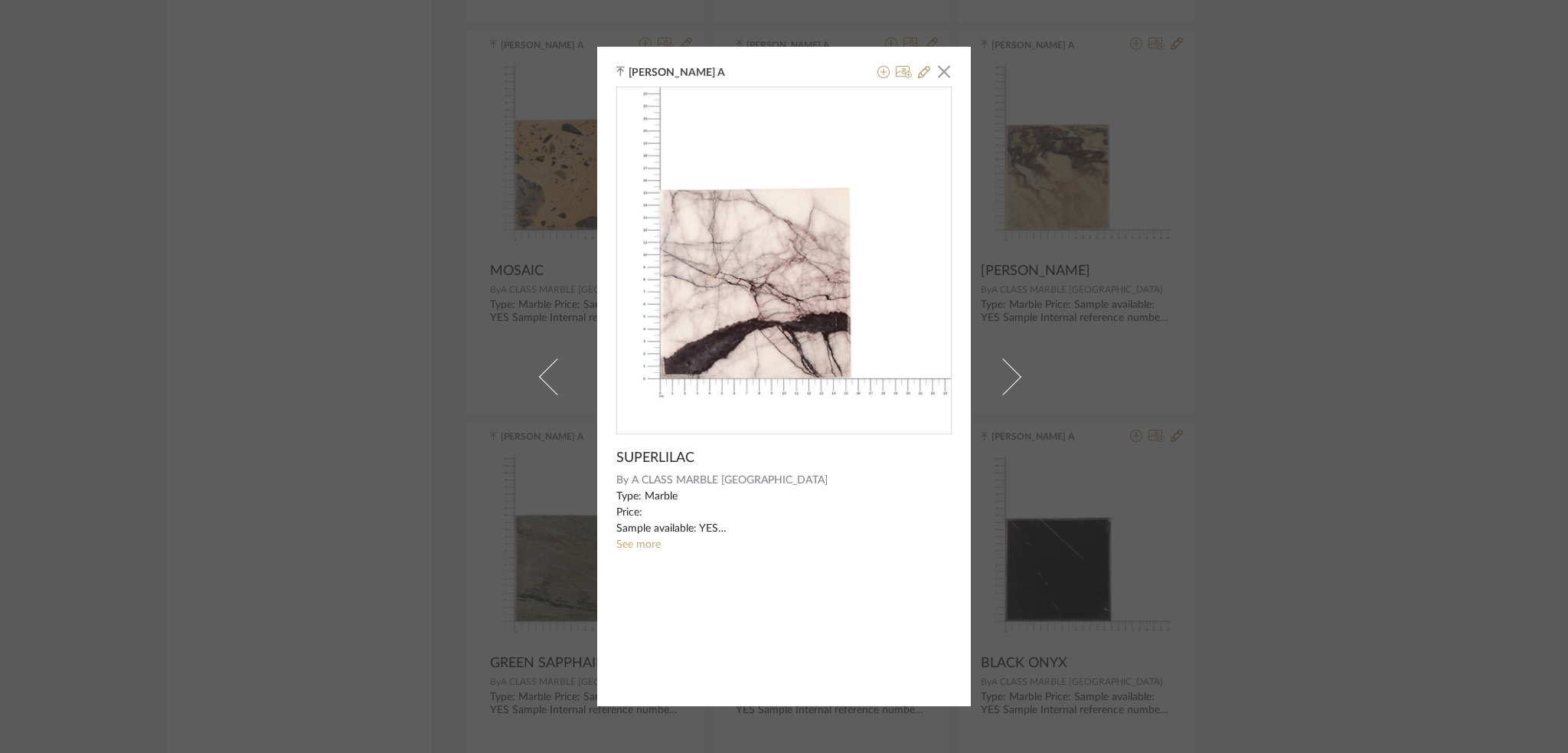
click at [717, 308] on img "0" at bounding box center [784, 254] width 334 height 334
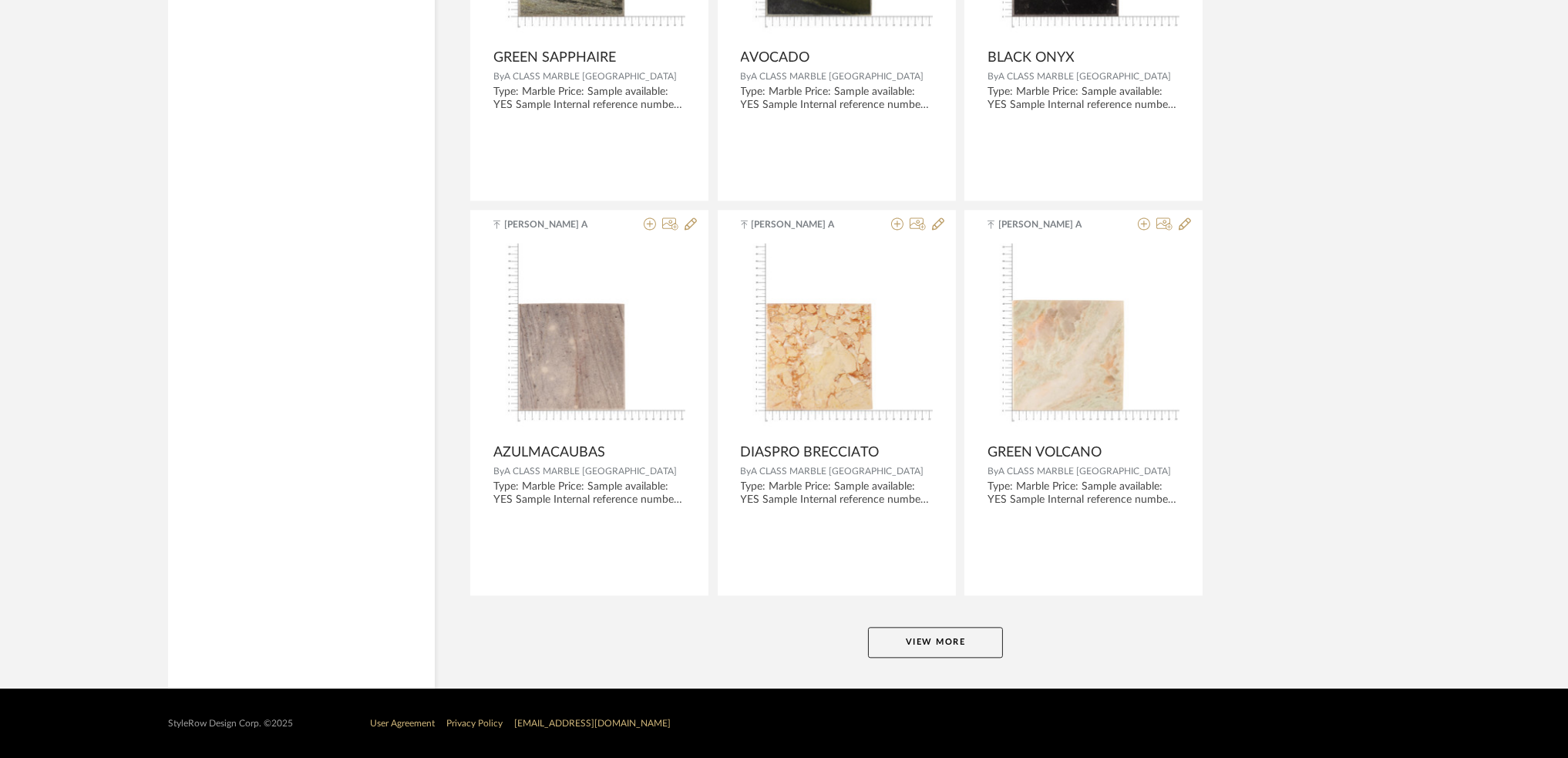
scroll to position [42274, 0]
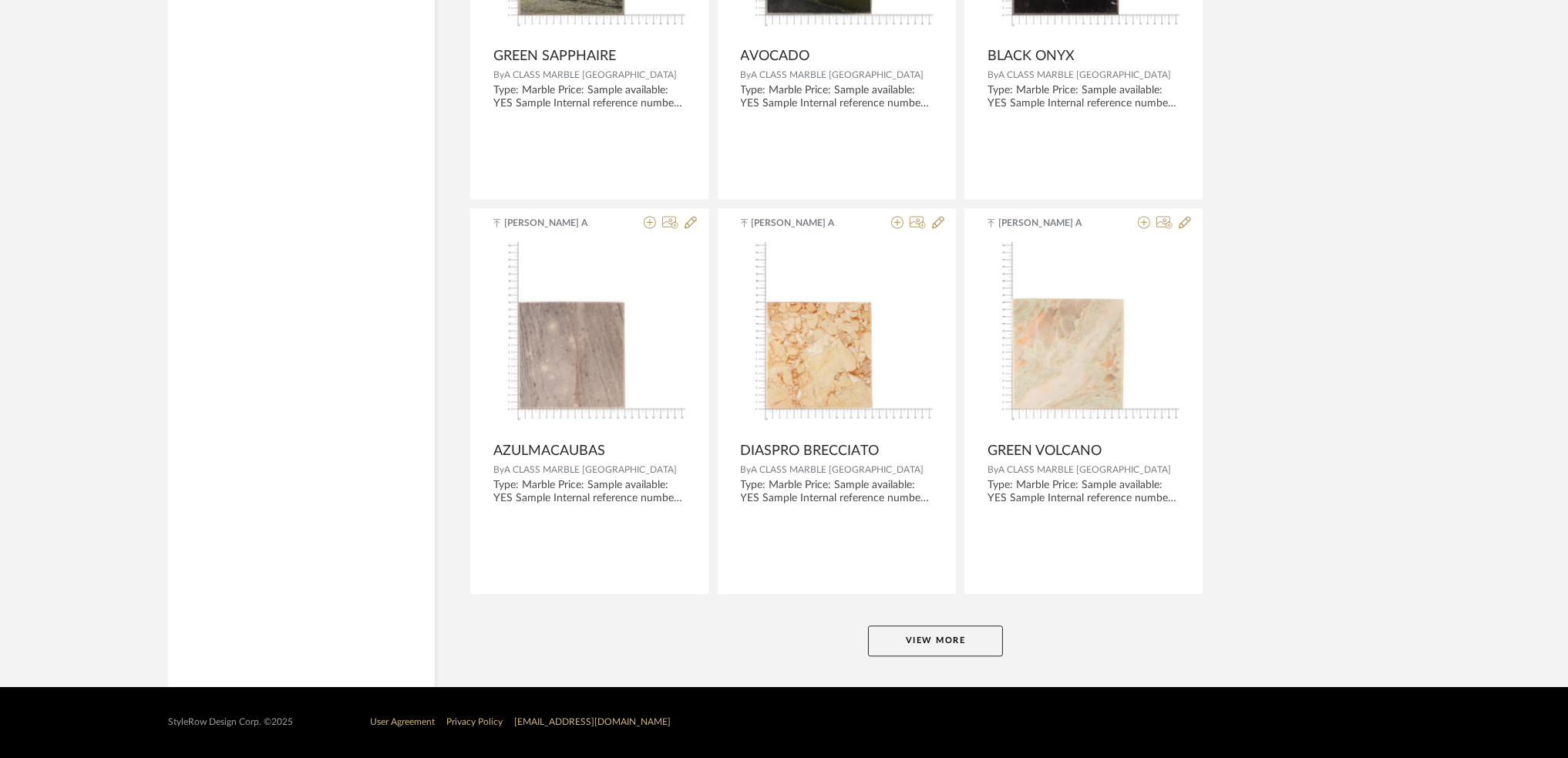
click at [893, 646] on button "View More" at bounding box center [935, 640] width 135 height 31
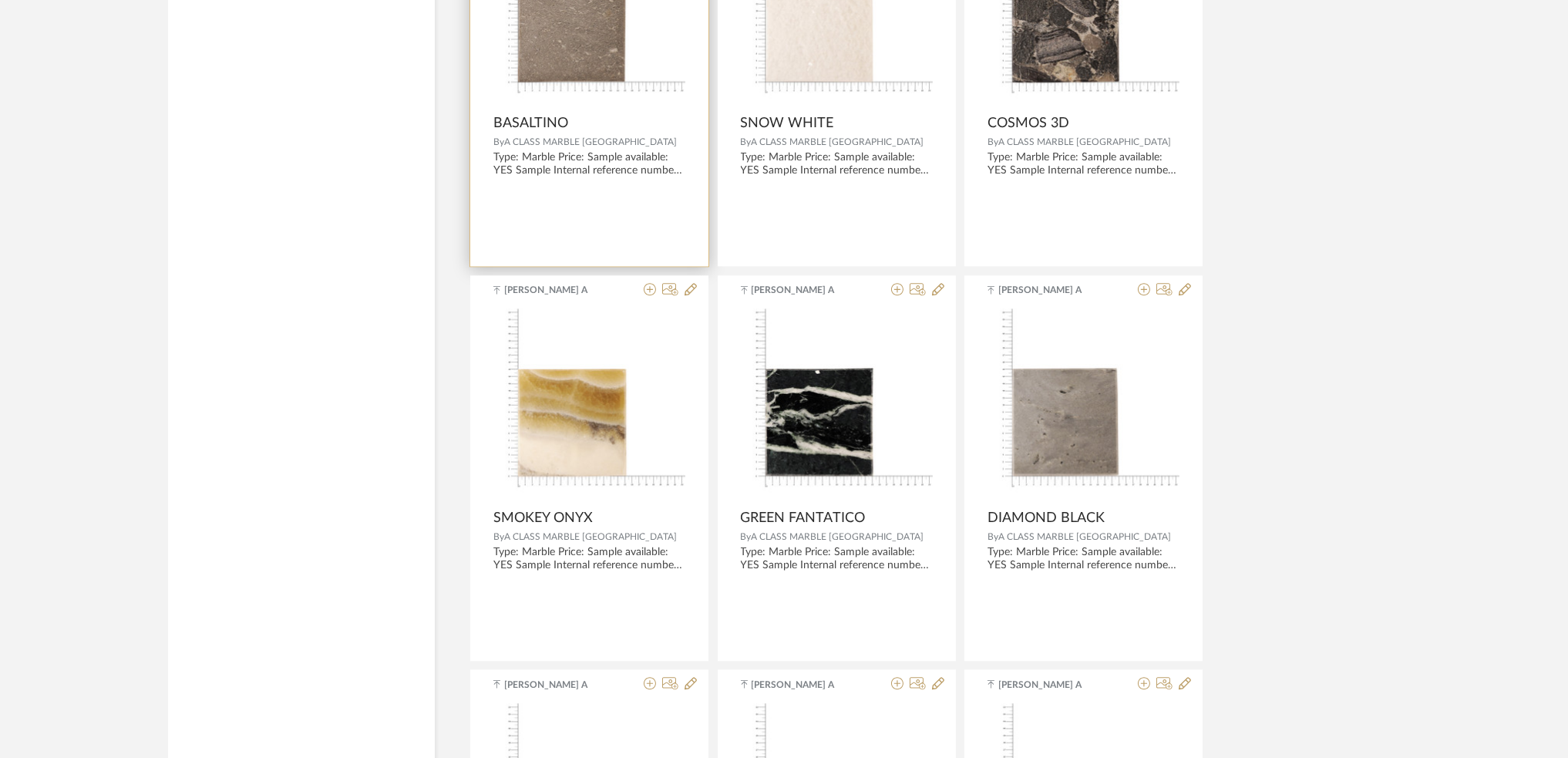
scroll to position [42993, 0]
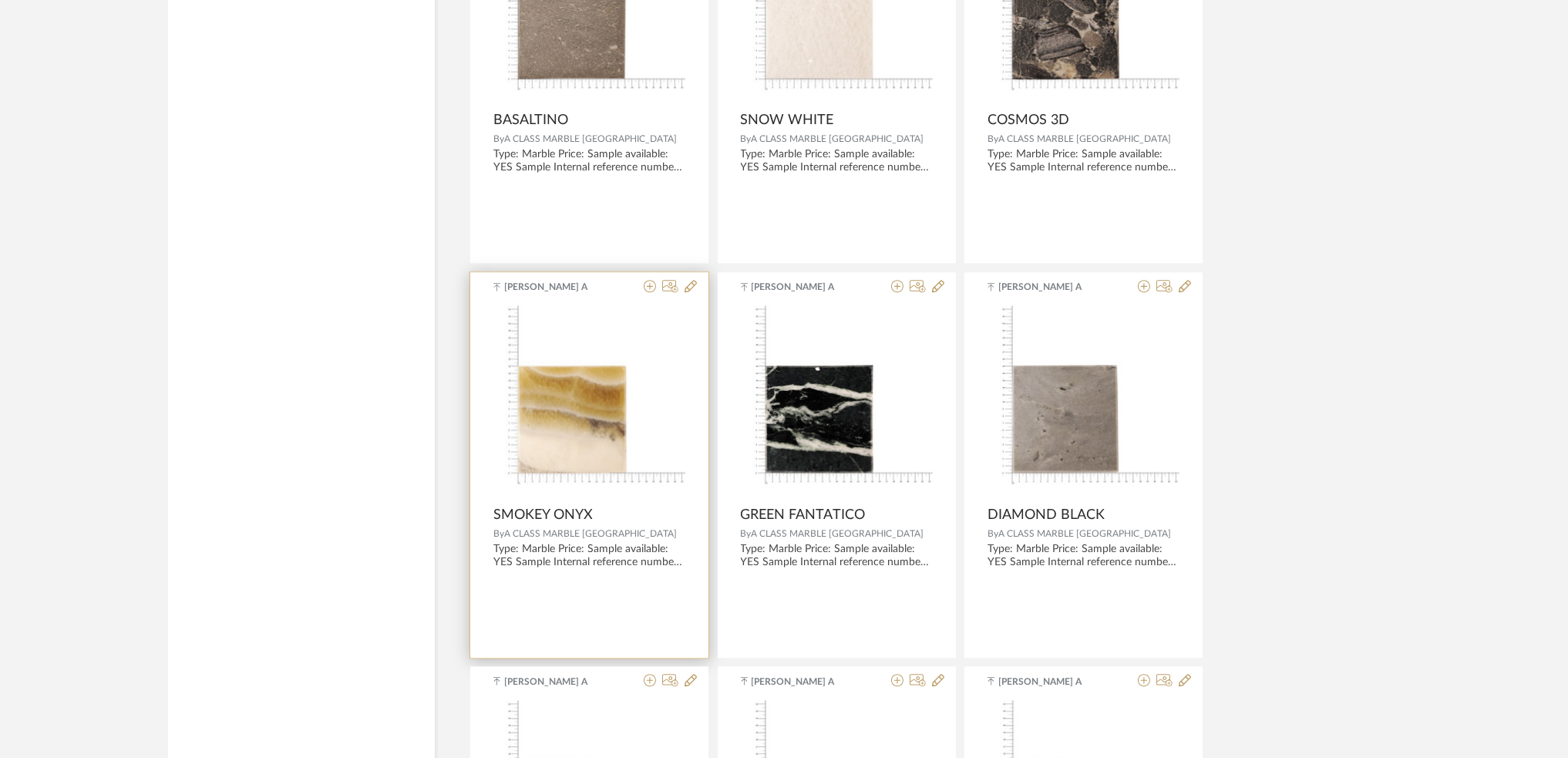
click at [0, 0] on img at bounding box center [0, 0] width 0 height 0
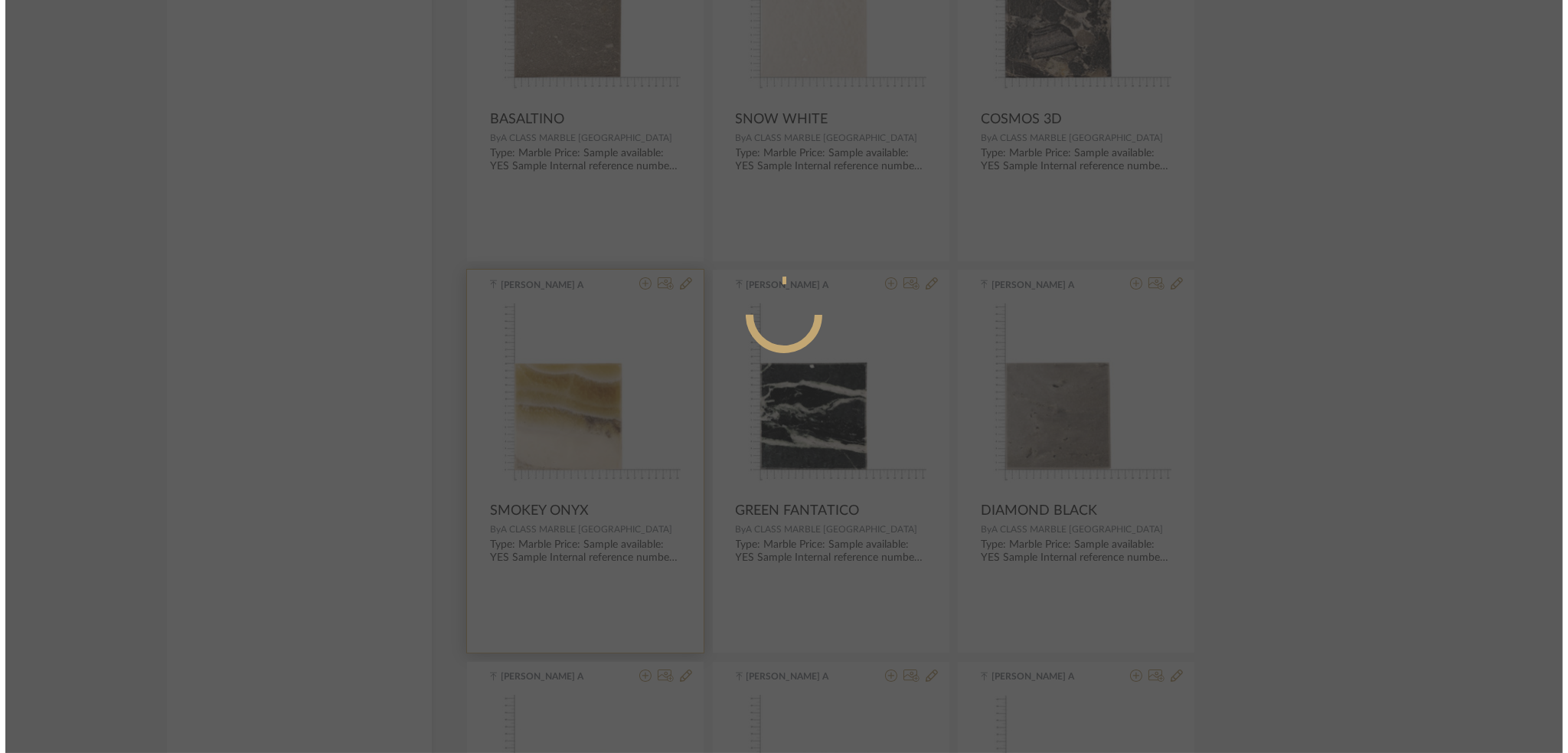
scroll to position [0, 0]
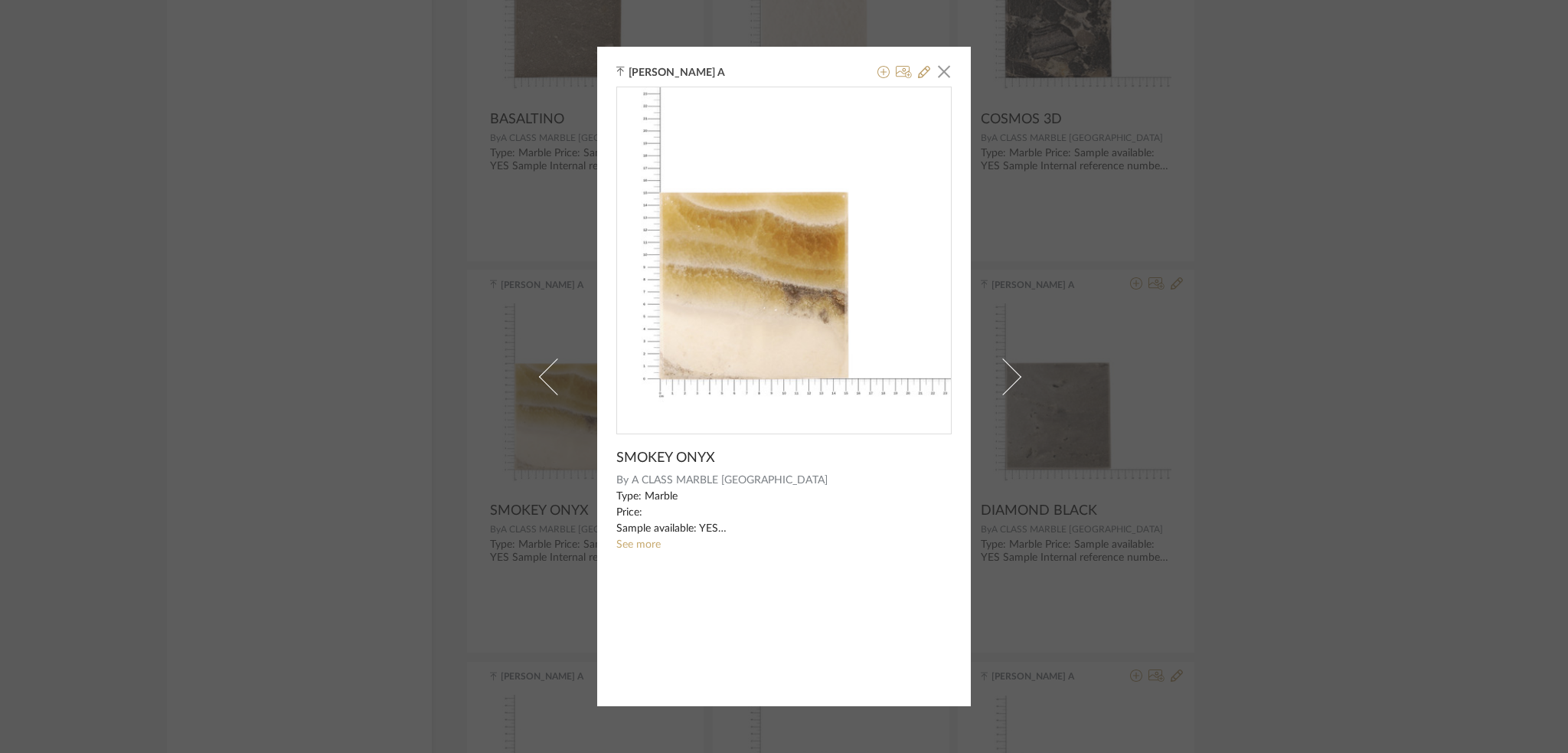
click at [806, 388] on img "0" at bounding box center [784, 254] width 334 height 334
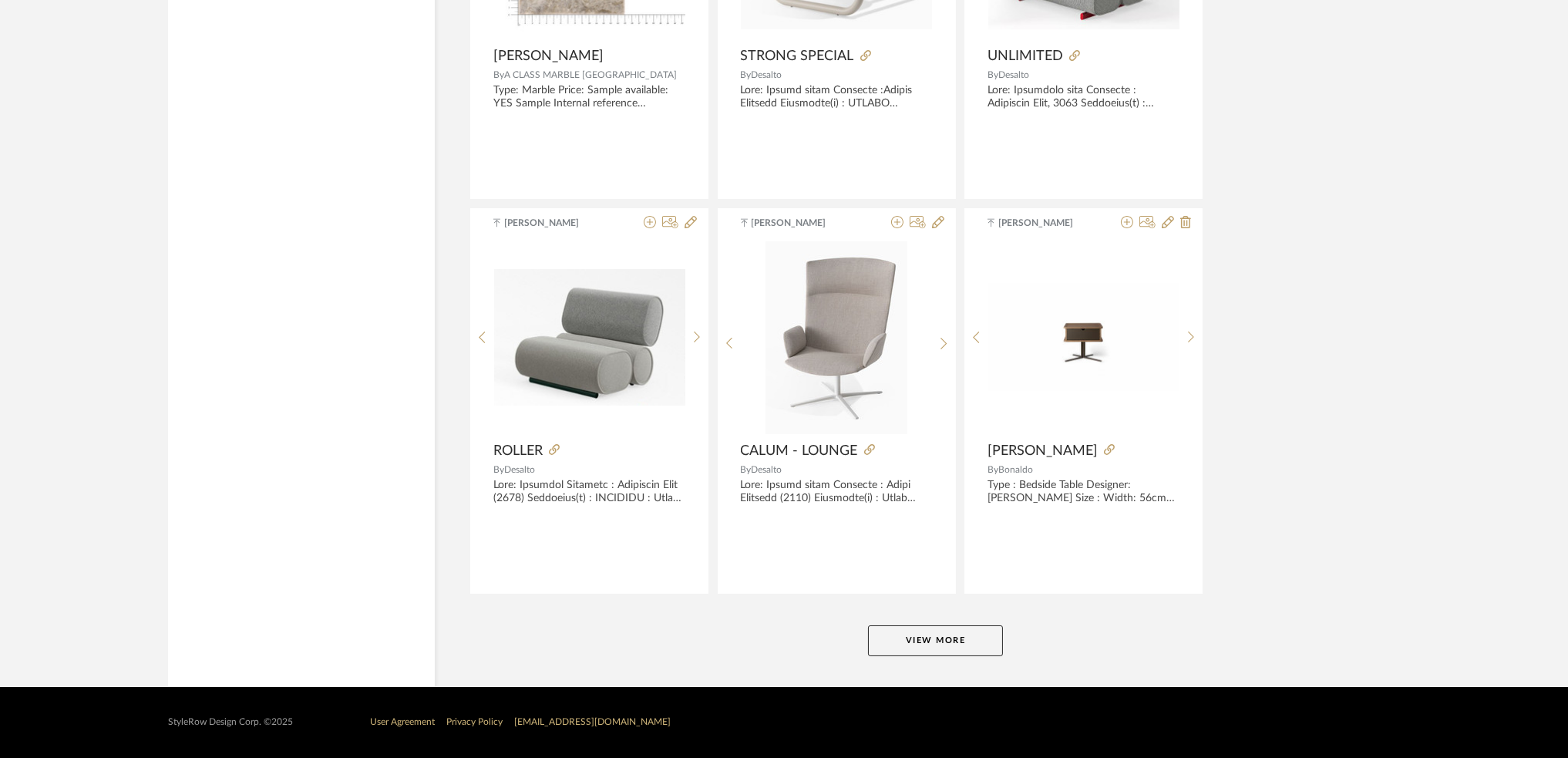
scroll to position [47010, 0]
click at [925, 651] on button "View More" at bounding box center [935, 640] width 135 height 31
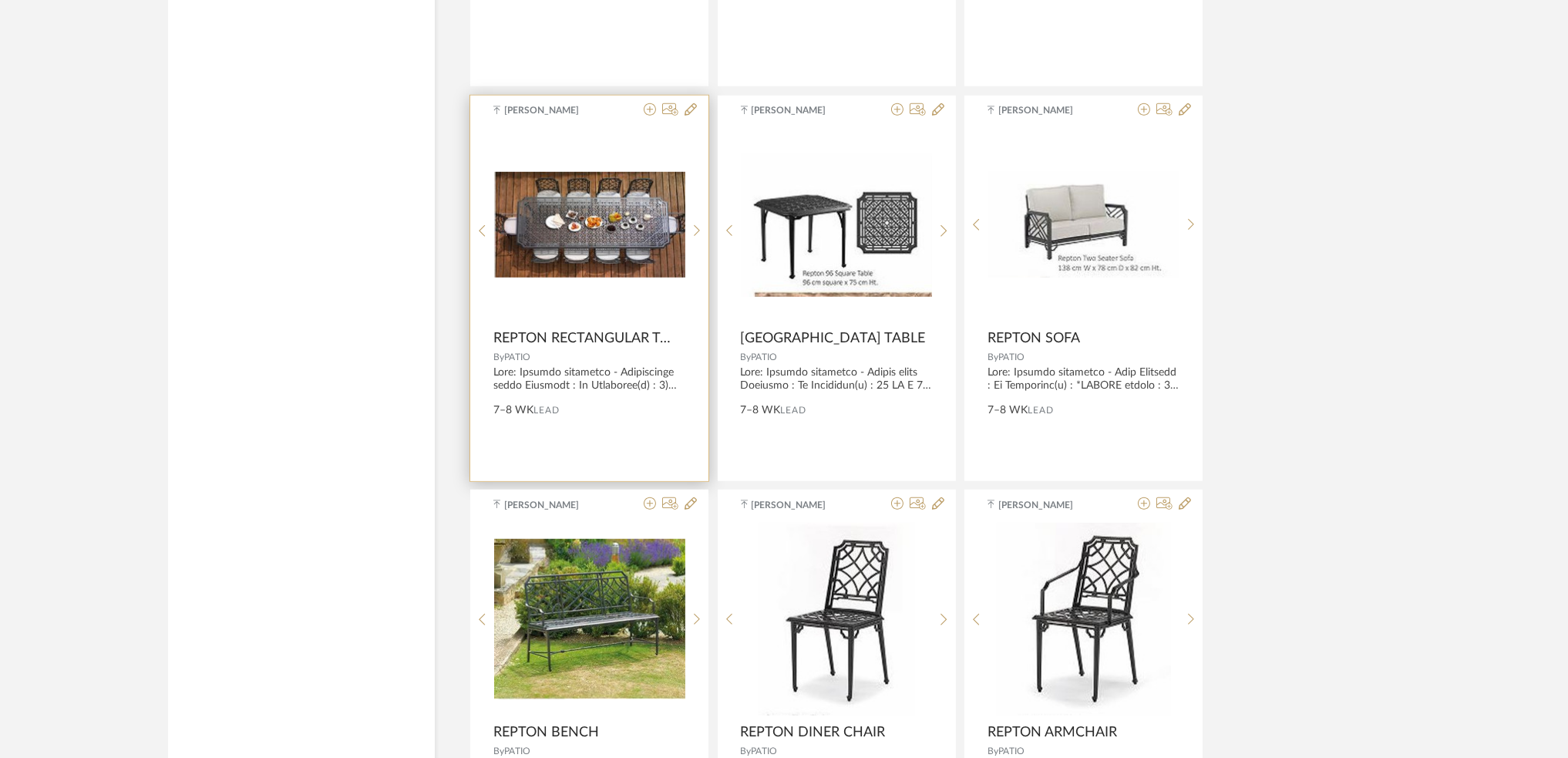
scroll to position [49887, 0]
